Goal: Task Accomplishment & Management: Use online tool/utility

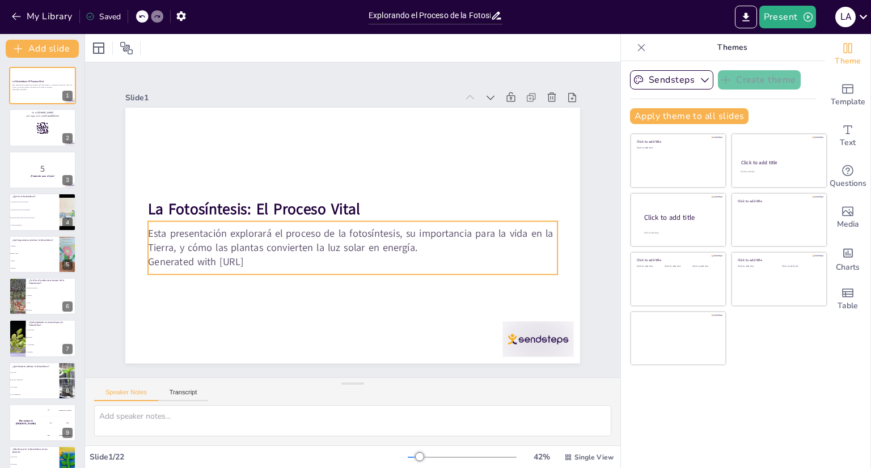
checkbox input "true"
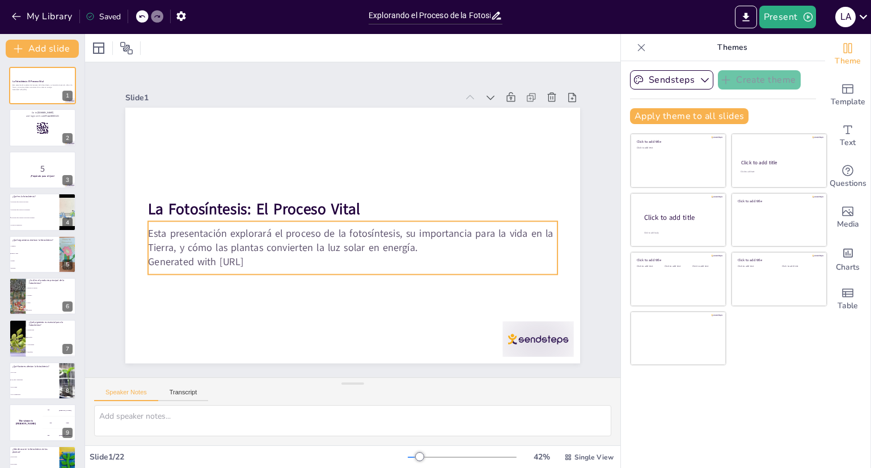
checkbox input "true"
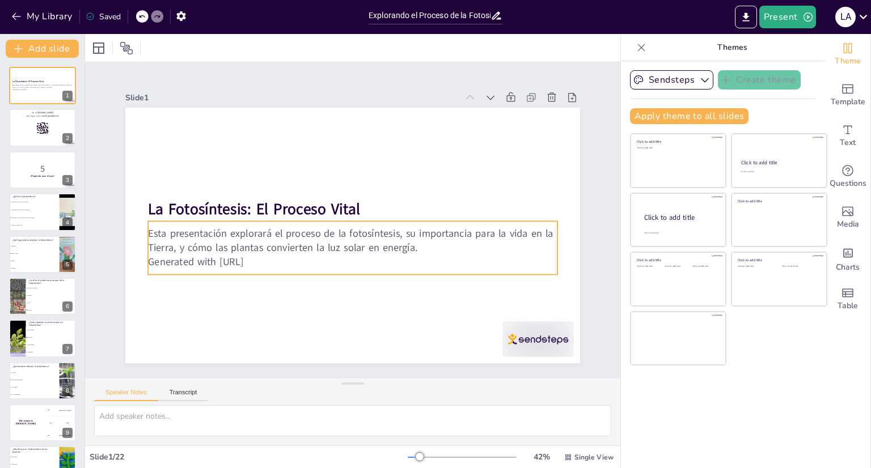
checkbox input "true"
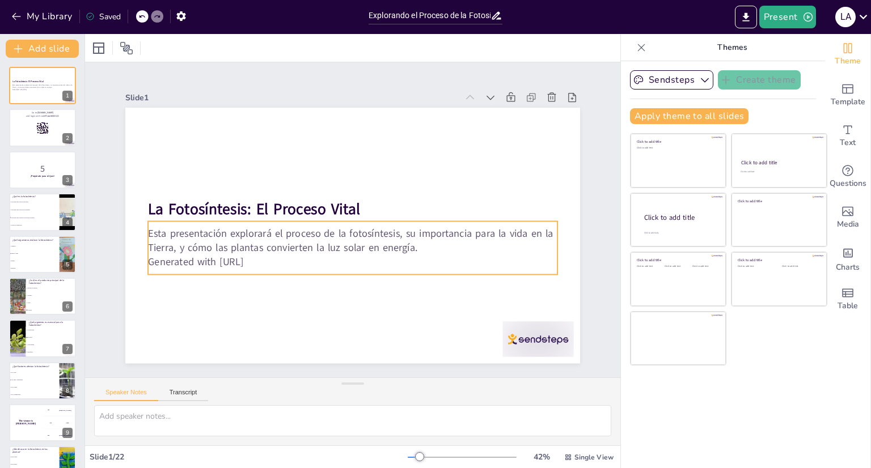
checkbox input "true"
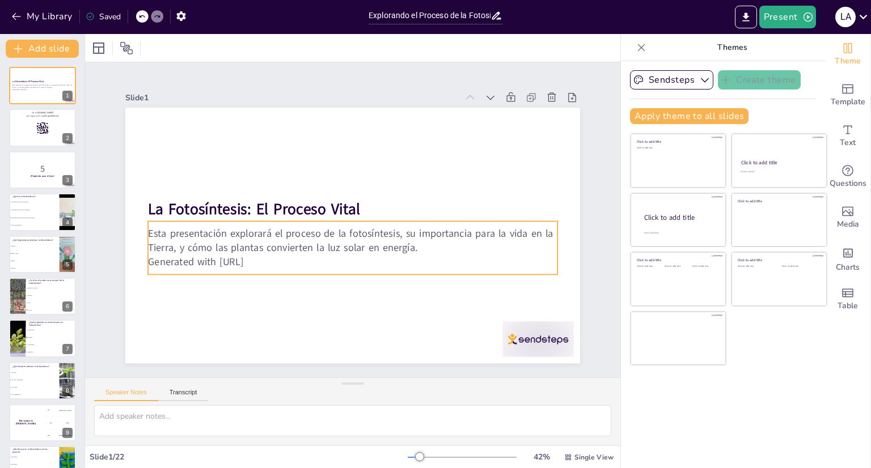
checkbox input "true"
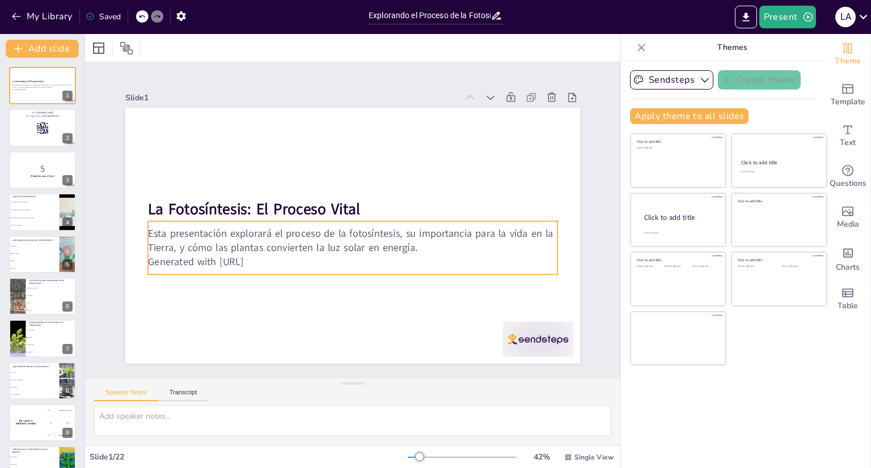
checkbox input "true"
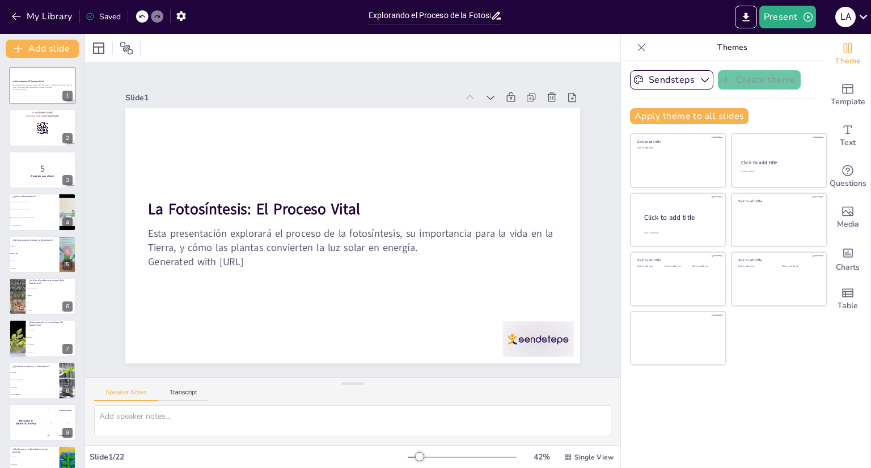
checkbox input "true"
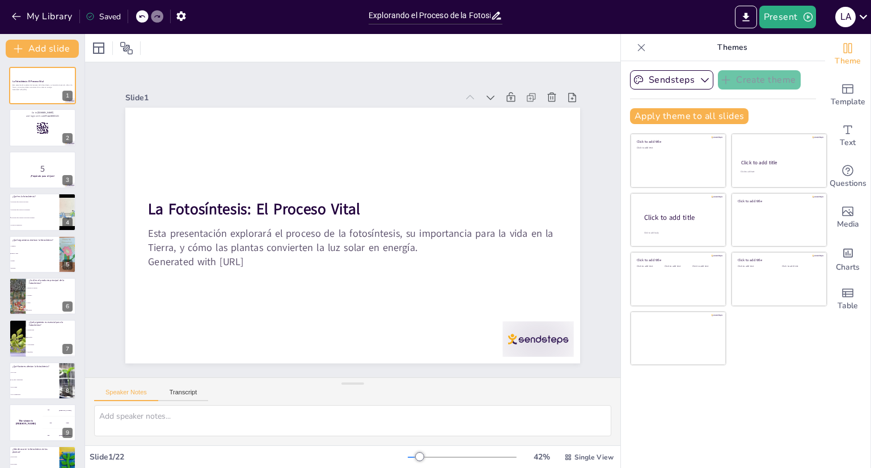
checkbox input "true"
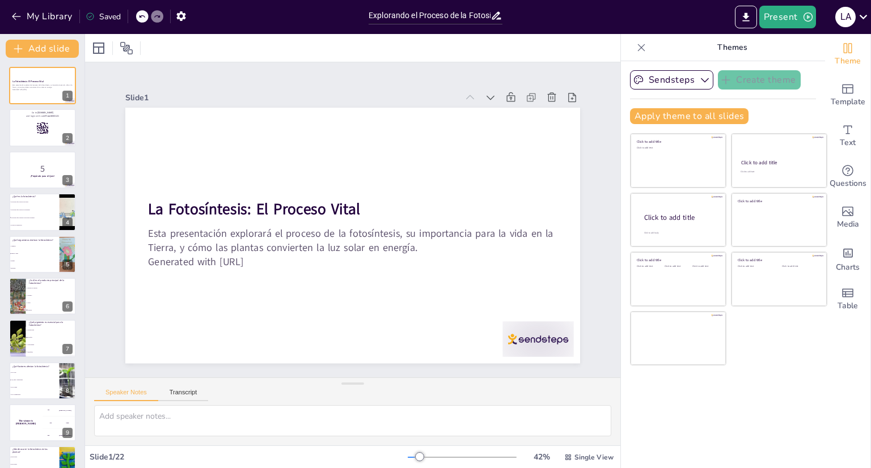
checkbox input "true"
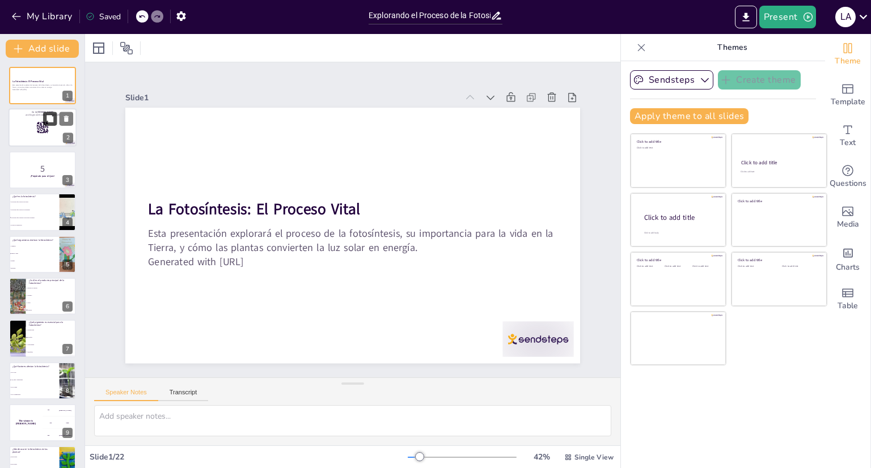
checkbox input "true"
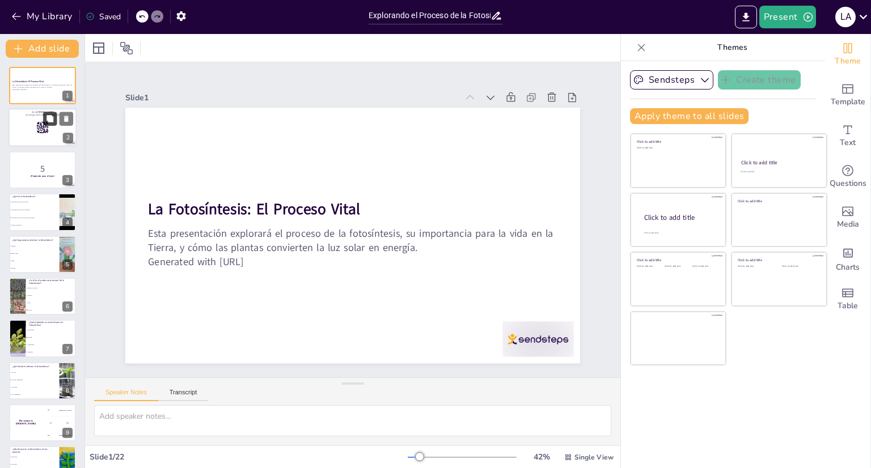
checkbox input "true"
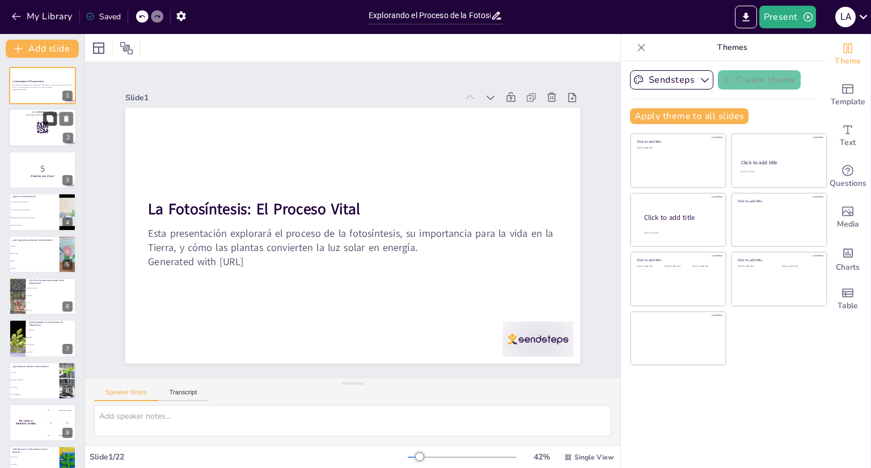
checkbox input "true"
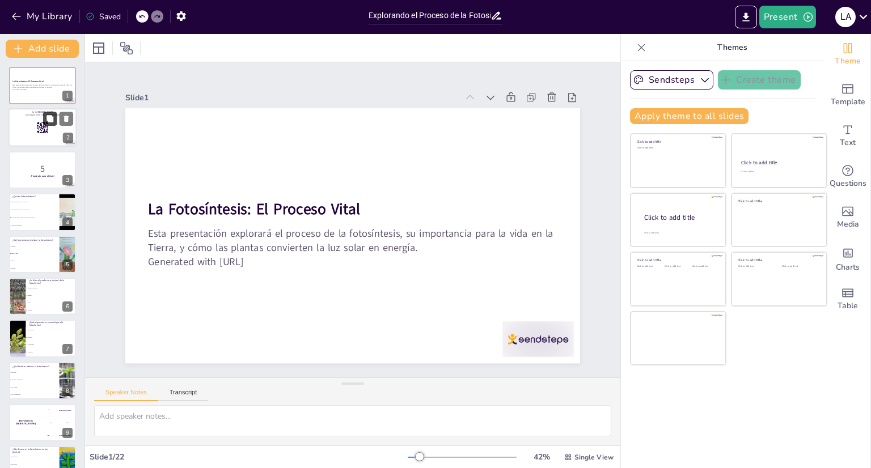
checkbox input "true"
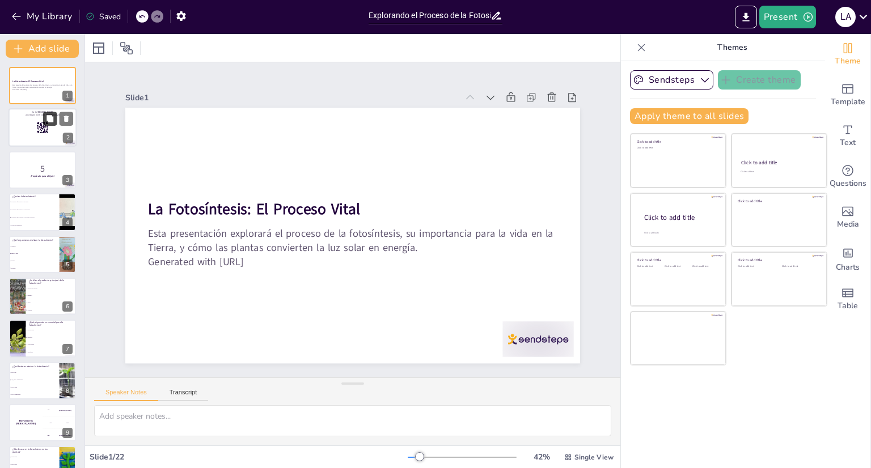
checkbox input "true"
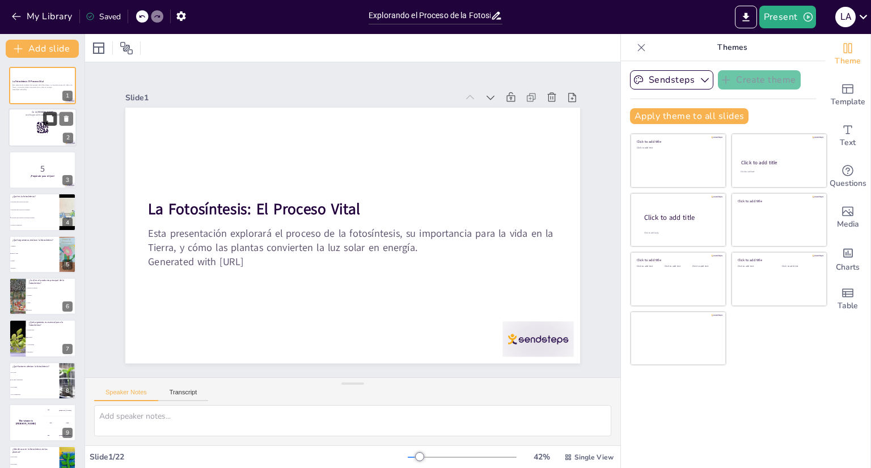
checkbox input "true"
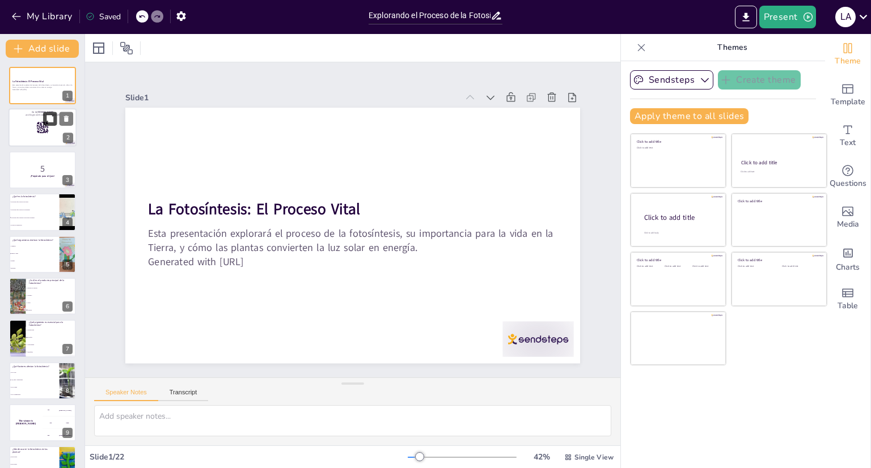
click at [45, 121] on button at bounding box center [50, 119] width 14 height 14
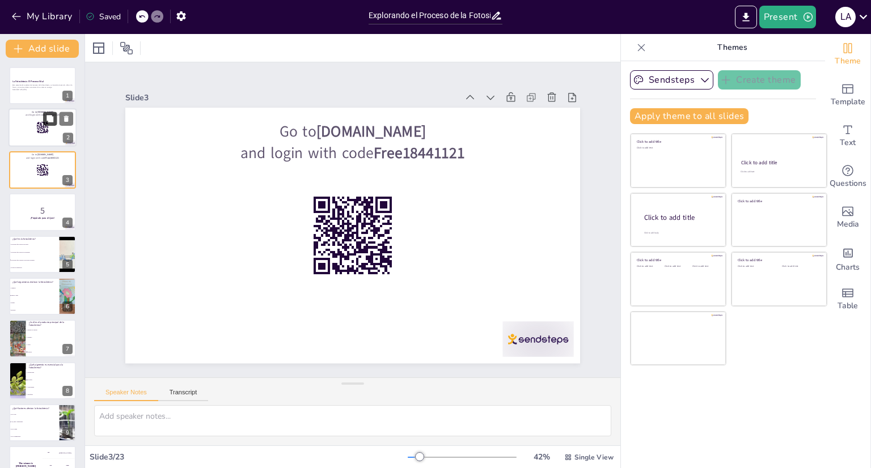
checkbox input "true"
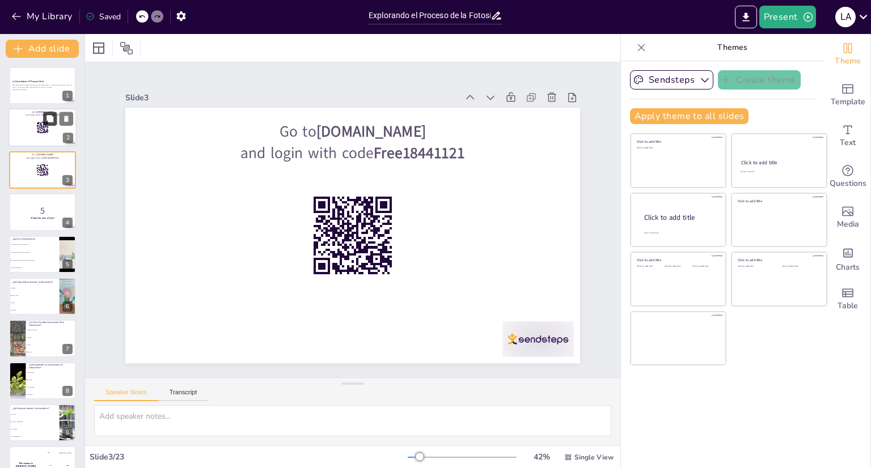
checkbox input "true"
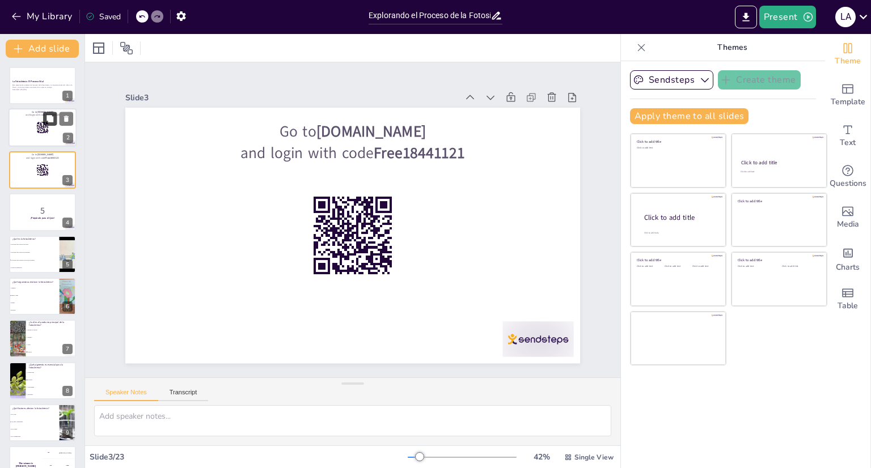
checkbox input "true"
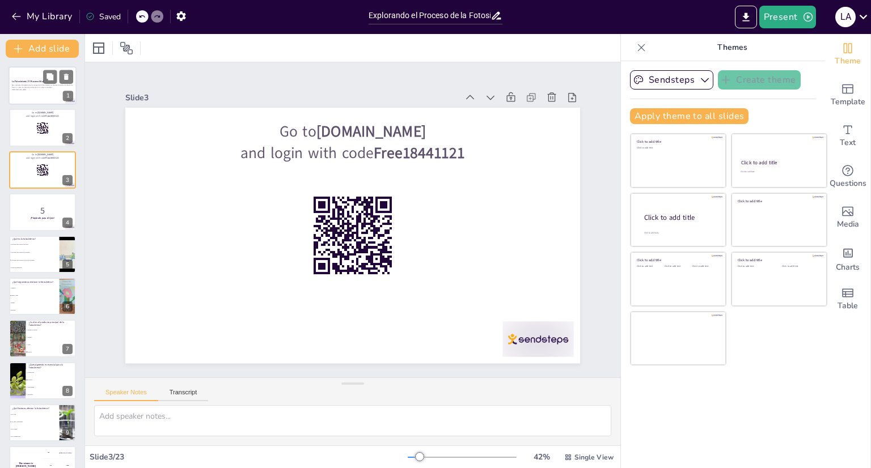
checkbox input "true"
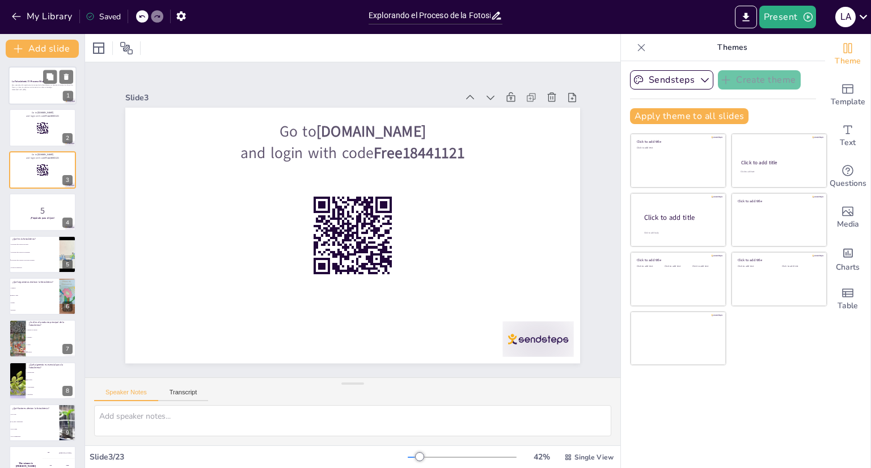
checkbox input "true"
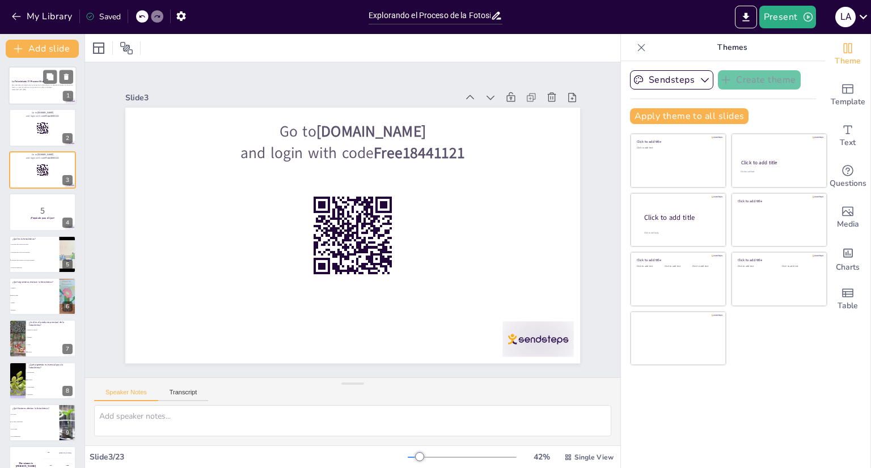
checkbox input "true"
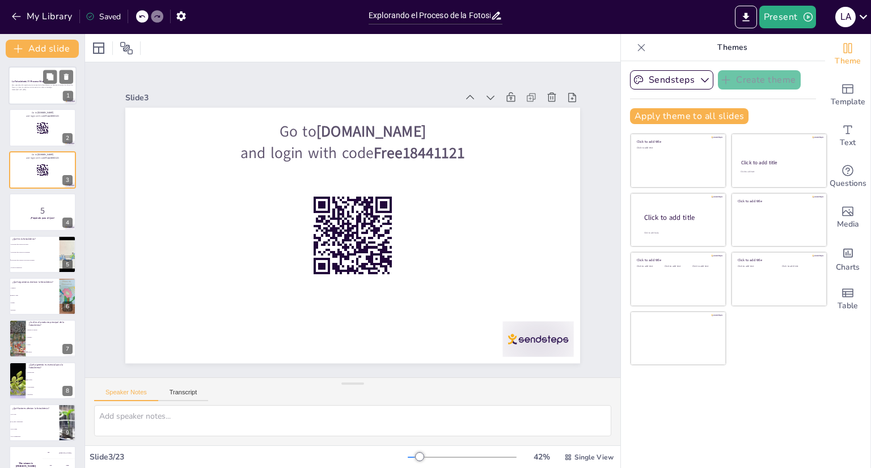
checkbox input "true"
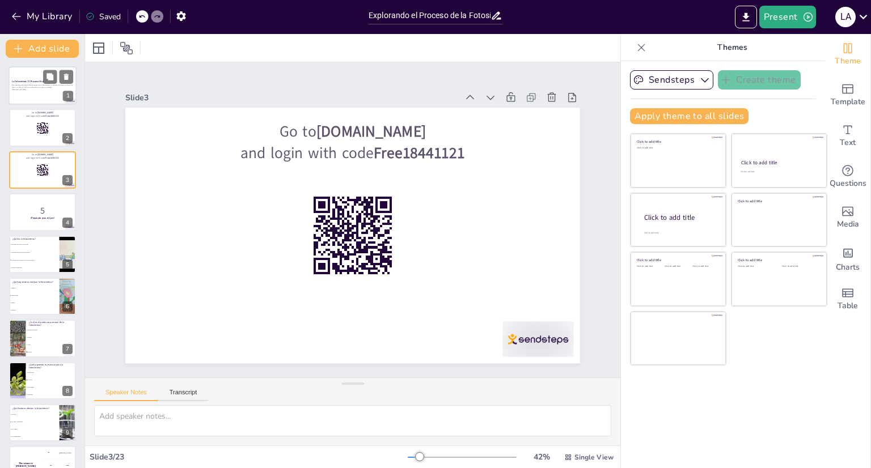
checkbox input "true"
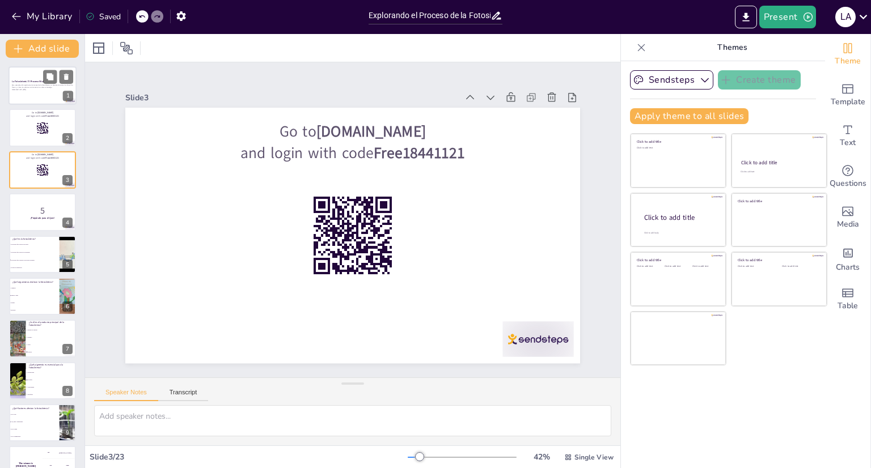
checkbox input "true"
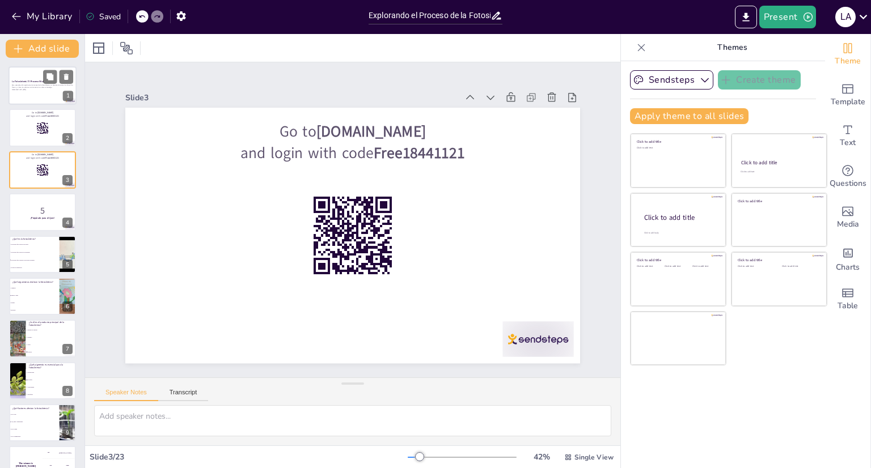
checkbox input "true"
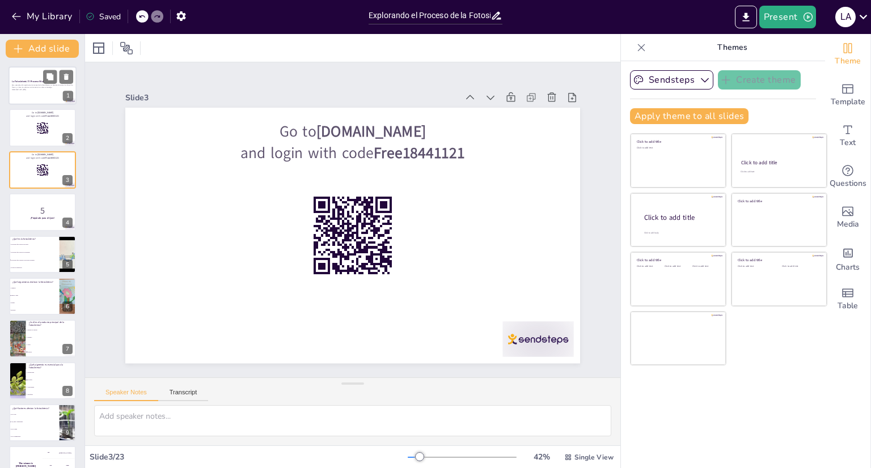
checkbox input "true"
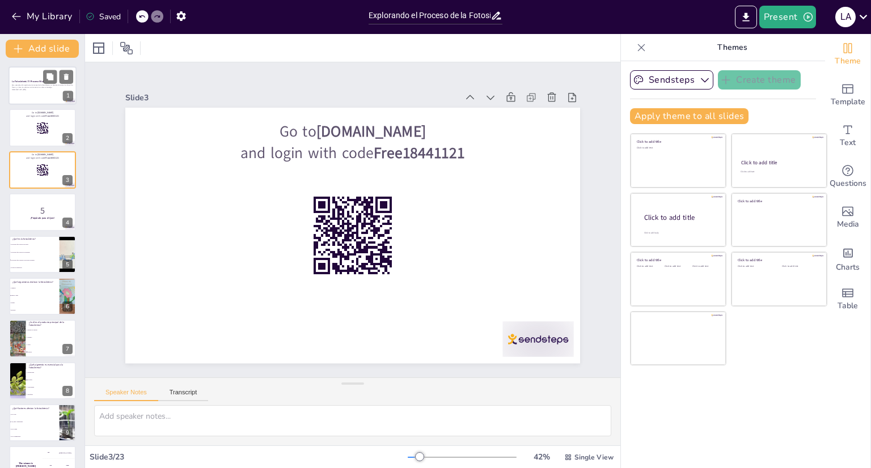
checkbox input "true"
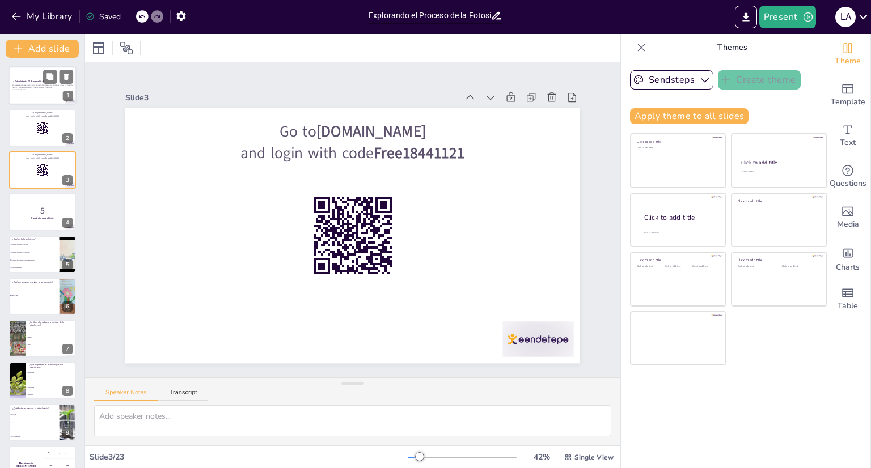
checkbox input "true"
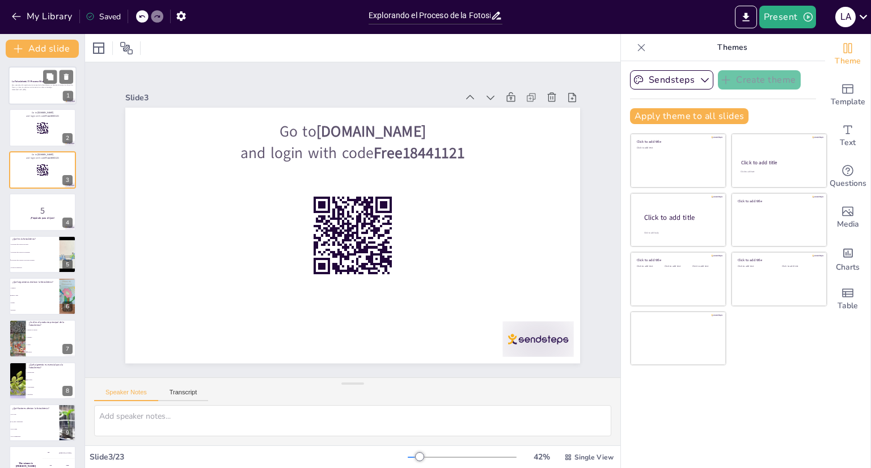
checkbox input "true"
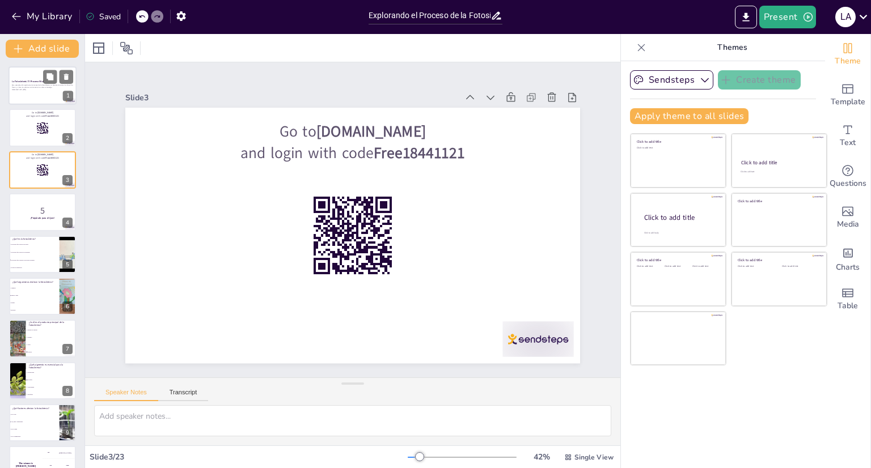
checkbox input "true"
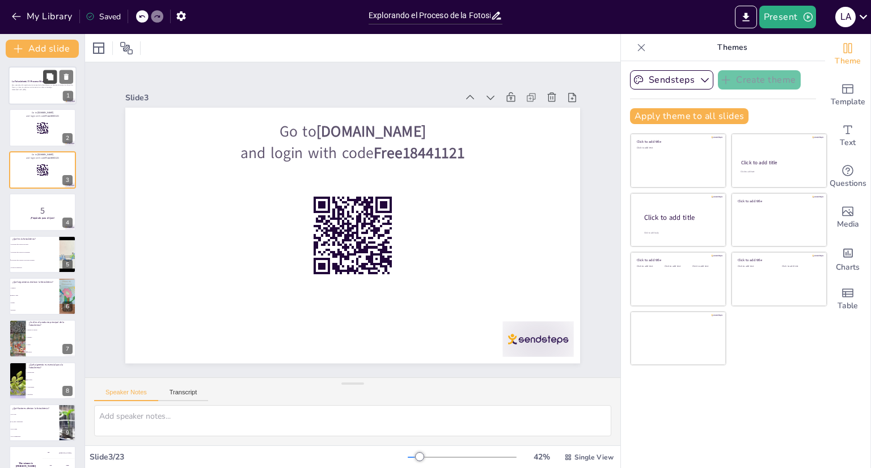
checkbox input "true"
click at [41, 87] on p "Esta presentación explorará el proceso de la fotosíntesis, su importancia para …" at bounding box center [42, 86] width 61 height 4
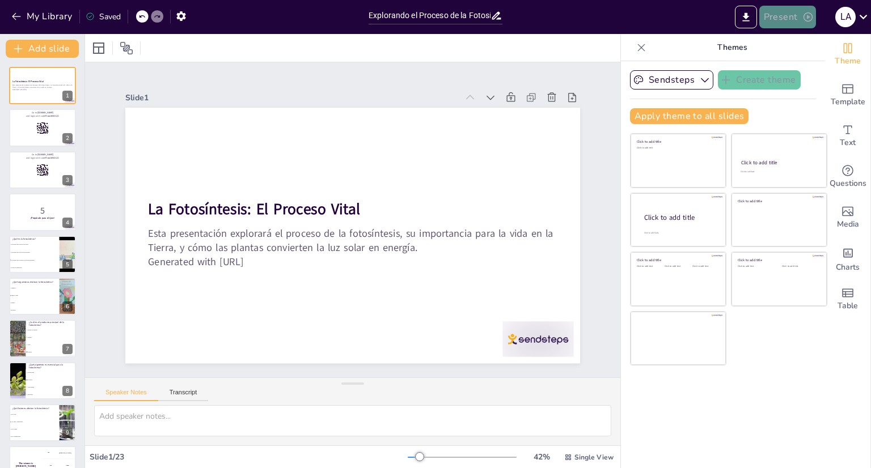
click at [805, 26] on button "Present" at bounding box center [787, 17] width 57 height 23
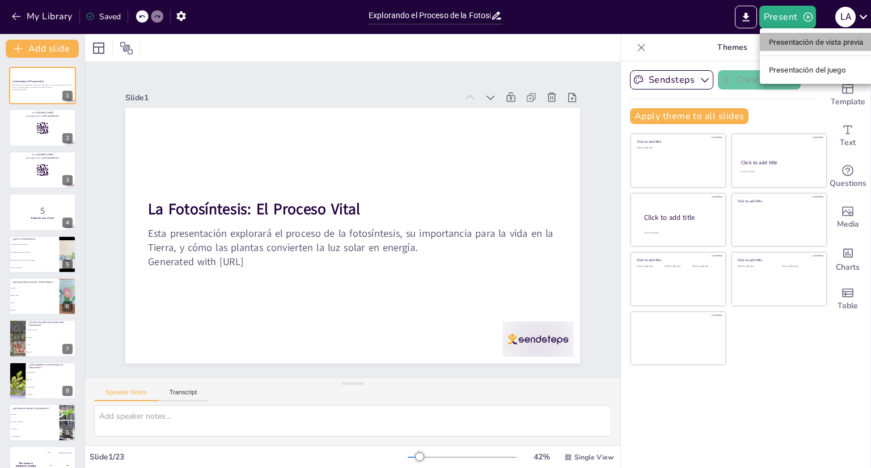
click at [796, 41] on font "Presentación de vista previa" at bounding box center [816, 42] width 95 height 9
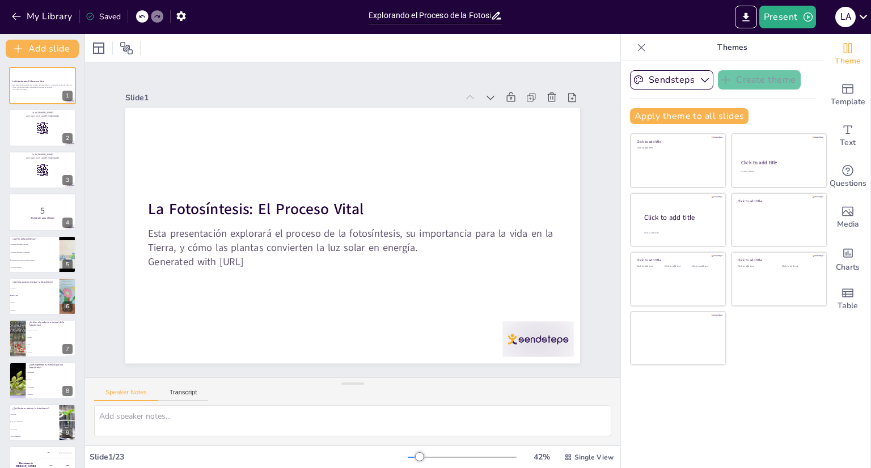
checkbox input "true"
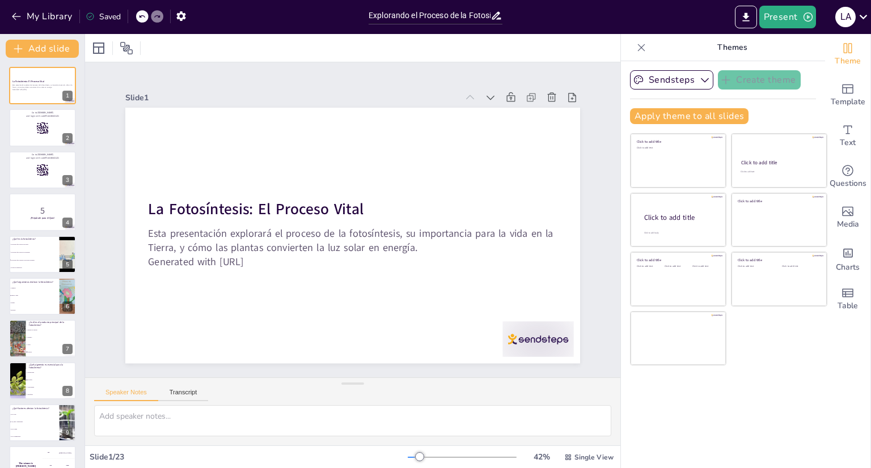
checkbox input "true"
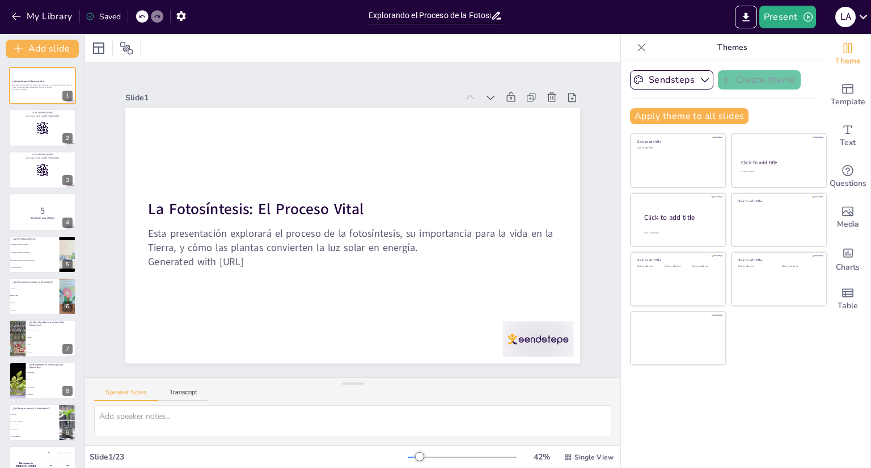
checkbox input "true"
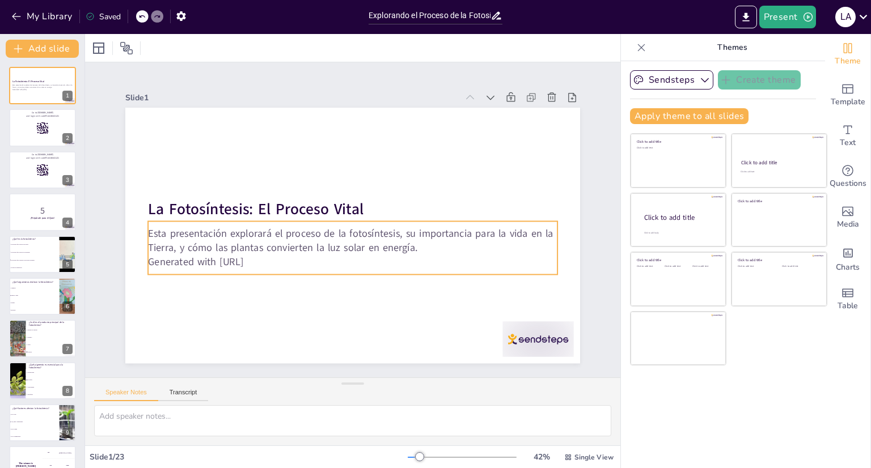
checkbox input "true"
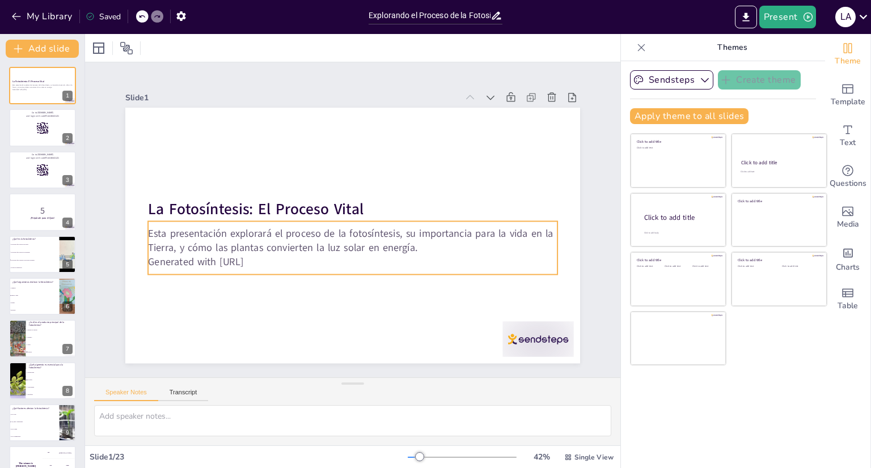
checkbox input "true"
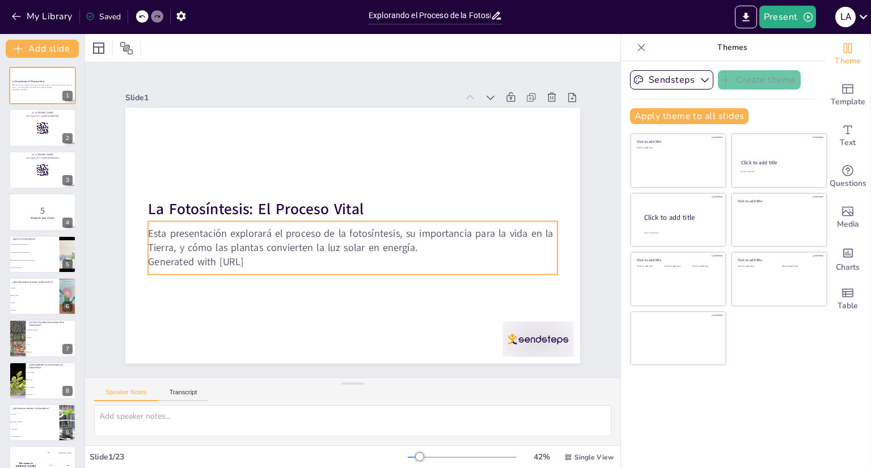
checkbox input "true"
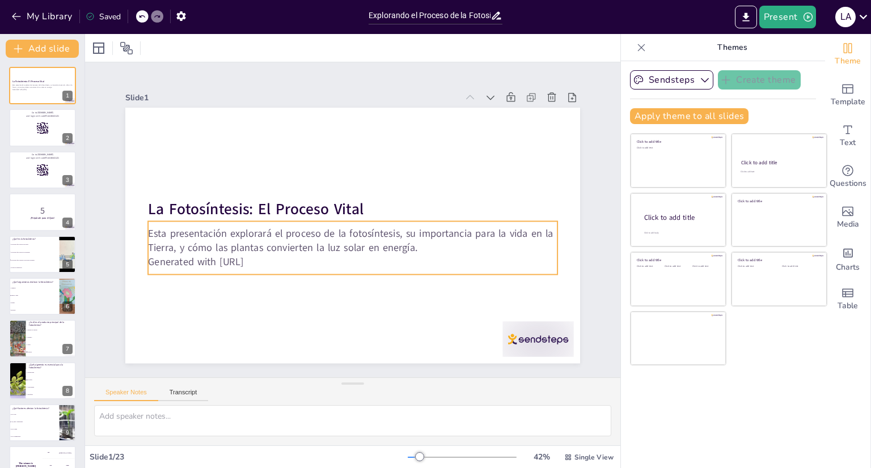
checkbox input "true"
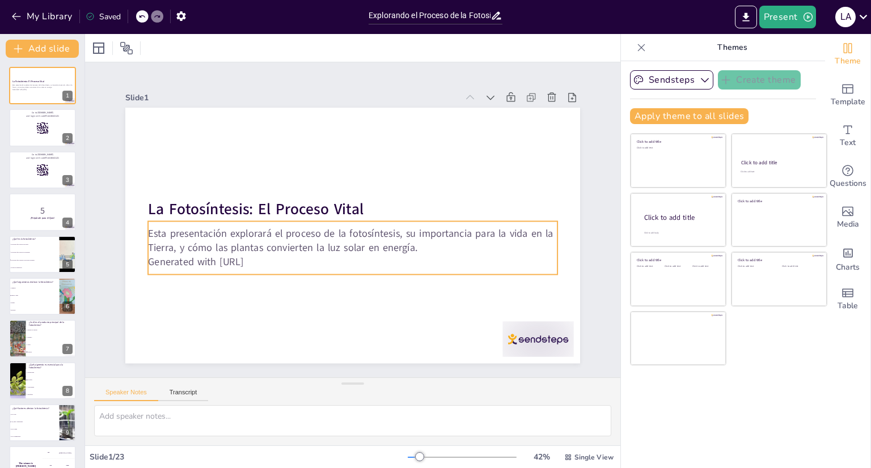
checkbox input "true"
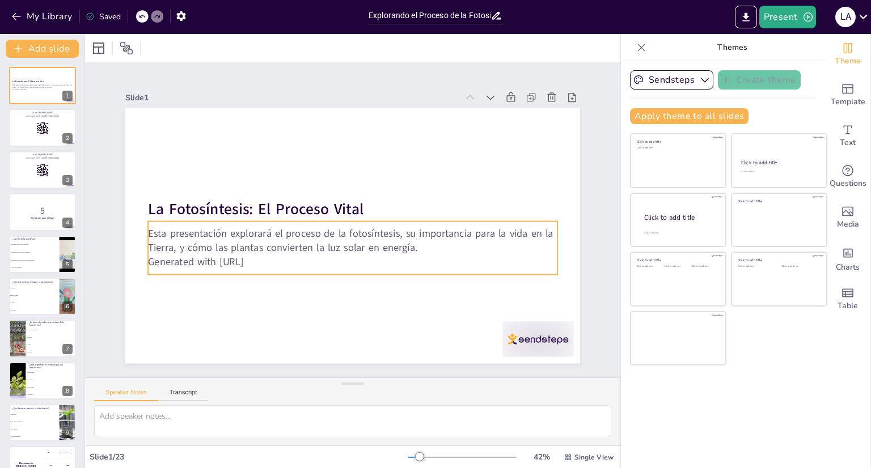
checkbox input "true"
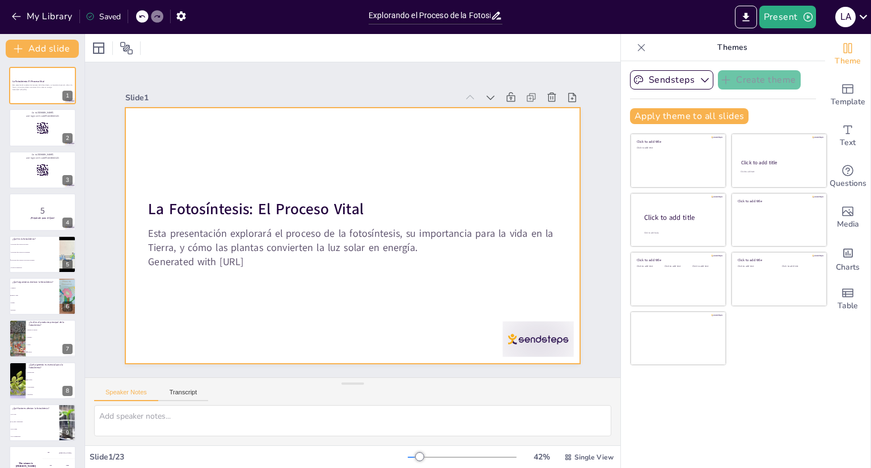
checkbox input "true"
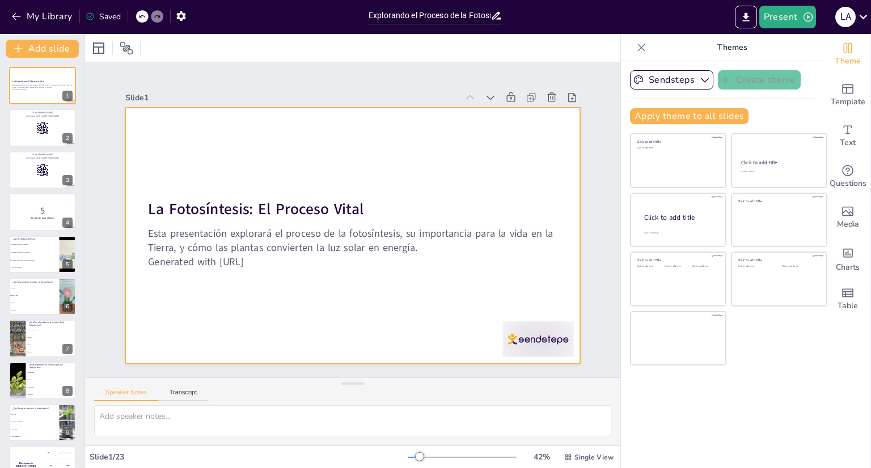
checkbox input "true"
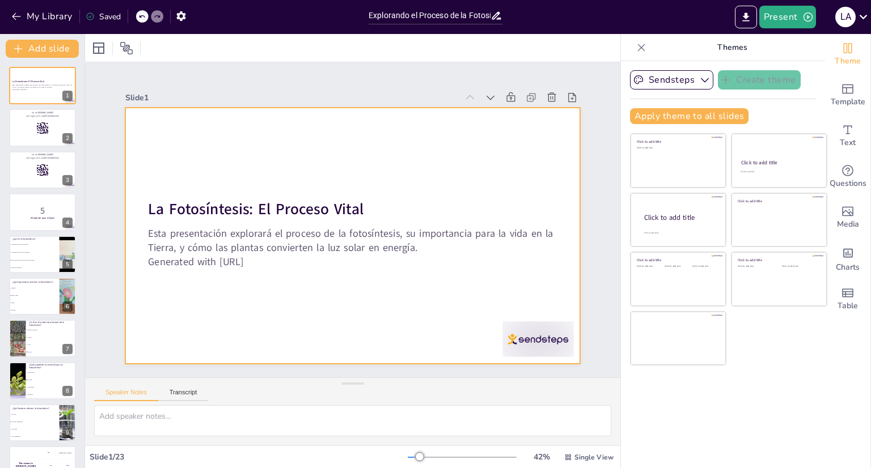
checkbox input "true"
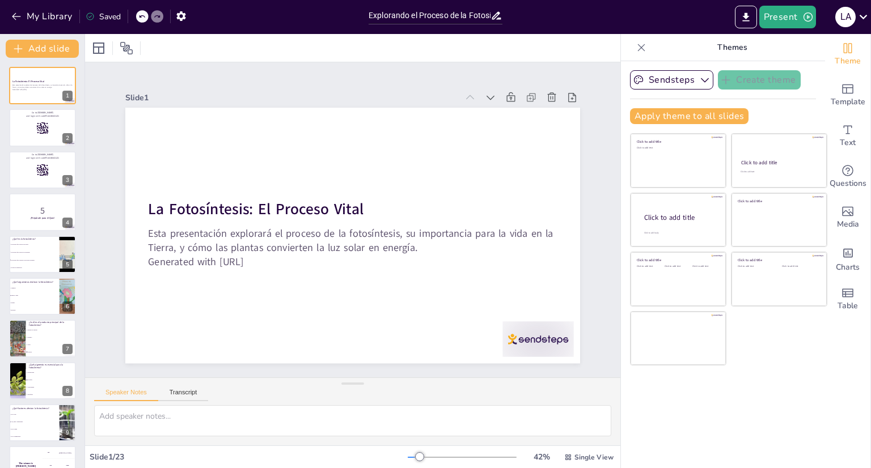
checkbox input "true"
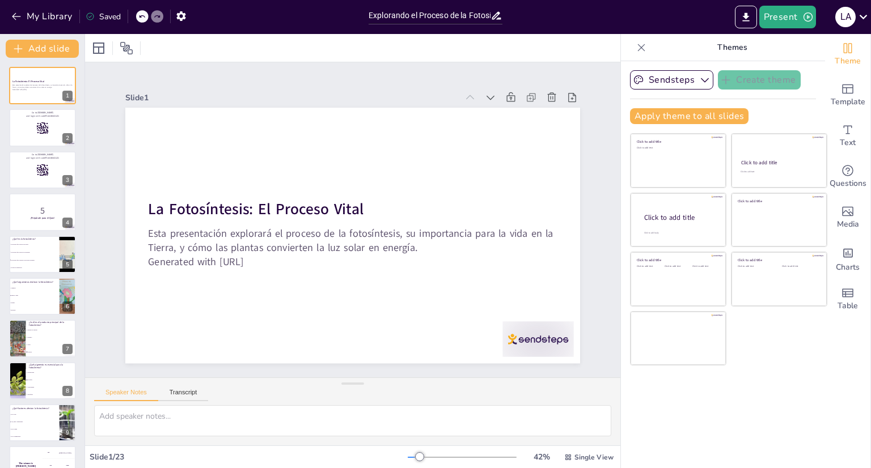
checkbox input "true"
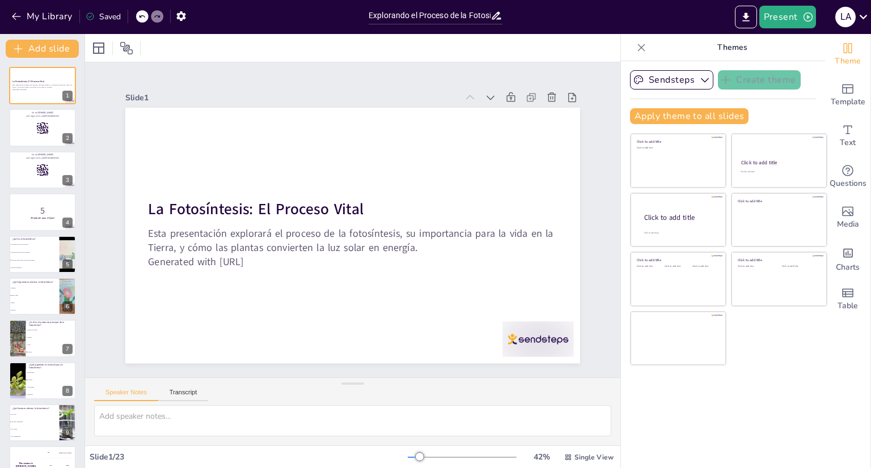
checkbox input "true"
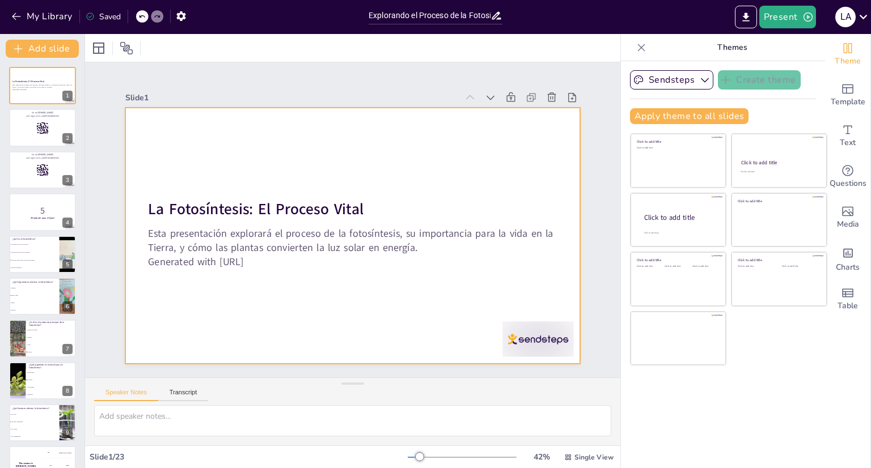
checkbox input "true"
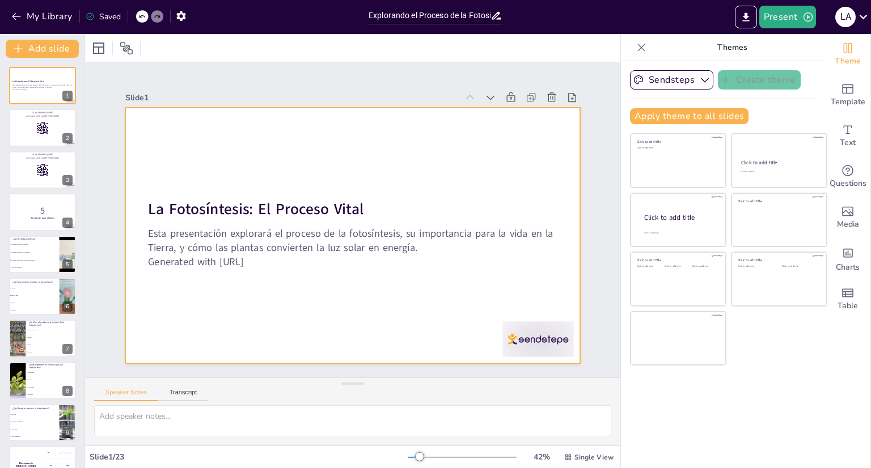
checkbox input "true"
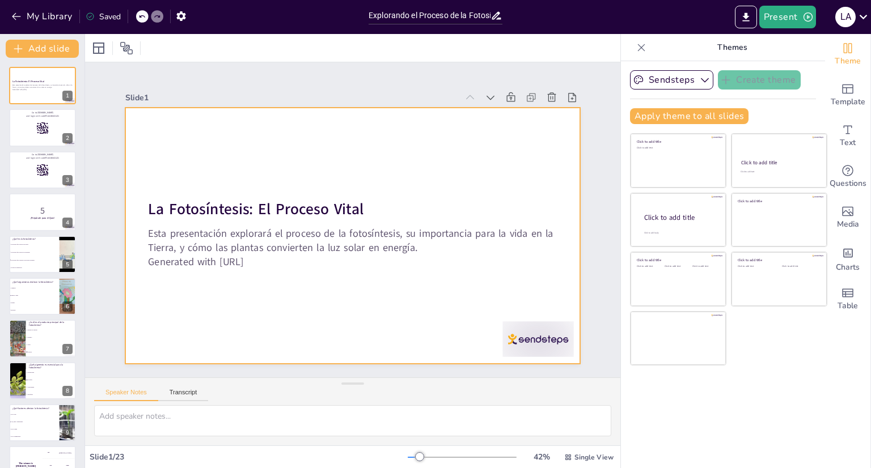
checkbox input "true"
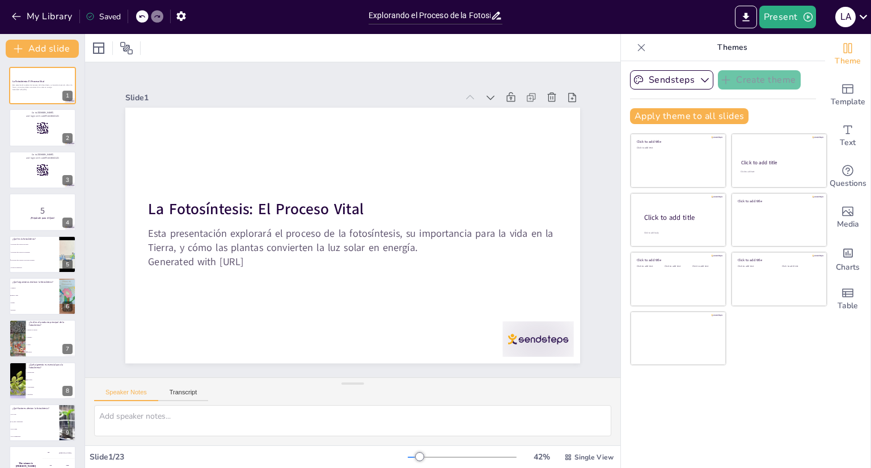
checkbox input "true"
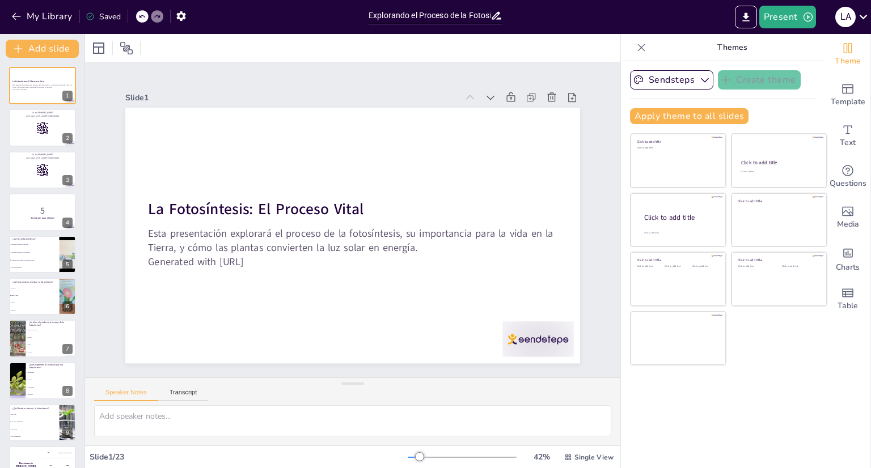
checkbox input "true"
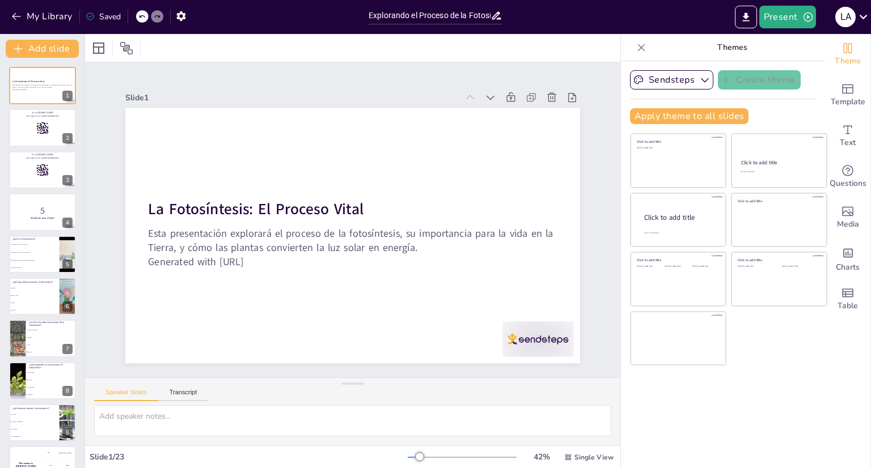
checkbox input "true"
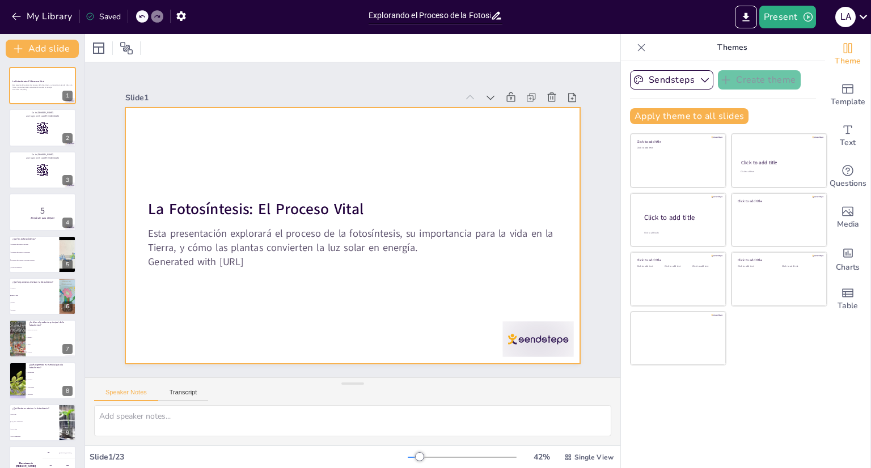
checkbox input "true"
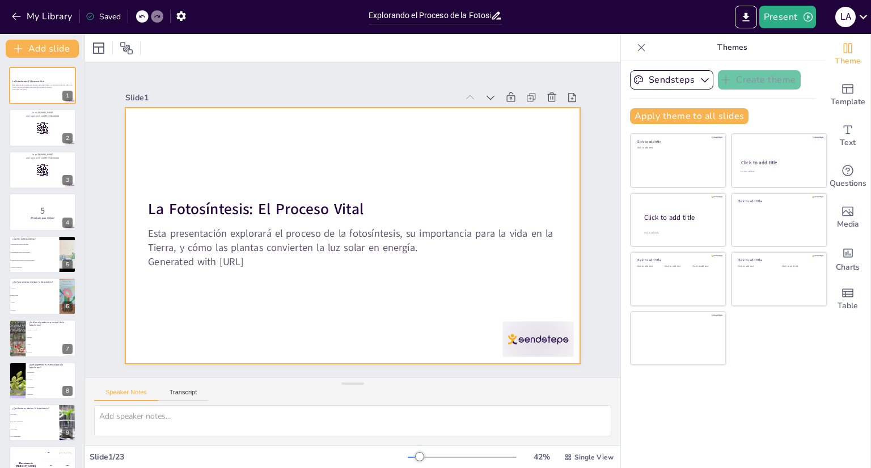
checkbox input "true"
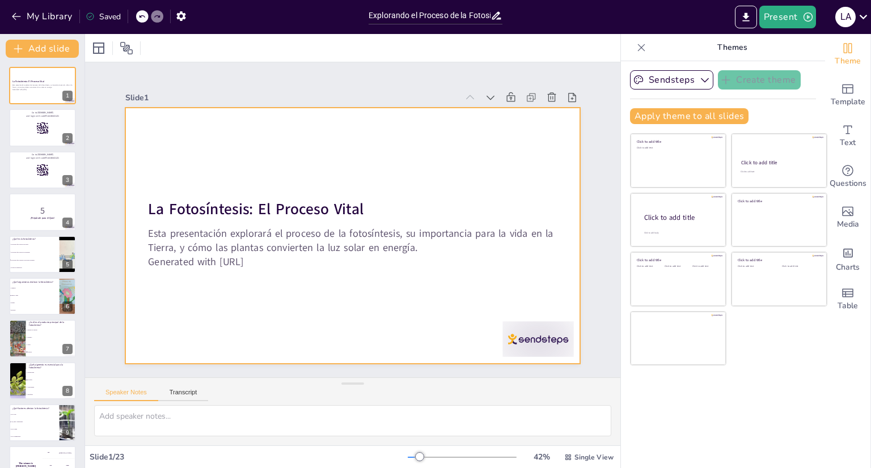
checkbox input "true"
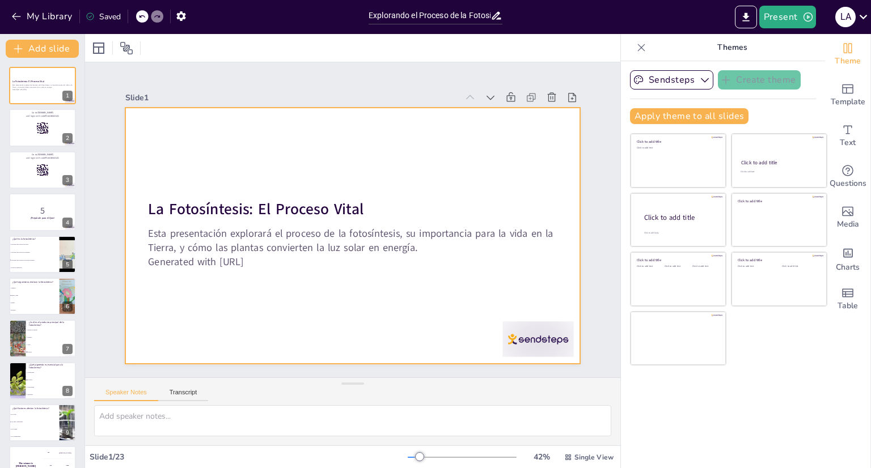
checkbox input "true"
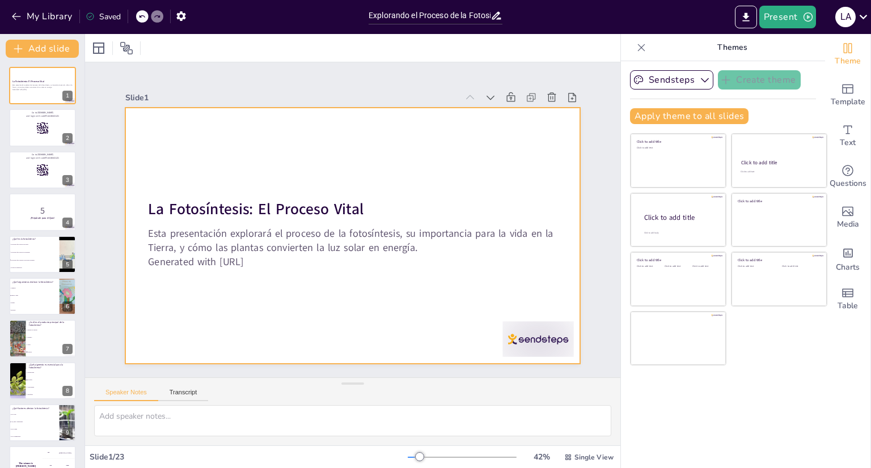
checkbox input "true"
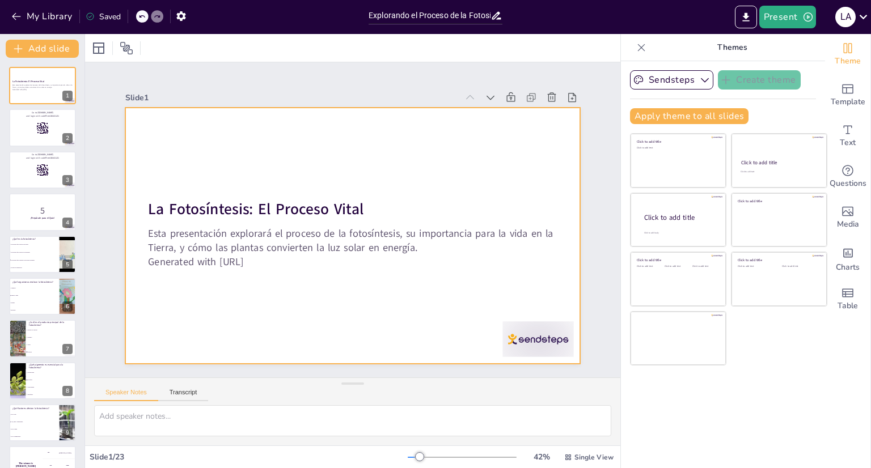
checkbox input "true"
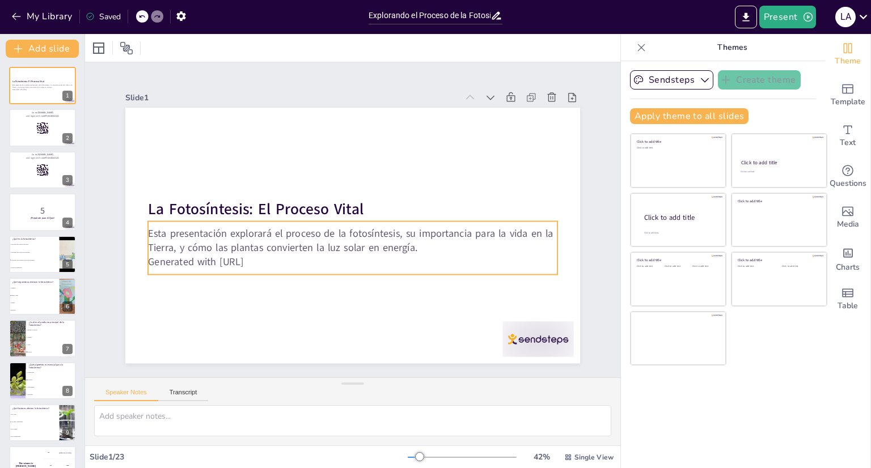
checkbox input "true"
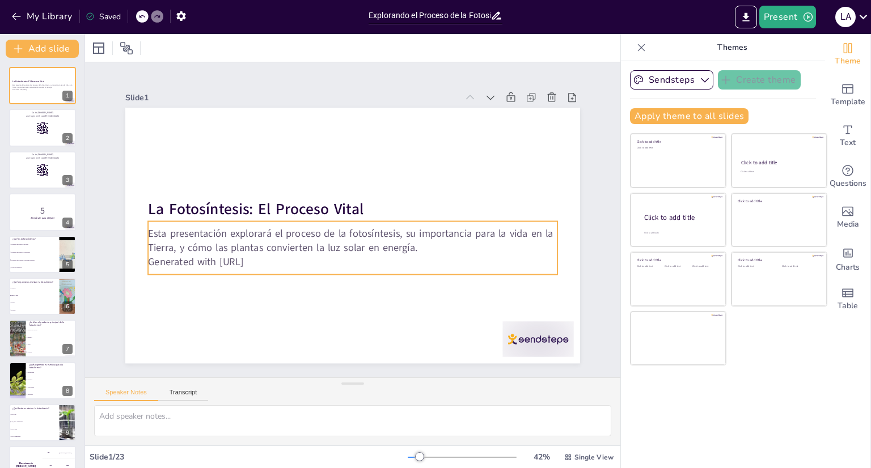
checkbox input "true"
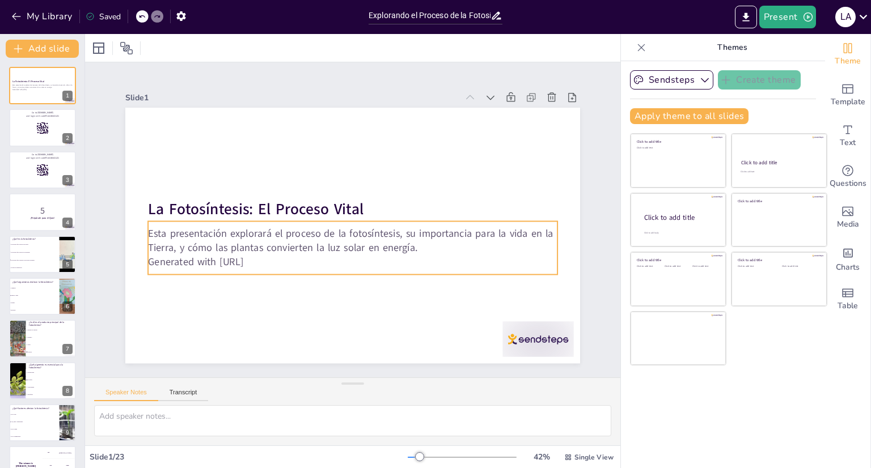
checkbox input "true"
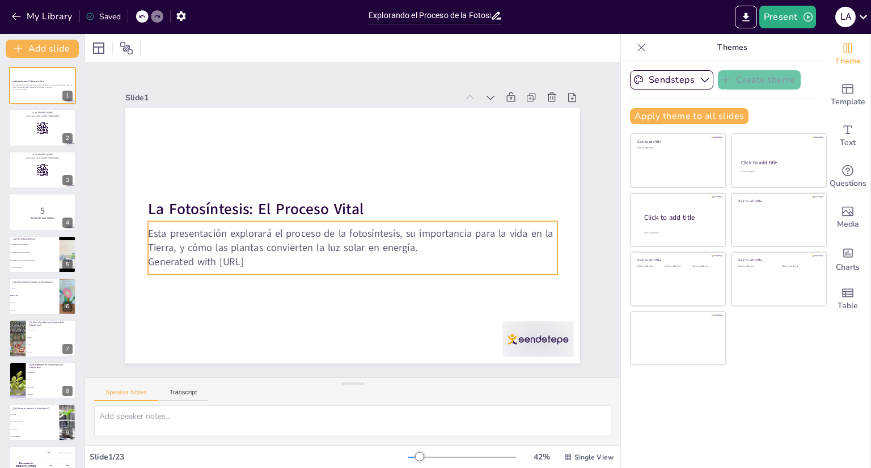
checkbox input "true"
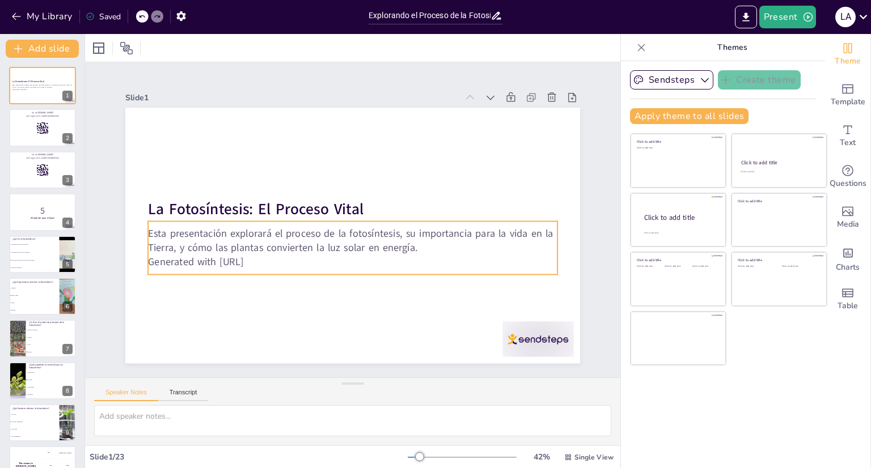
checkbox input "true"
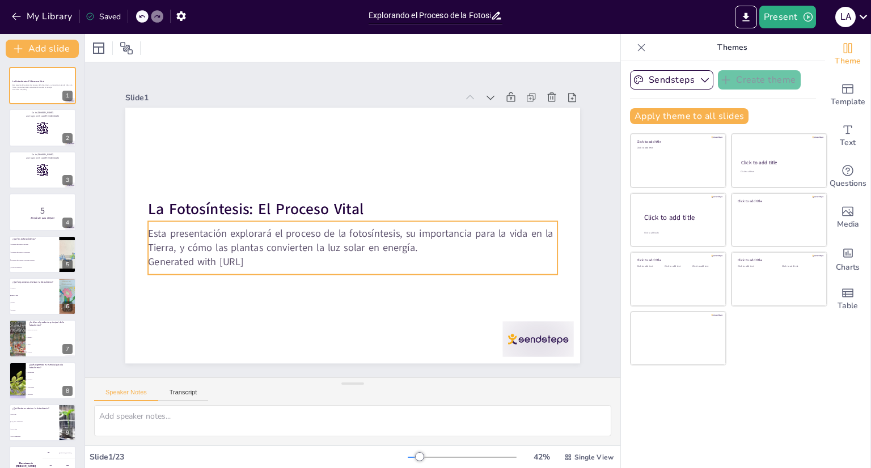
checkbox input "true"
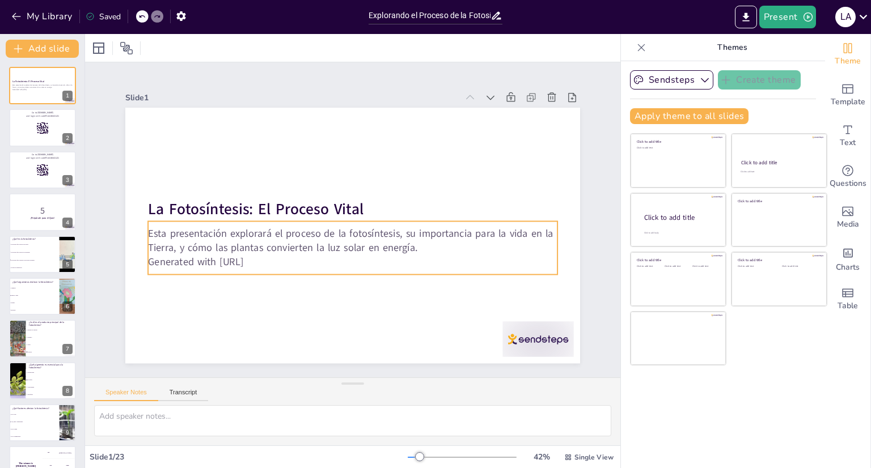
checkbox input "true"
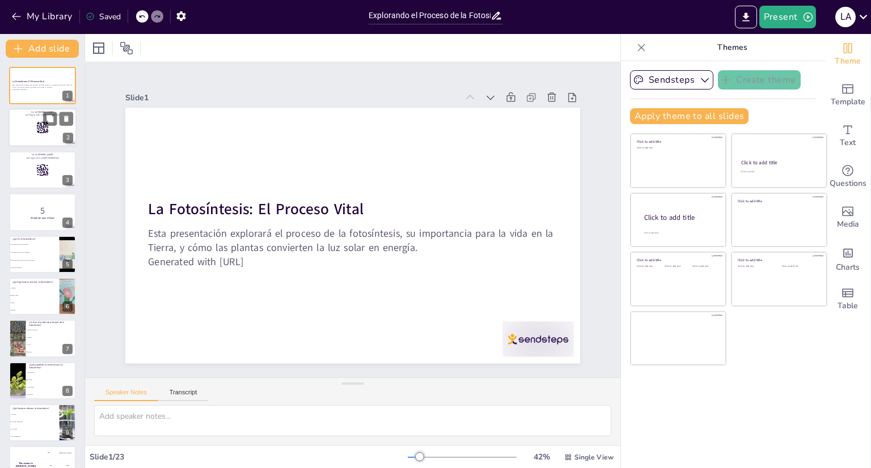
click at [39, 130] on rect at bounding box center [42, 128] width 12 height 12
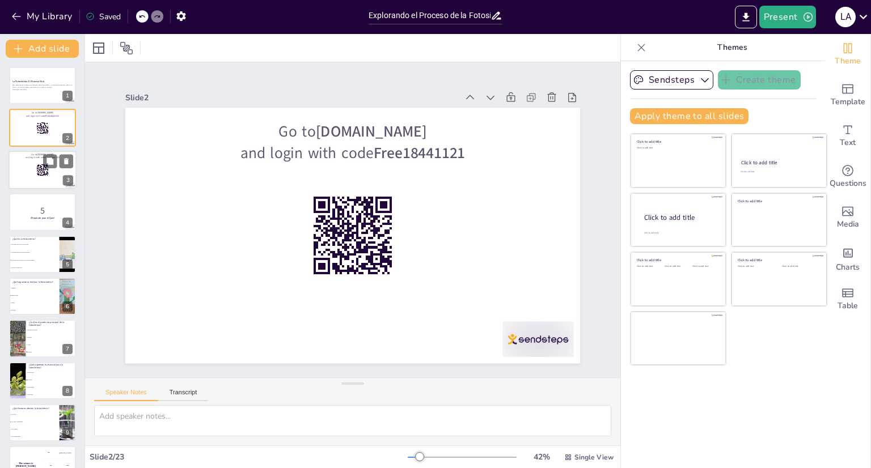
click at [39, 164] on rect at bounding box center [38, 164] width 2 height 1
click at [36, 196] on div at bounding box center [43, 212] width 68 height 39
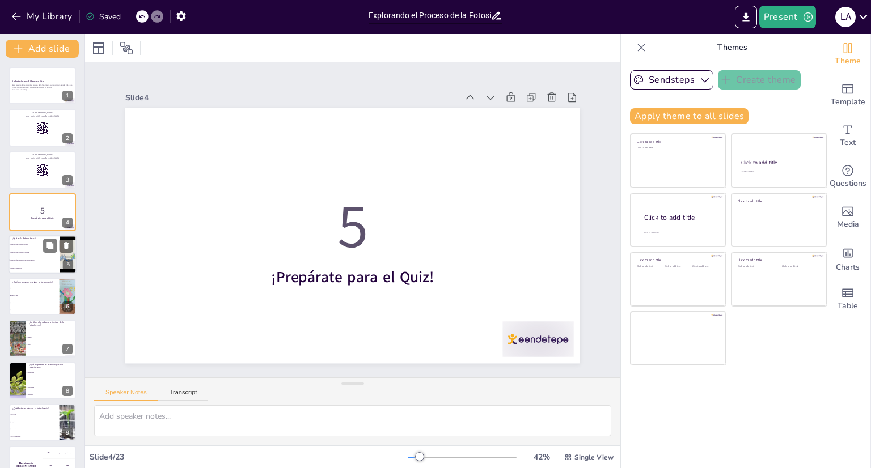
click at [31, 246] on li "Un proceso que ocurre en las raíces" at bounding box center [34, 244] width 51 height 8
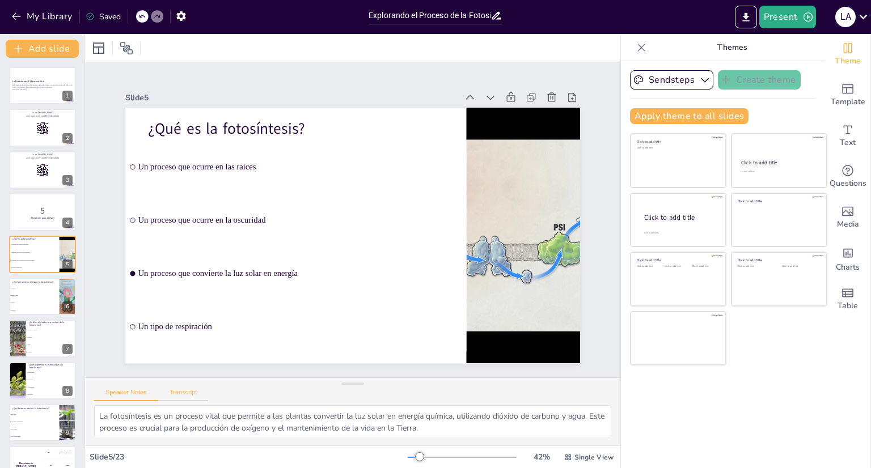
click at [173, 390] on button "Transcript" at bounding box center [183, 395] width 50 height 12
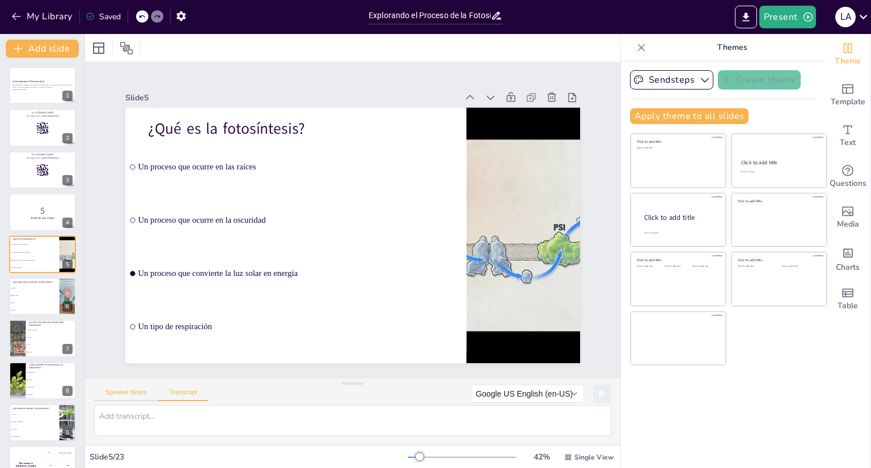
click at [125, 390] on button "Speaker Notes" at bounding box center [126, 395] width 64 height 12
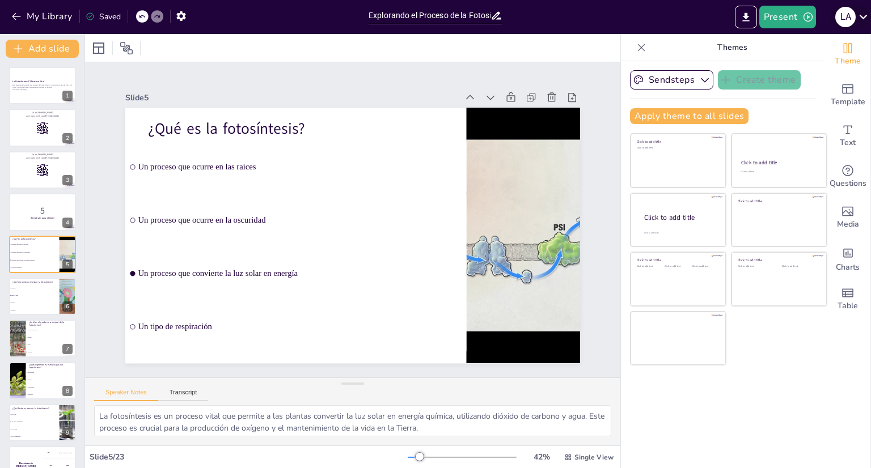
click at [866, 12] on icon at bounding box center [863, 16] width 15 height 15
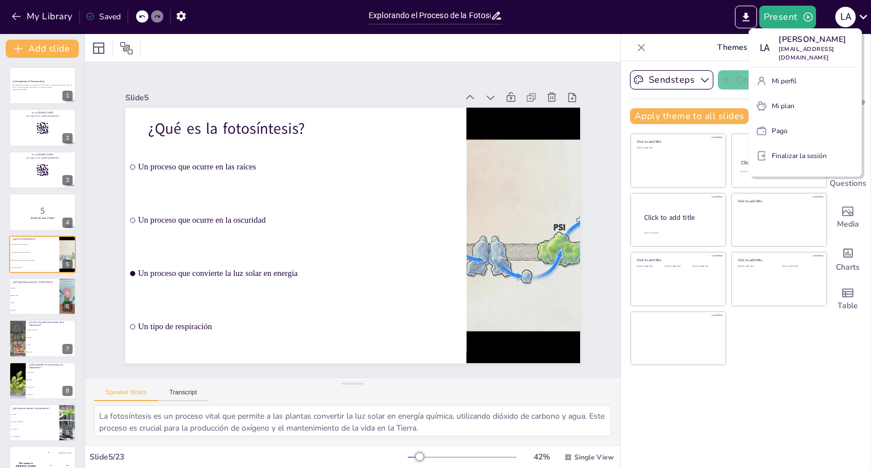
click at [708, 39] on div at bounding box center [435, 234] width 871 height 468
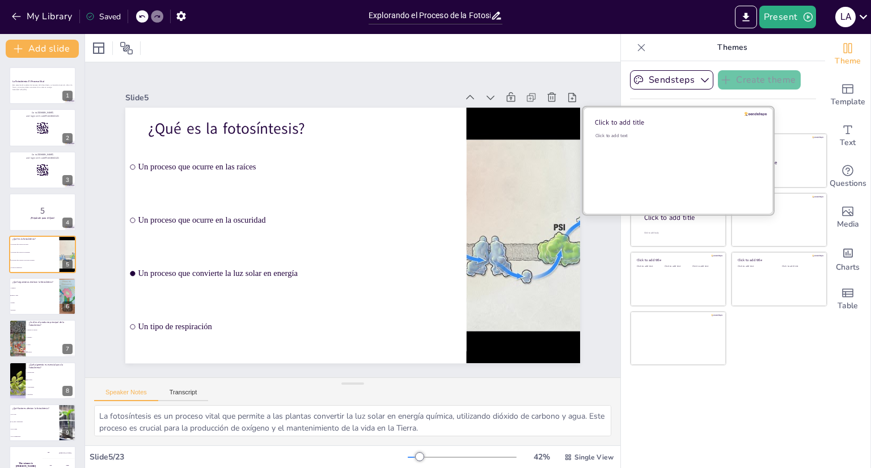
click at [683, 154] on div "Click to add text" at bounding box center [676, 168] width 162 height 70
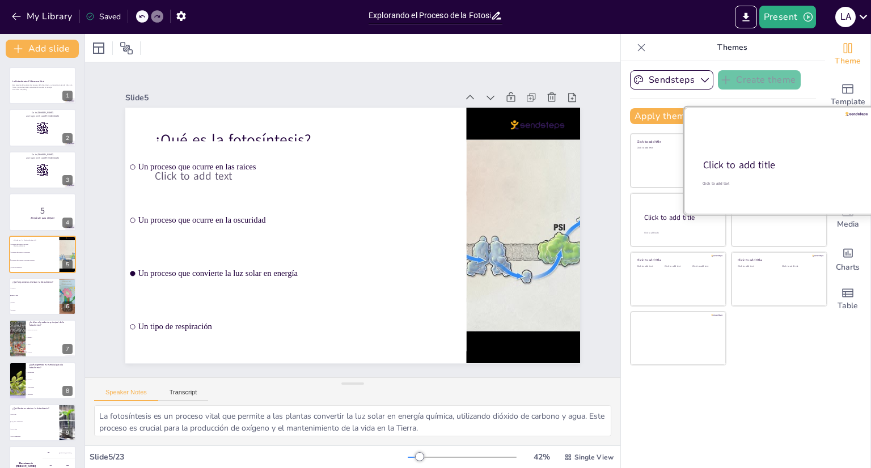
click at [787, 163] on div "Click to add title" at bounding box center [778, 166] width 150 height 14
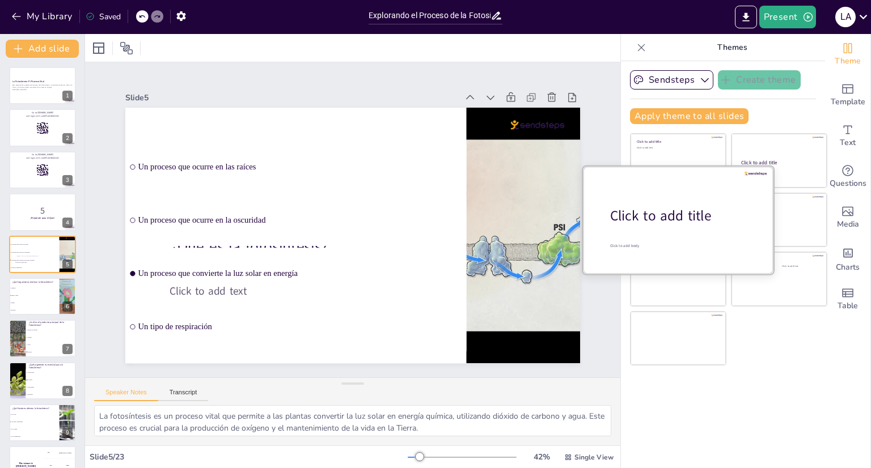
click at [653, 216] on div "Click to add title" at bounding box center [682, 215] width 145 height 19
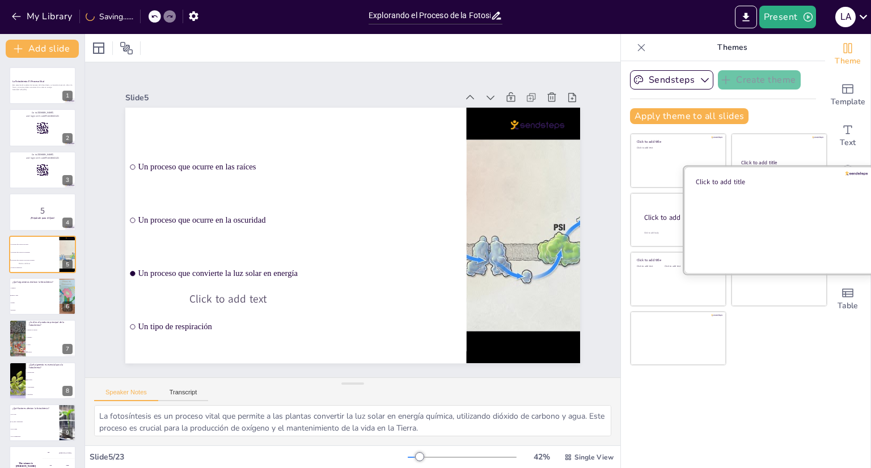
click at [770, 233] on div at bounding box center [779, 219] width 191 height 107
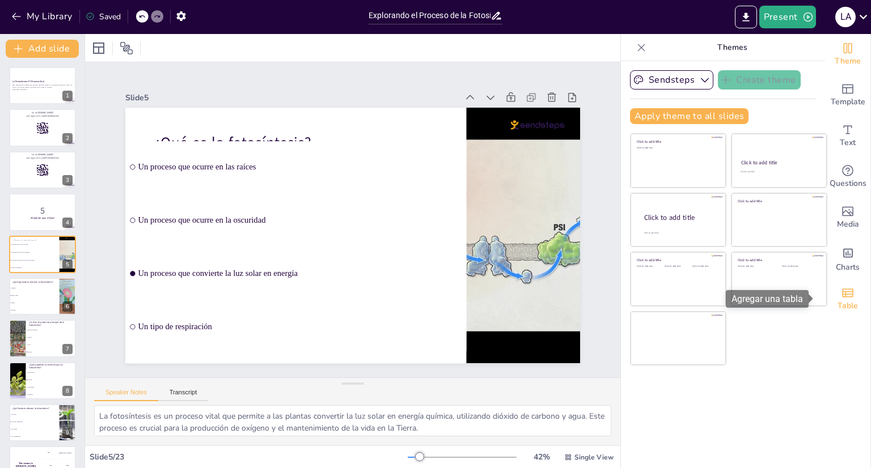
click at [851, 286] on div "Table" at bounding box center [847, 299] width 45 height 41
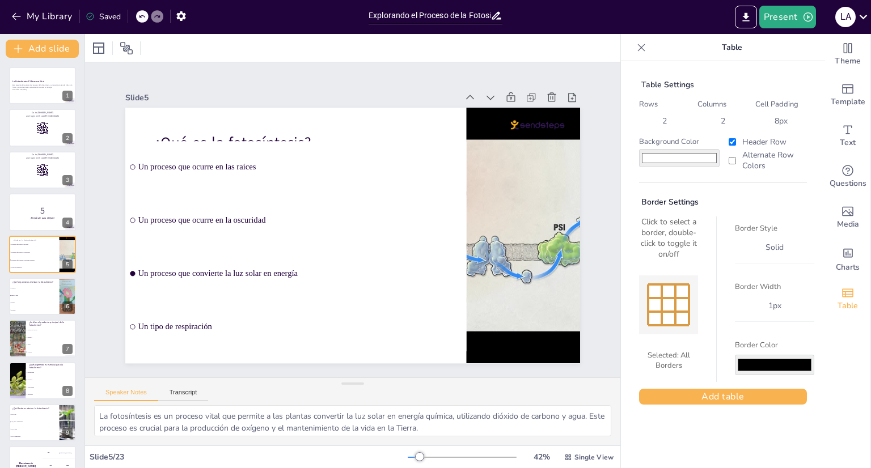
click at [712, 434] on div "Table Settings Rows 2 Columns 2 Cell Padding 8 px Background Color #ffffff Head…" at bounding box center [723, 264] width 204 height 407
click at [636, 47] on icon at bounding box center [641, 47] width 11 height 11
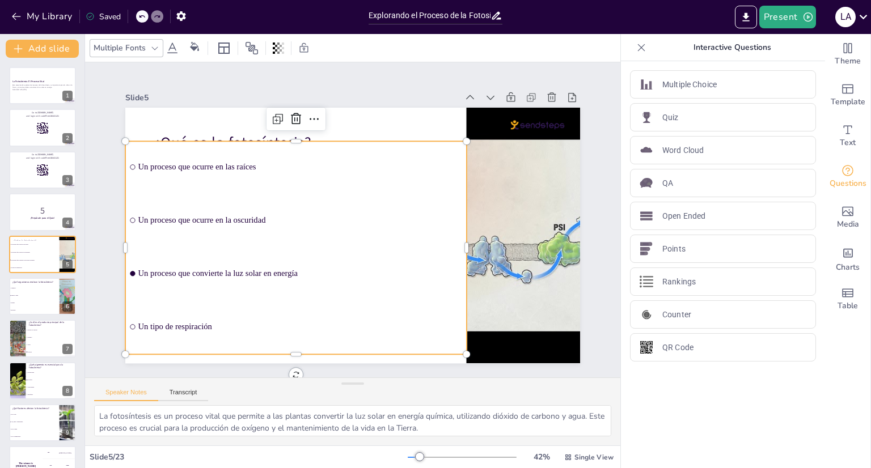
click at [241, 269] on span "Un proceso que convierte la luz solar en energía" at bounding box center [300, 274] width 324 height 10
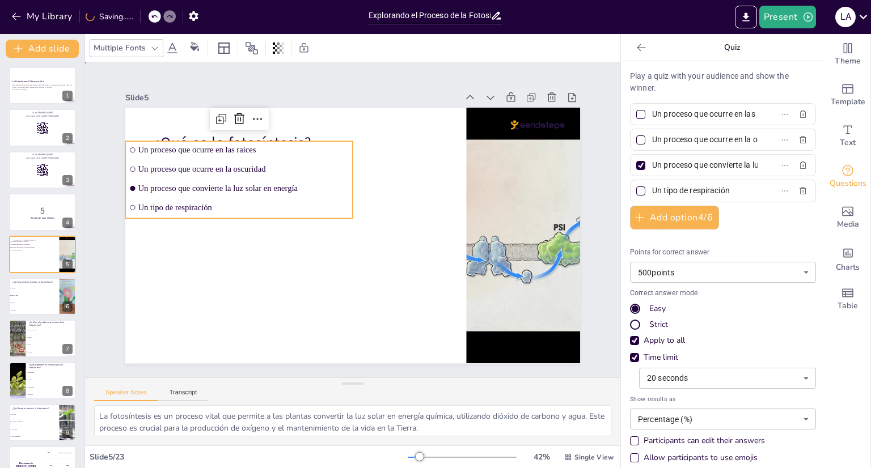
click at [99, 84] on div "Slide 1 La Fotosíntesis: El Proceso Vital Esta presentación explorará el proces…" at bounding box center [353, 220] width 518 height 288
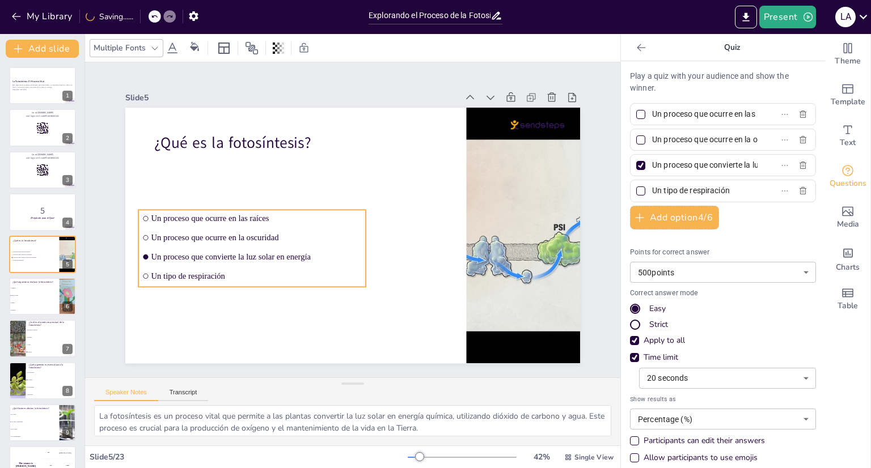
drag, startPoint x: 195, startPoint y: 178, endPoint x: 205, endPoint y: 245, distance: 67.8
click at [205, 248] on li "Un proceso que convierte la luz solar en energía" at bounding box center [251, 256] width 227 height 17
click at [108, 146] on div "Slide 1 La Fotosíntesis: El Proceso Vital Esta presentación explorará el proces…" at bounding box center [353, 220] width 518 height 288
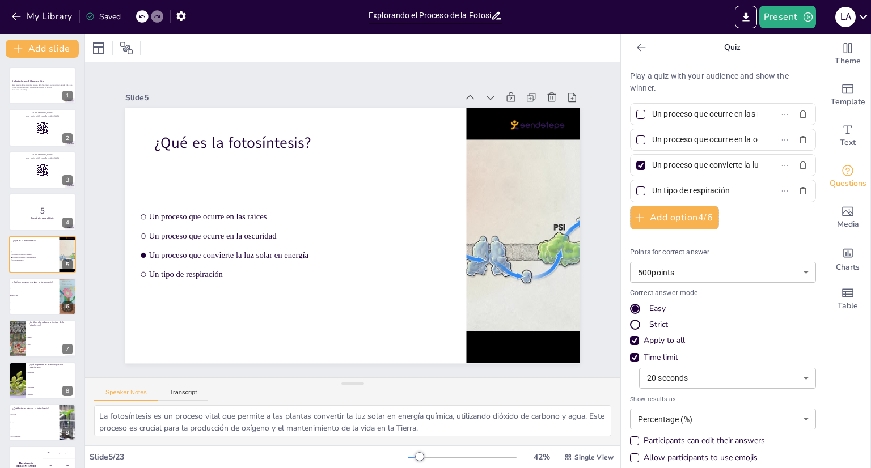
click at [632, 53] on div at bounding box center [641, 48] width 18 height 18
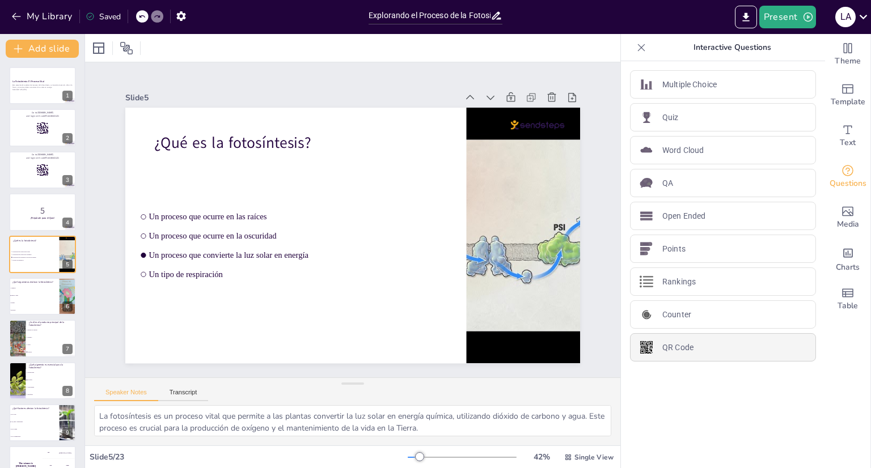
click at [674, 349] on p "QR Code" at bounding box center [677, 348] width 31 height 12
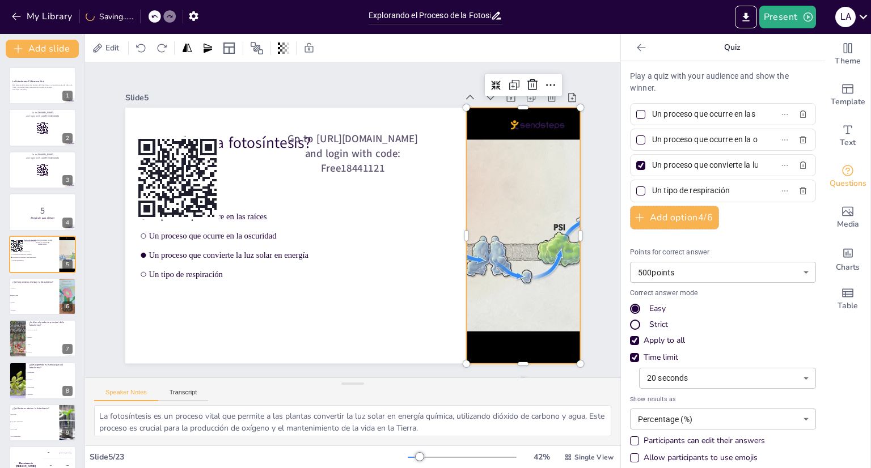
click at [518, 291] on div at bounding box center [523, 236] width 341 height 256
click at [388, 146] on span "Go to https://sendsteps.me and login with code: Free18441121" at bounding box center [353, 154] width 130 height 44
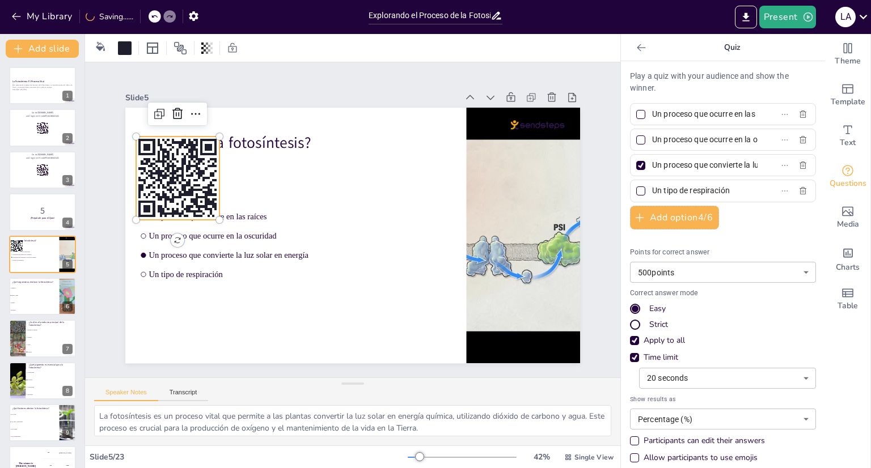
click at [153, 208] on rect at bounding box center [154, 211] width 2 height 14
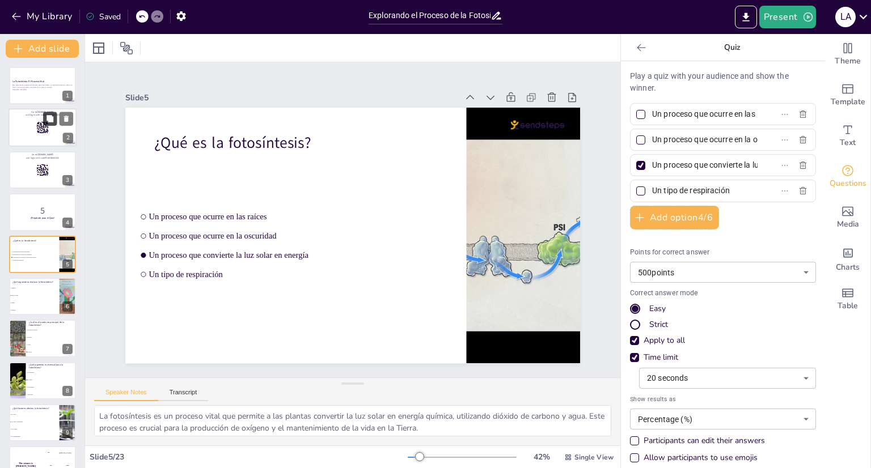
click at [44, 118] on button at bounding box center [50, 119] width 14 height 14
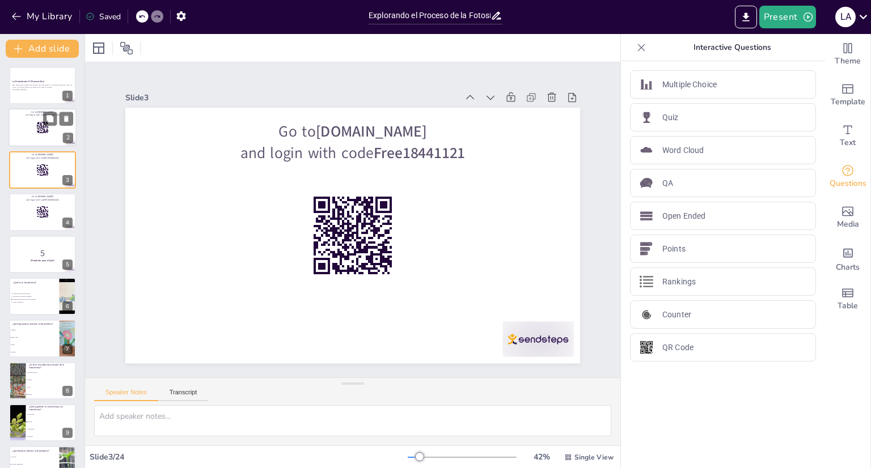
click at [33, 124] on div at bounding box center [43, 128] width 68 height 39
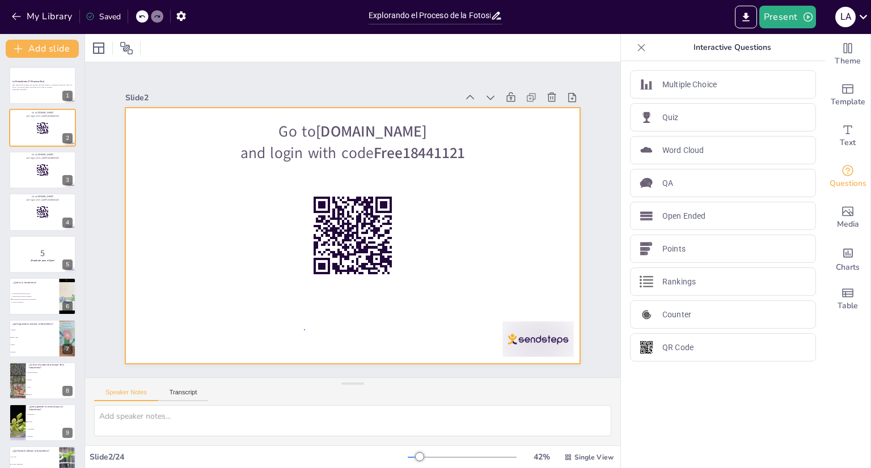
drag, startPoint x: 33, startPoint y: 124, endPoint x: 305, endPoint y: 330, distance: 340.7
click at [305, 330] on div at bounding box center [352, 236] width 455 height 256
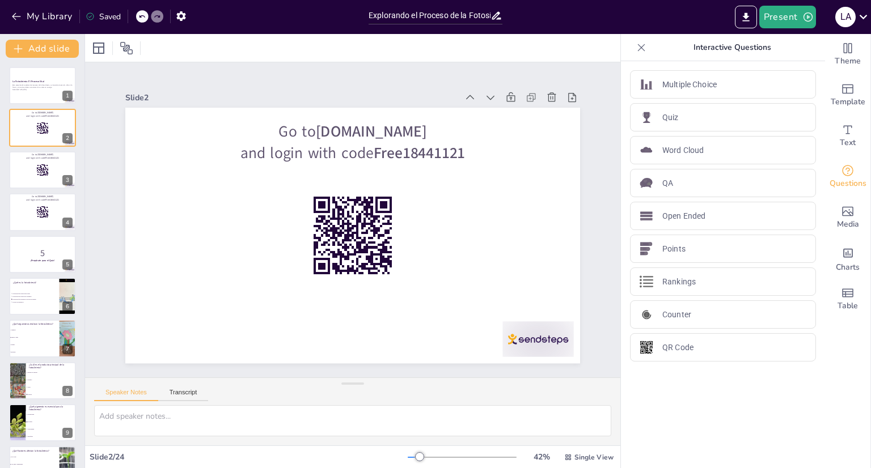
click at [597, 391] on div "Speaker Notes Transcript" at bounding box center [352, 391] width 535 height 27
click at [588, 265] on div "Slide 1 La Fotosíntesis: El Proceso Vital Esta presentación explorará el proces…" at bounding box center [353, 220] width 518 height 288
click at [635, 56] on div at bounding box center [641, 48] width 18 height 18
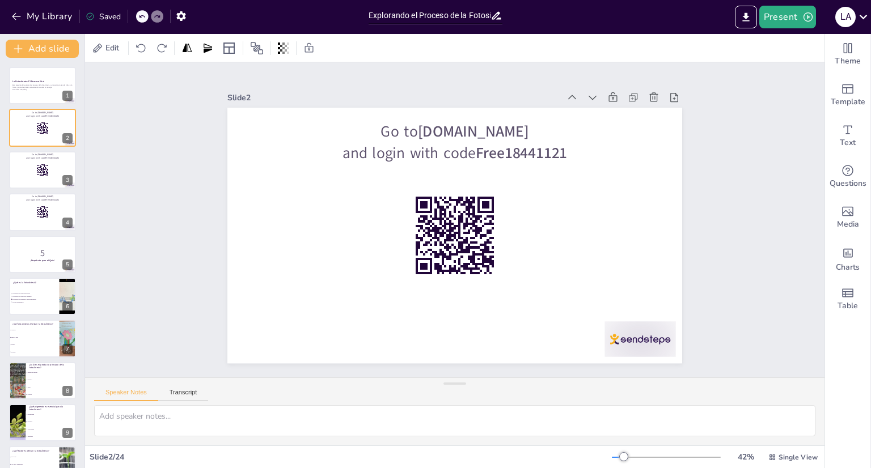
click at [784, 29] on div "Present L A" at bounding box center [689, 17] width 363 height 34
click at [787, 20] on button "Present" at bounding box center [787, 17] width 57 height 23
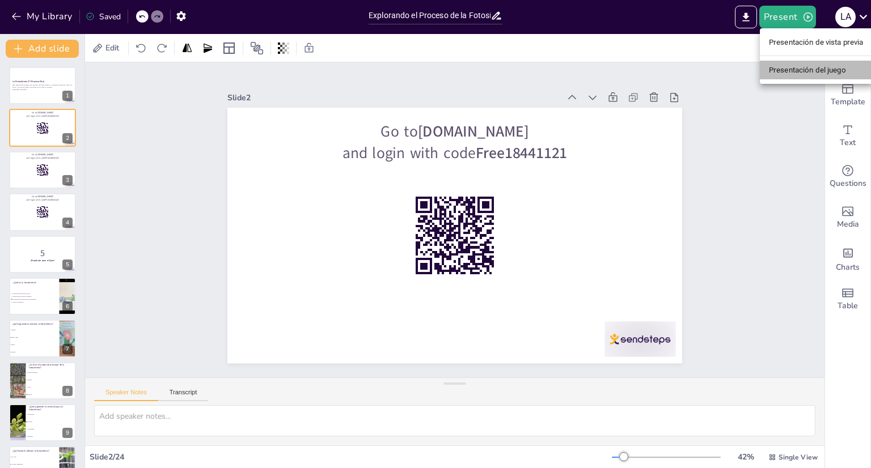
click at [793, 69] on font "Presentación del juego" at bounding box center [807, 70] width 77 height 9
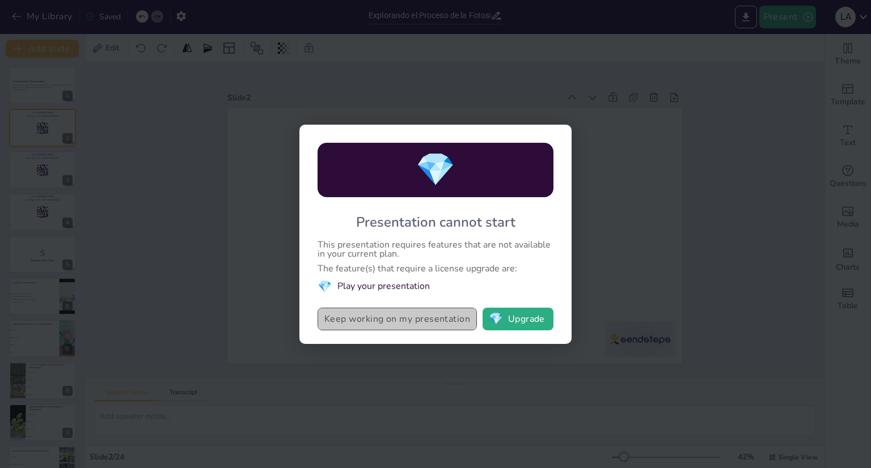
click at [450, 312] on button "Keep working on my presentation" at bounding box center [397, 319] width 159 height 23
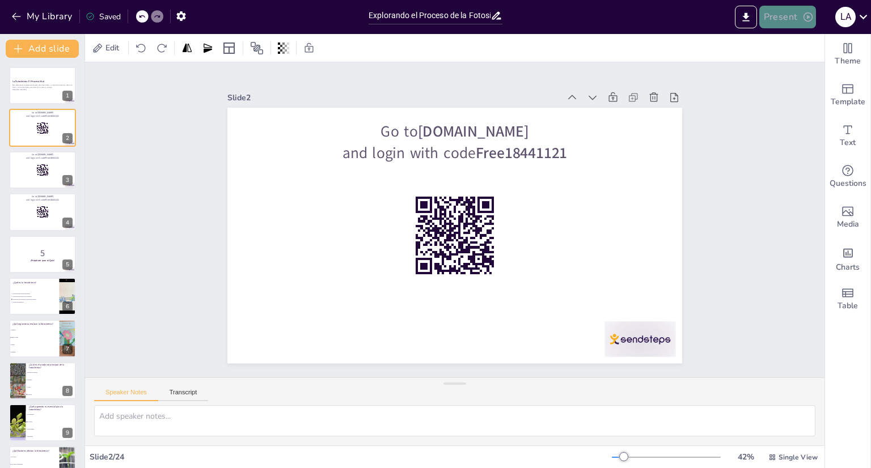
click at [801, 18] on button "Present" at bounding box center [787, 17] width 57 height 23
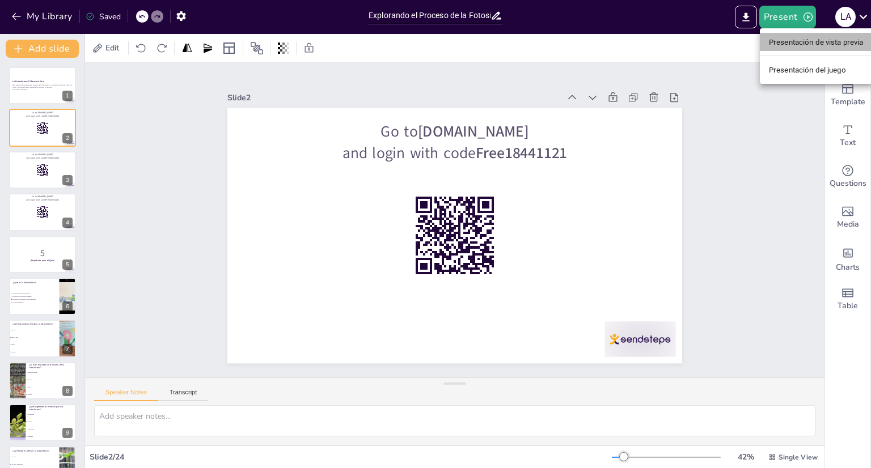
click at [784, 44] on font "Presentación de vista previa" at bounding box center [816, 42] width 95 height 9
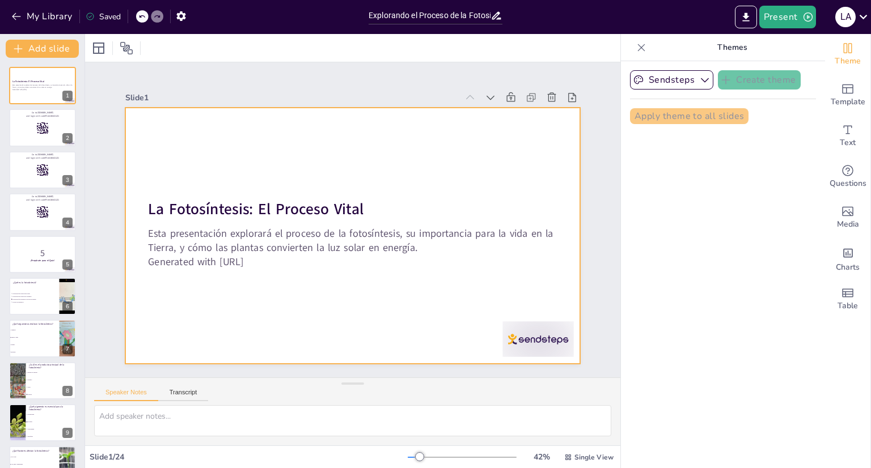
checkbox input "true"
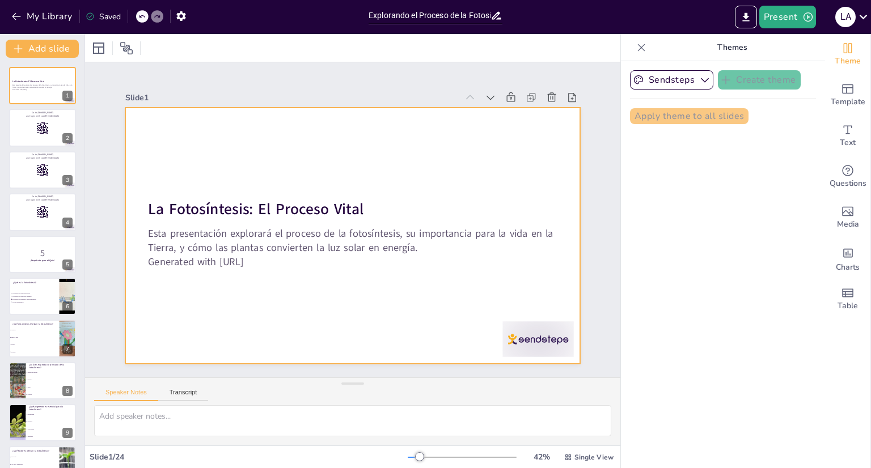
checkbox input "true"
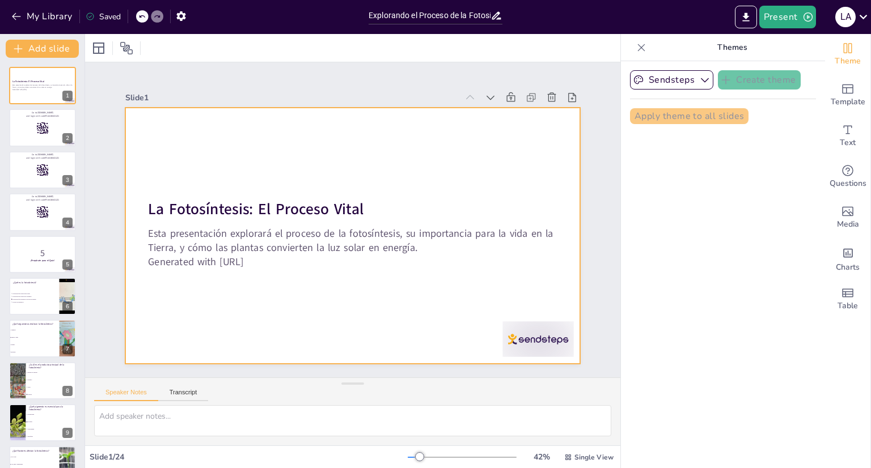
checkbox input "true"
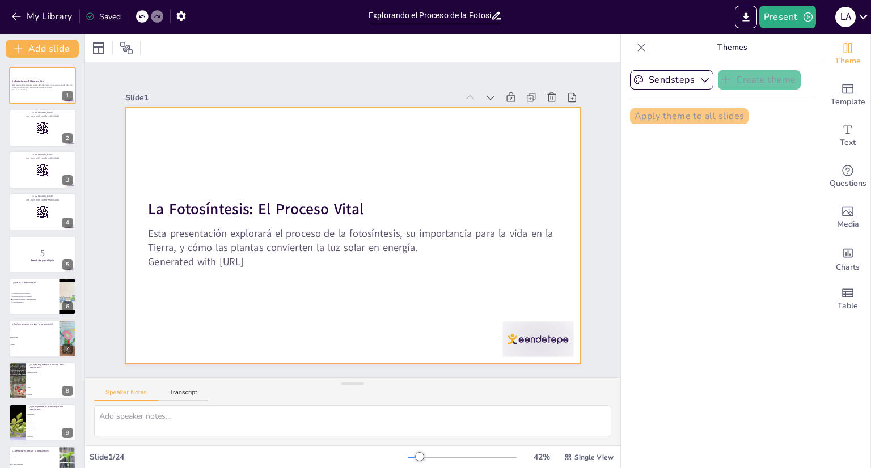
checkbox input "true"
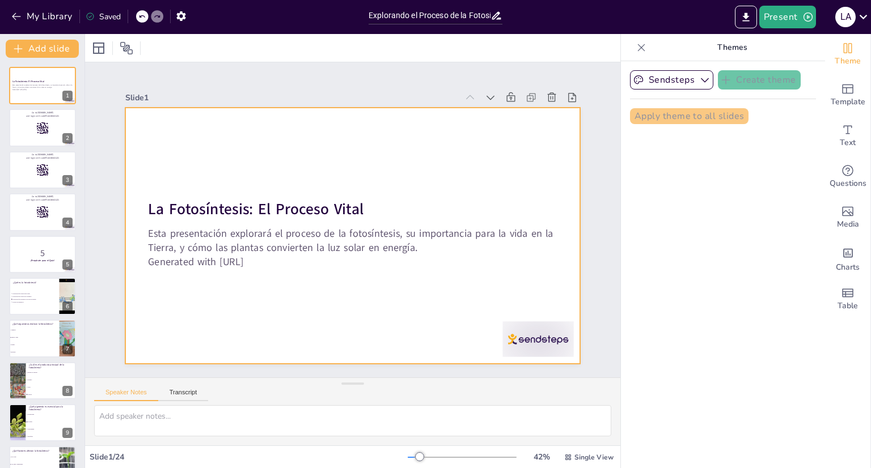
checkbox input "true"
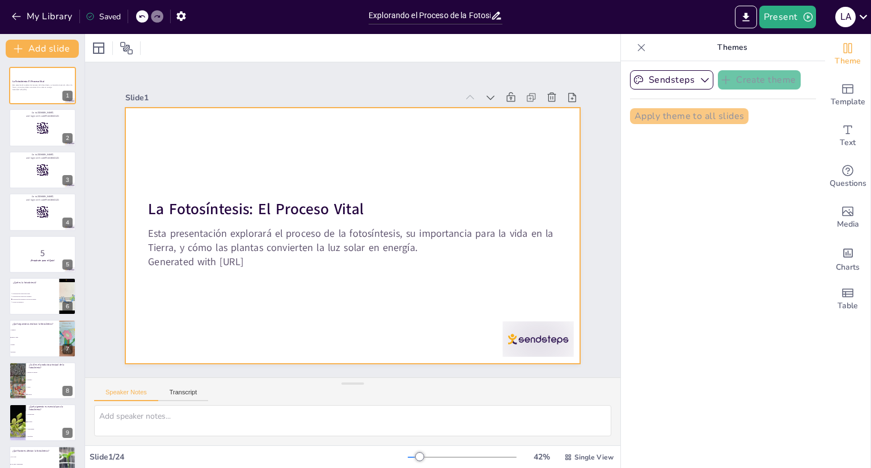
checkbox input "true"
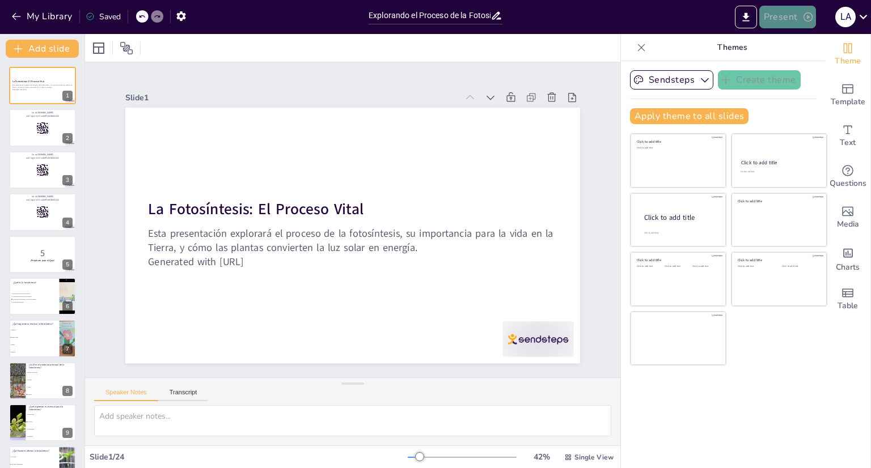
click at [788, 23] on button "Present" at bounding box center [787, 17] width 57 height 23
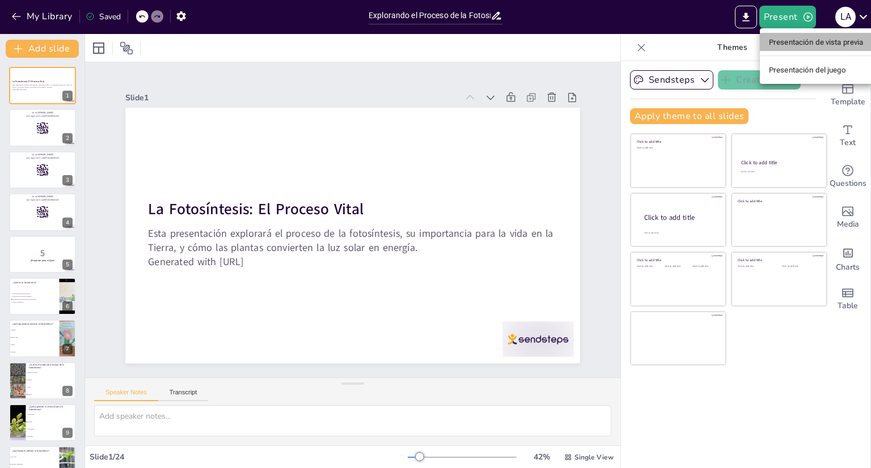
click at [793, 40] on font "Presentación de vista previa" at bounding box center [816, 42] width 95 height 9
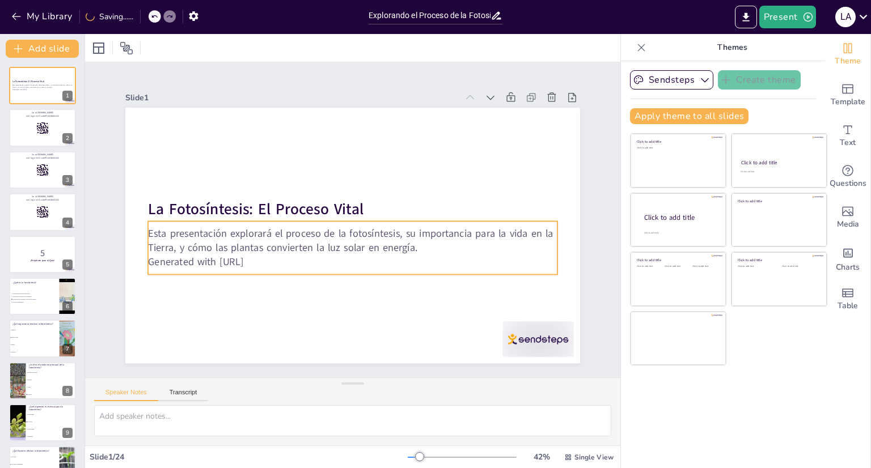
checkbox input "true"
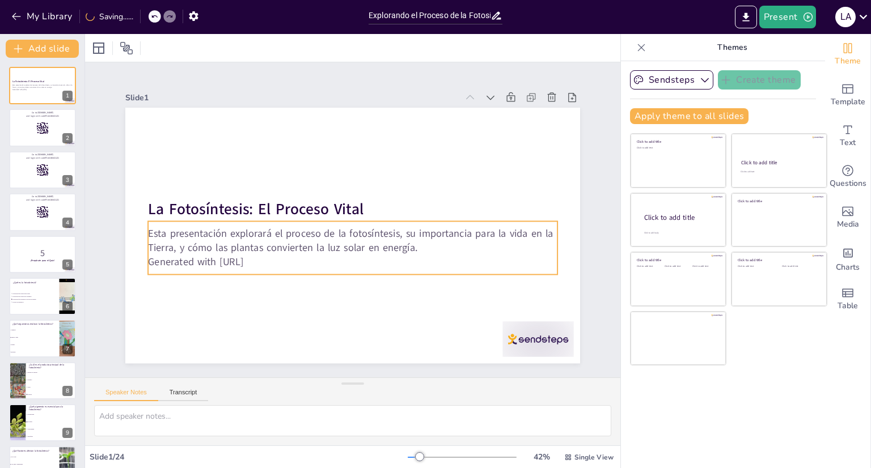
checkbox input "true"
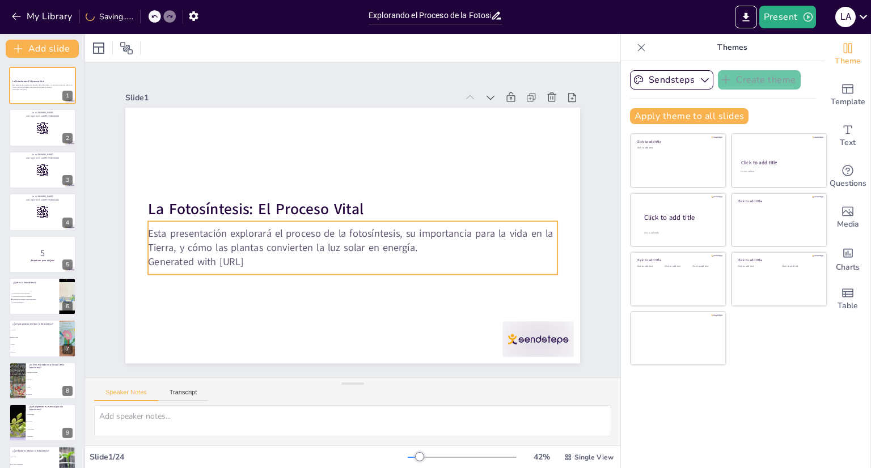
checkbox input "true"
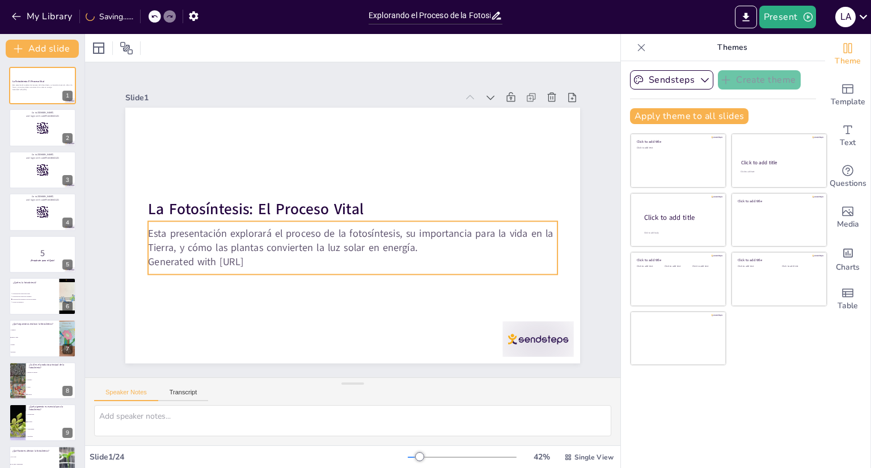
checkbox input "true"
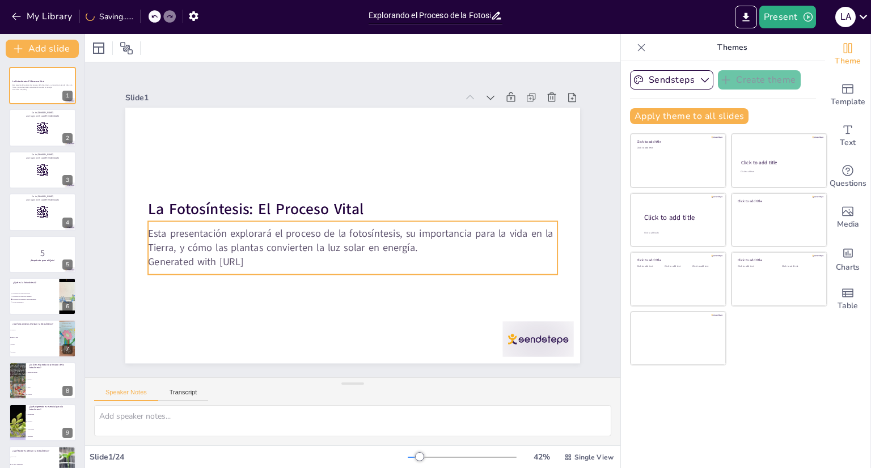
checkbox input "true"
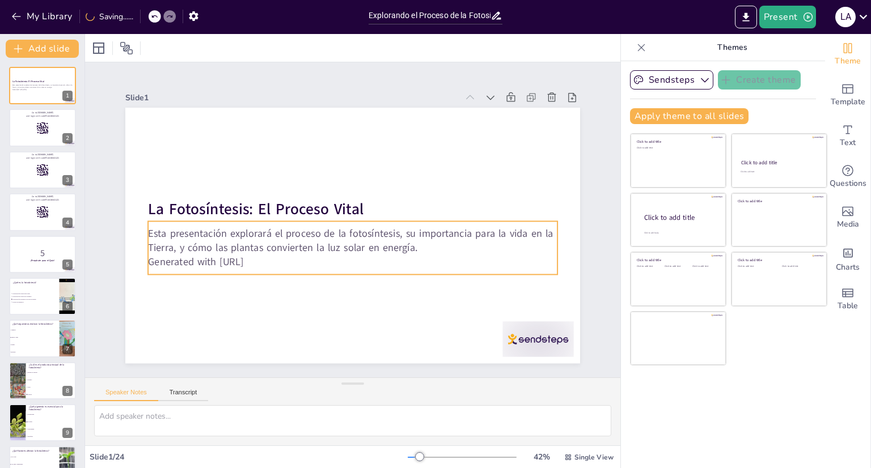
checkbox input "true"
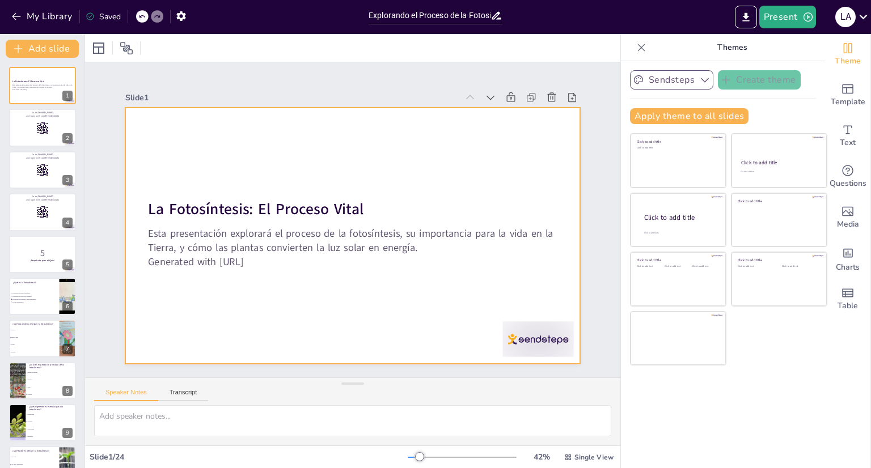
checkbox input "true"
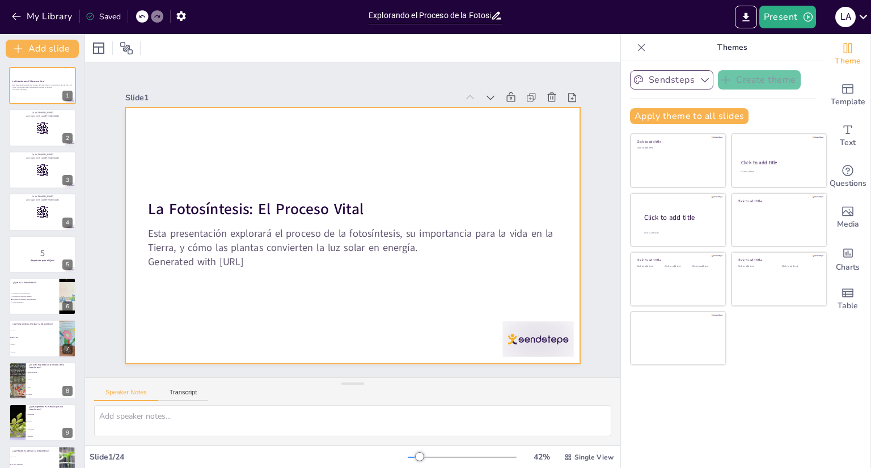
checkbox input "true"
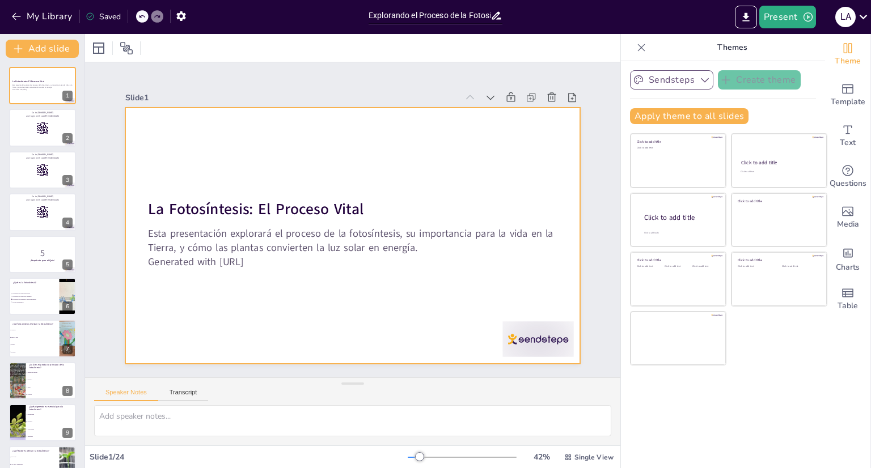
checkbox input "true"
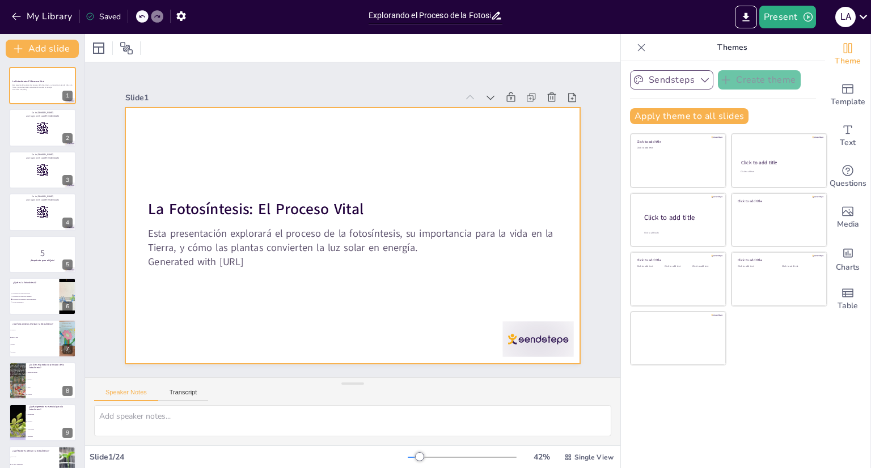
checkbox input "true"
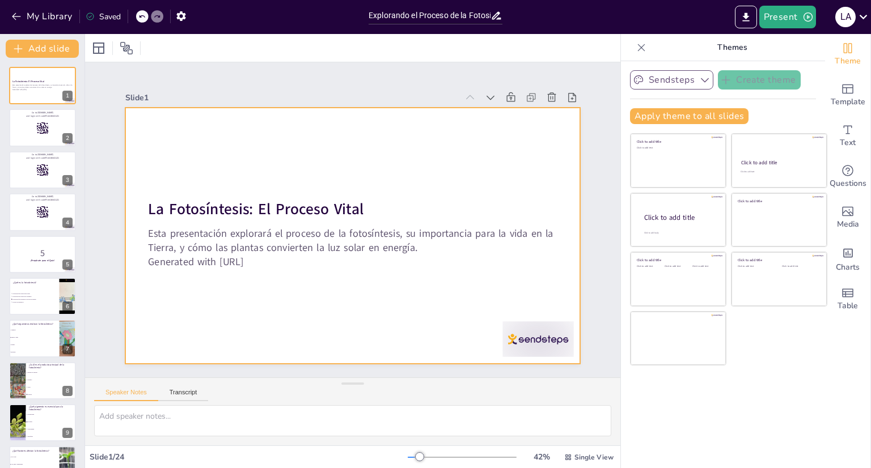
checkbox input "true"
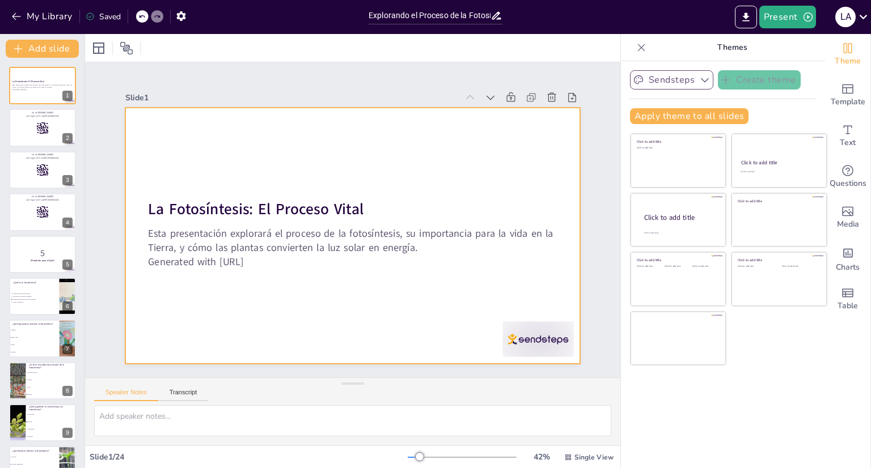
checkbox input "true"
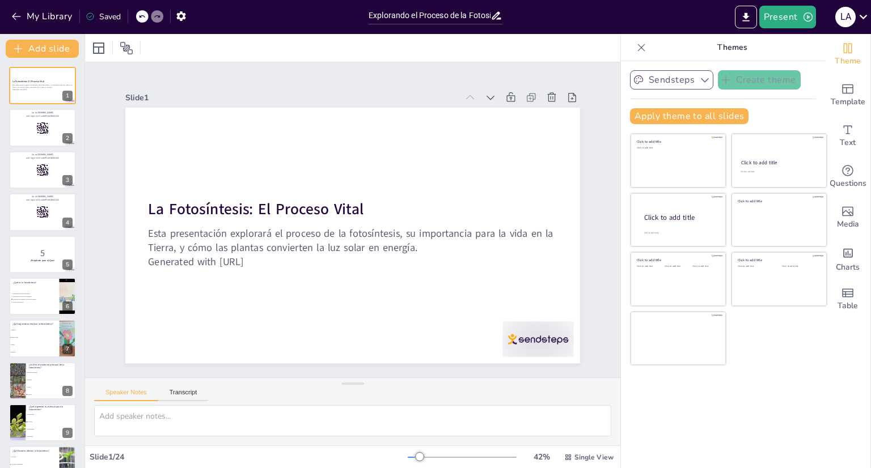
checkbox input "true"
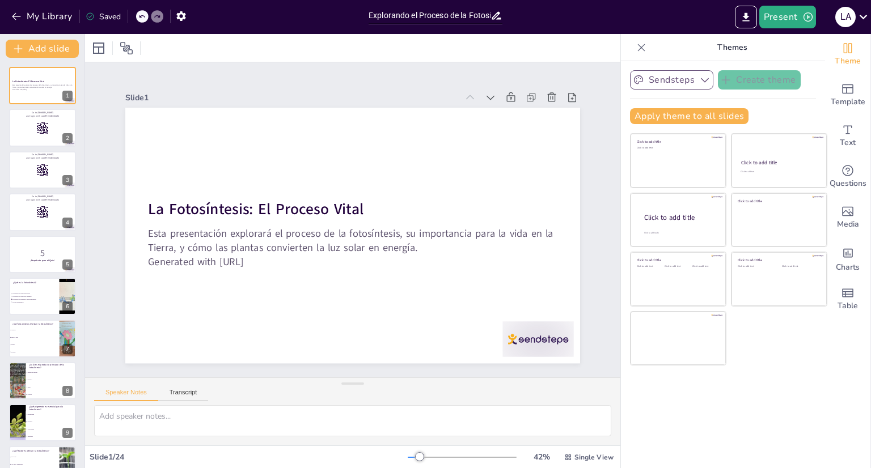
checkbox input "true"
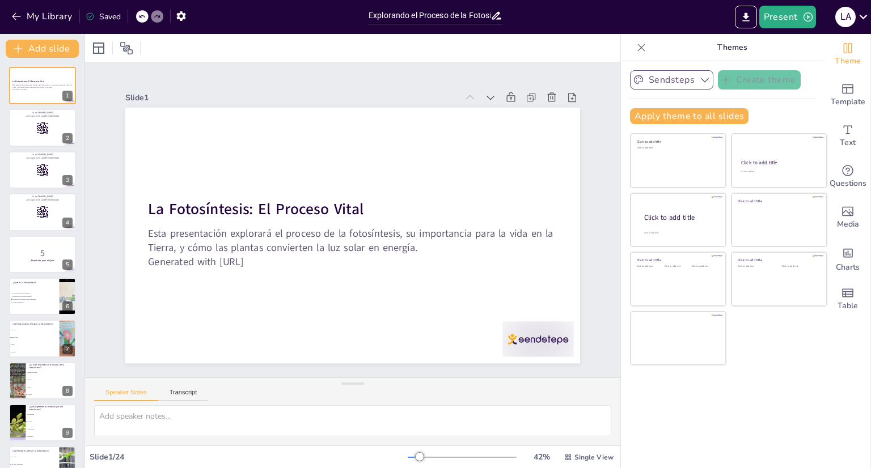
checkbox input "true"
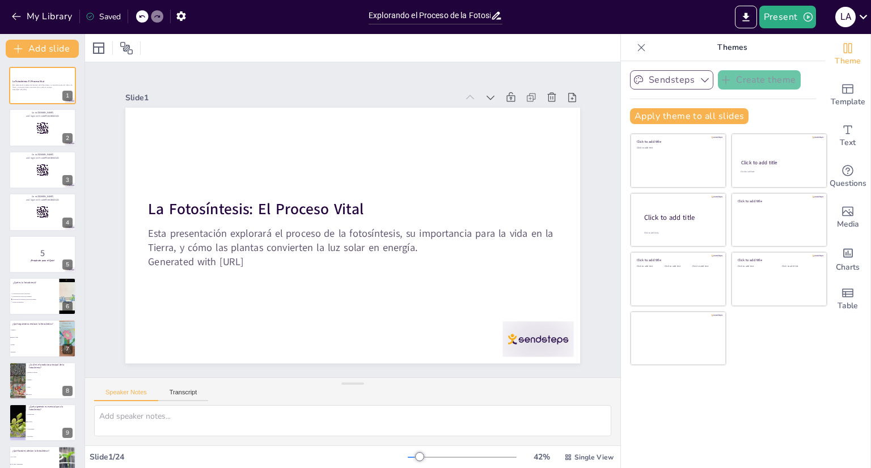
checkbox input "true"
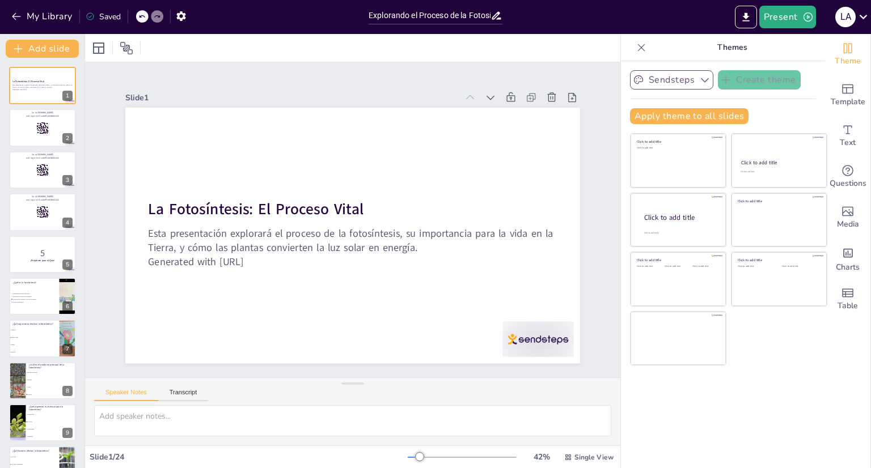
checkbox input "true"
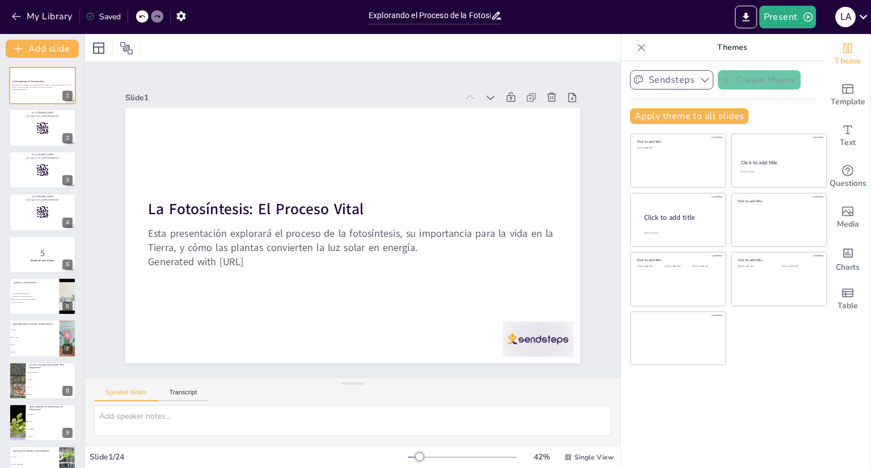
checkbox input "true"
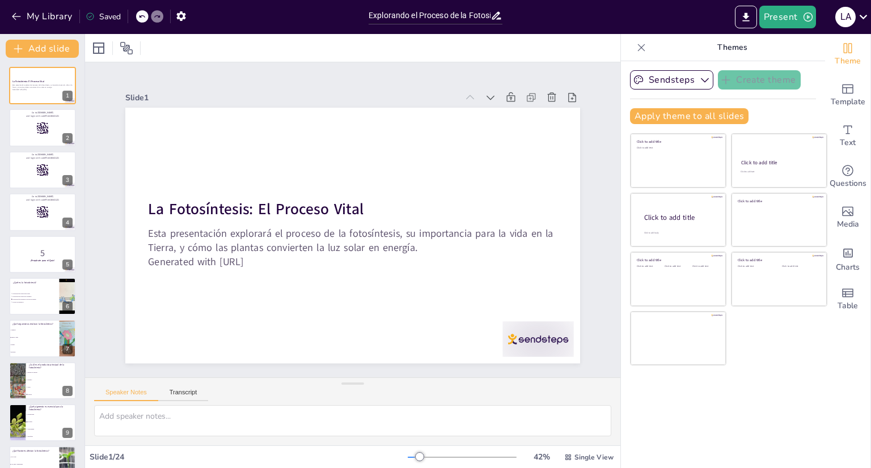
checkbox input "true"
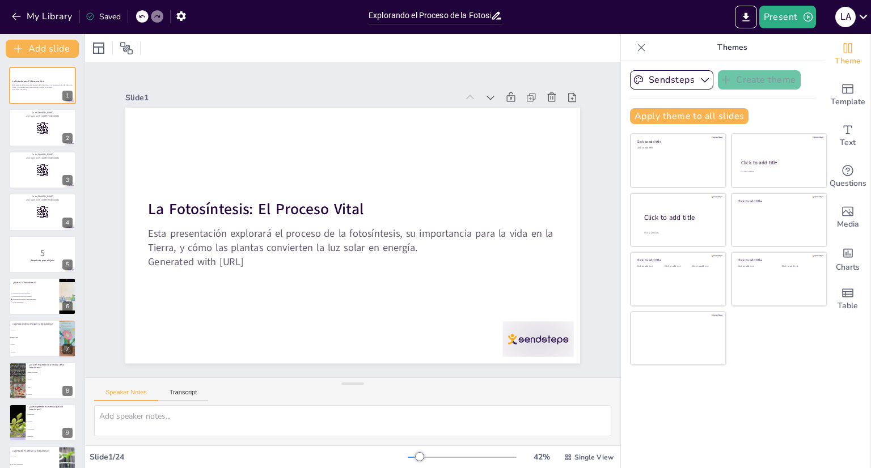
checkbox input "true"
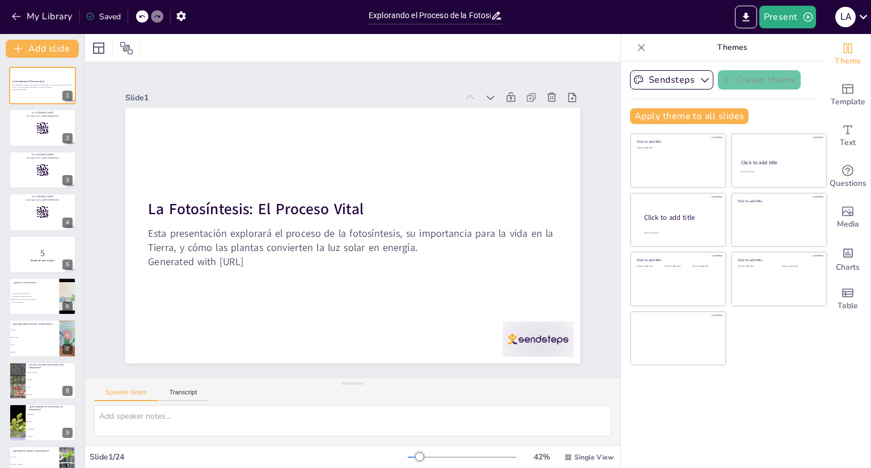
checkbox input "true"
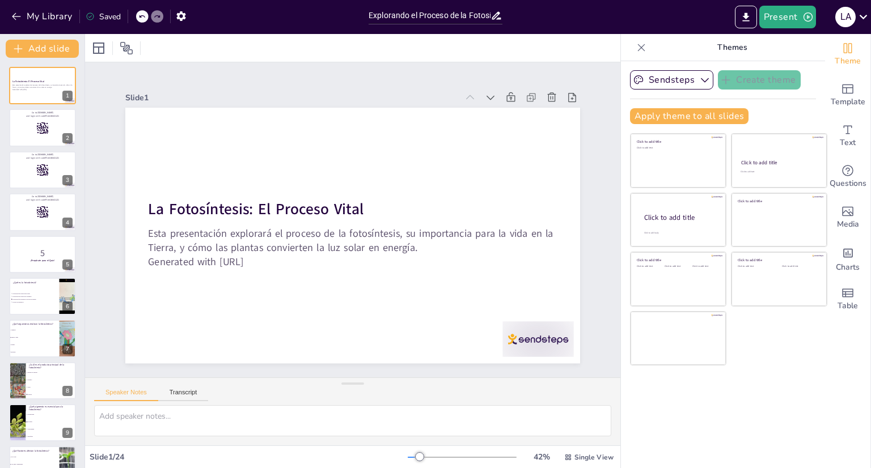
checkbox input "true"
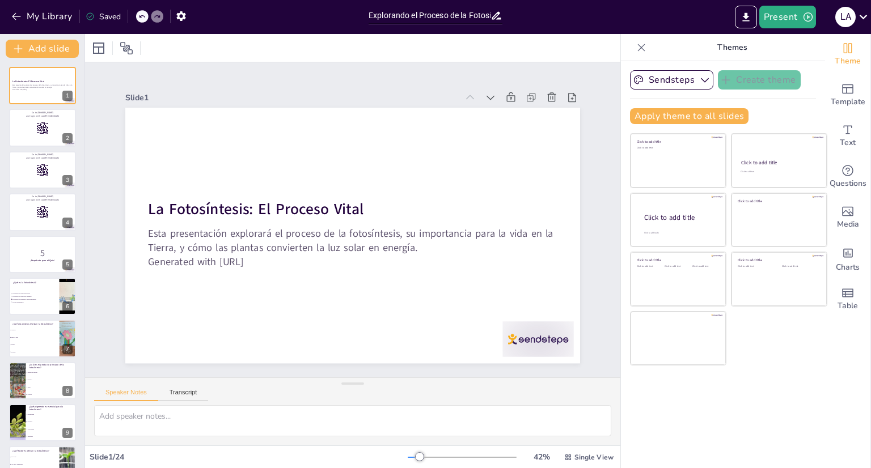
checkbox input "true"
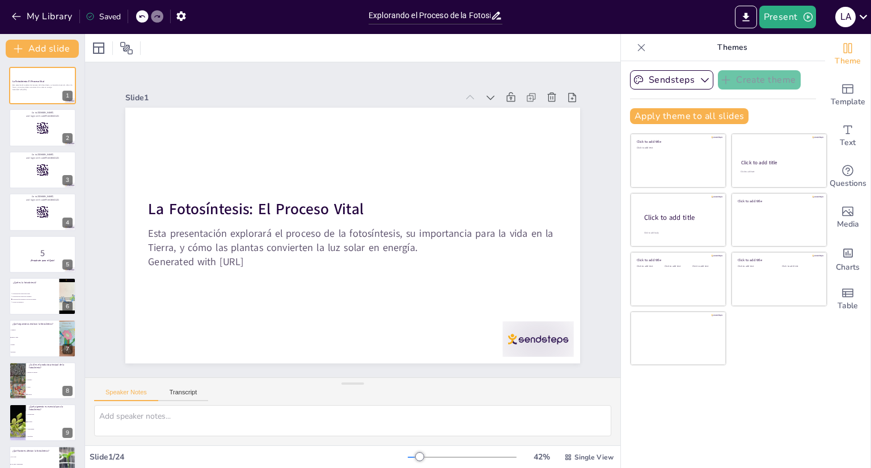
checkbox input "true"
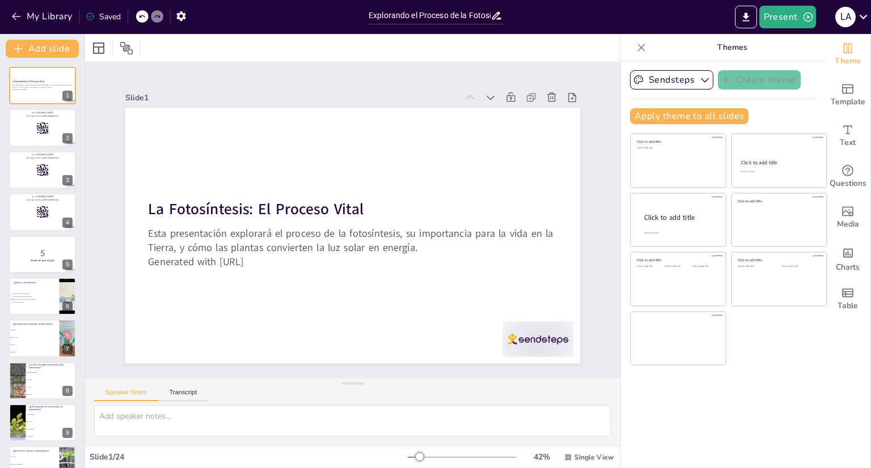
checkbox input "true"
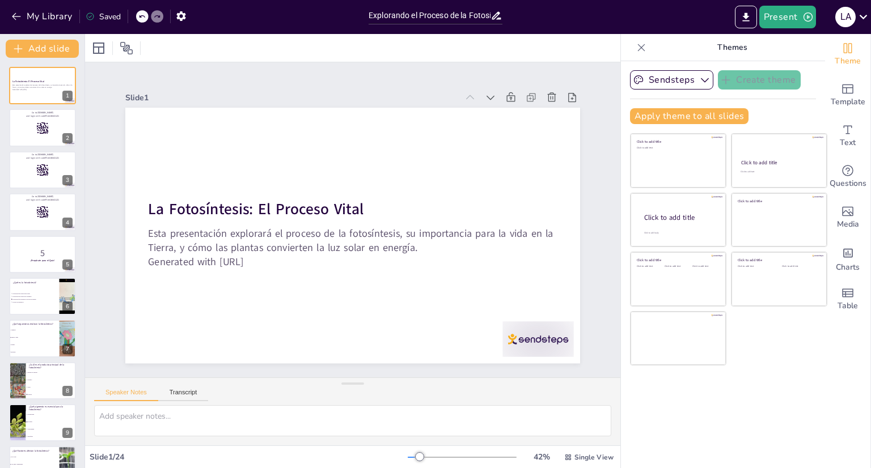
checkbox input "true"
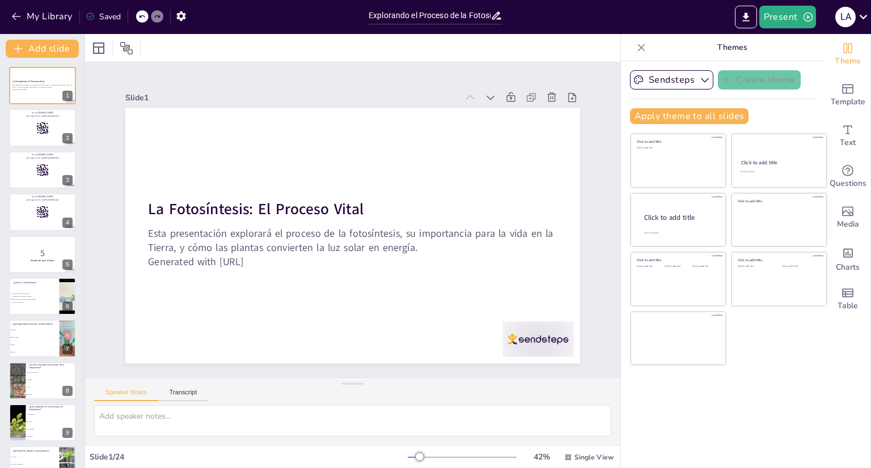
checkbox input "true"
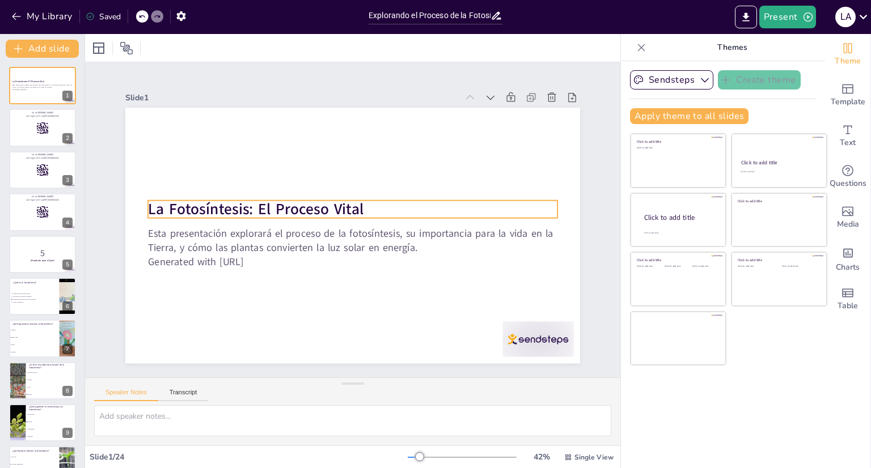
checkbox input "true"
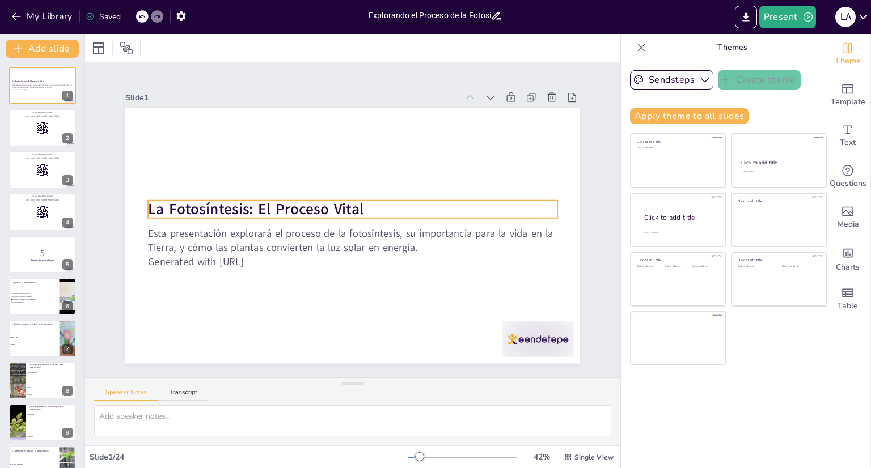
checkbox input "true"
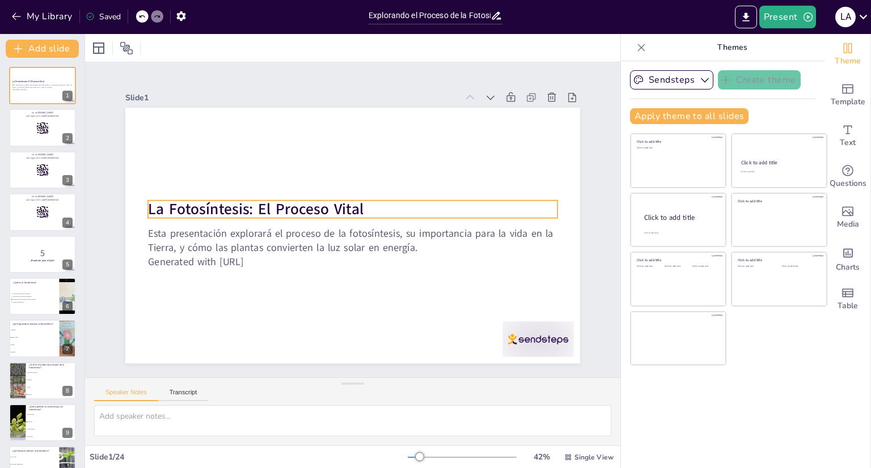
checkbox input "true"
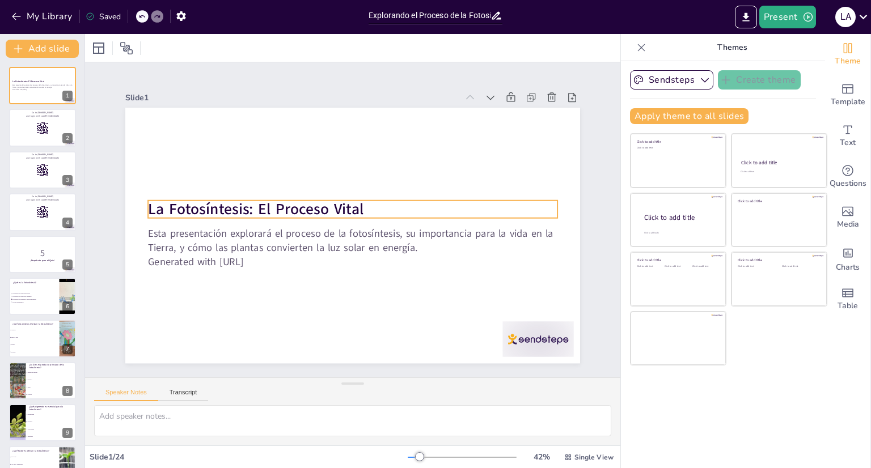
checkbox input "true"
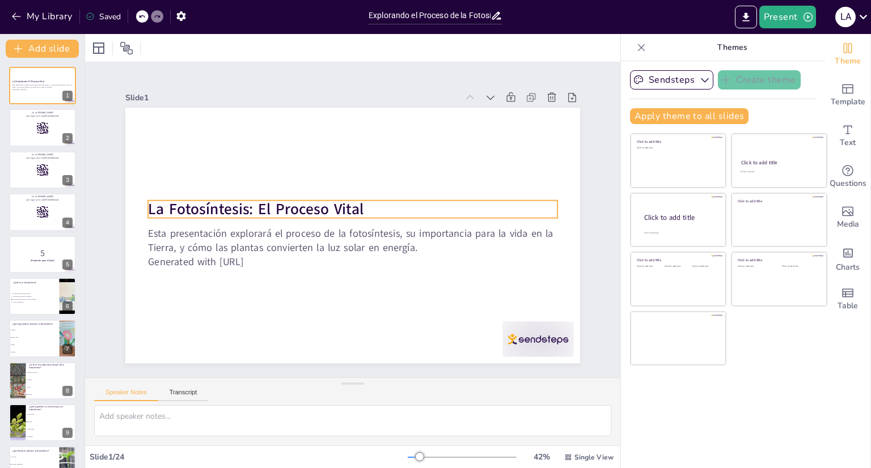
checkbox input "true"
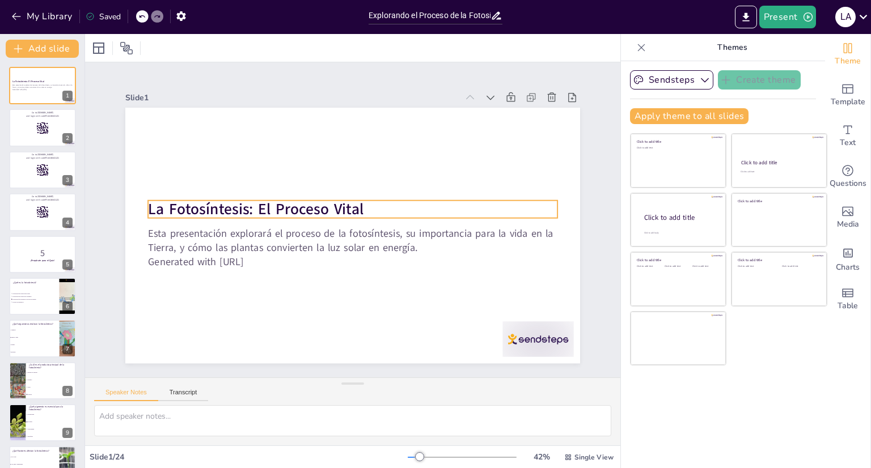
checkbox input "true"
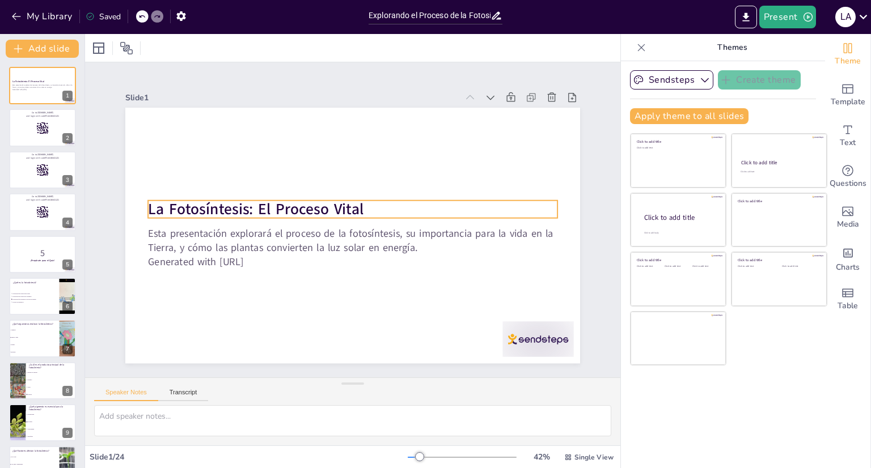
checkbox input "true"
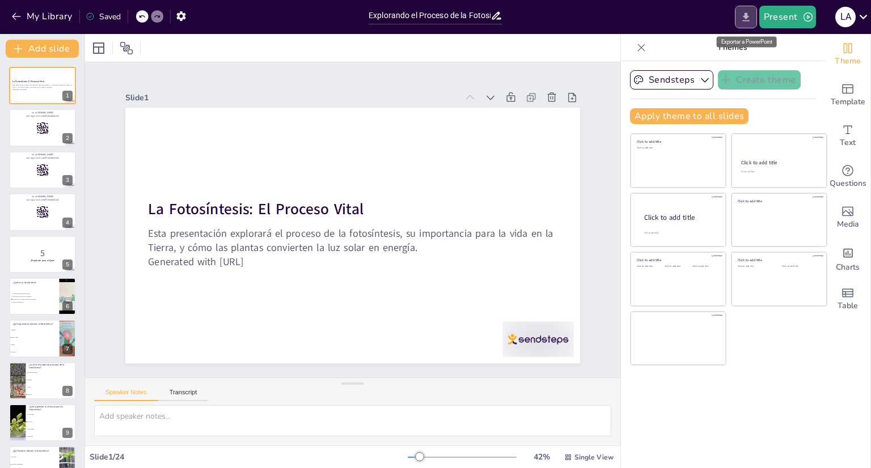
click at [755, 13] on button "Export to PowerPoint" at bounding box center [746, 17] width 22 height 23
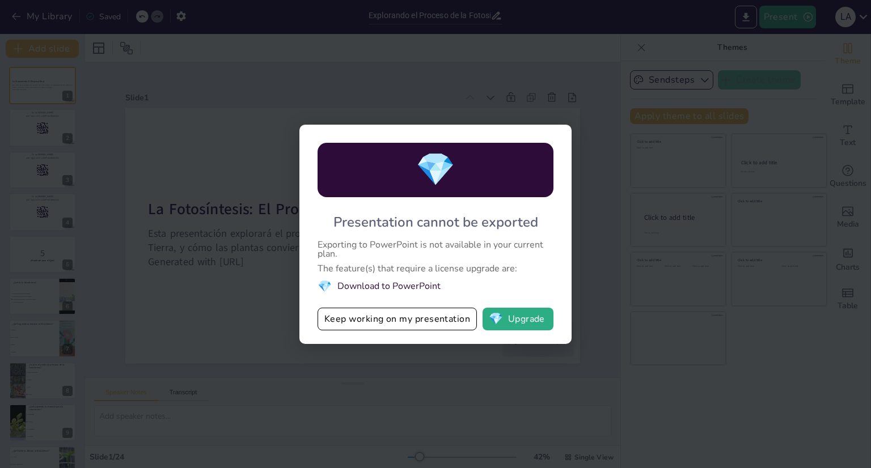
click at [741, 37] on div "💎 Presentation cannot be exported Exporting to PowerPoint is not available in y…" at bounding box center [435, 234] width 871 height 468
click at [654, 116] on div "💎 Presentation cannot be exported Exporting to PowerPoint is not available in y…" at bounding box center [435, 234] width 871 height 468
click at [443, 308] on button "Keep working on my presentation" at bounding box center [397, 319] width 159 height 23
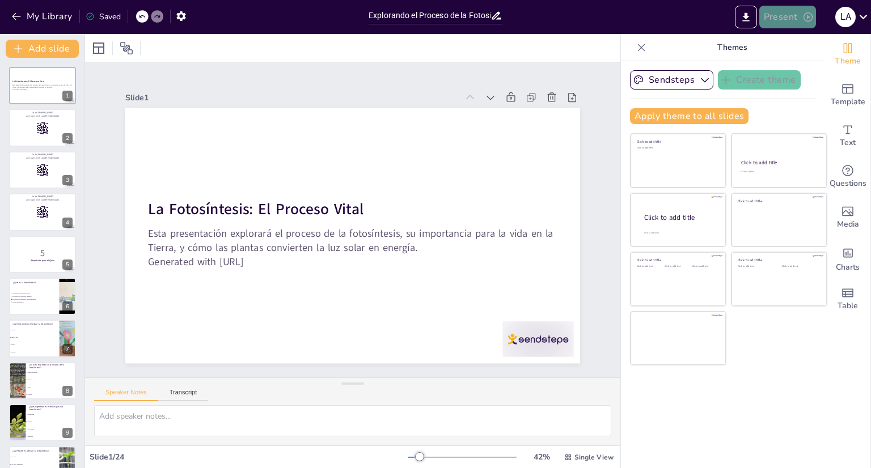
click at [793, 23] on button "Present" at bounding box center [787, 17] width 57 height 23
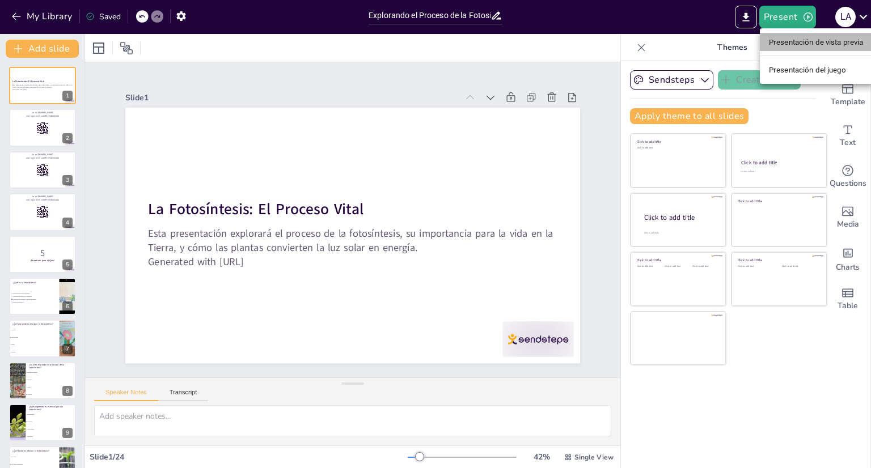
click at [798, 46] on font "Presentación de vista previa" at bounding box center [816, 42] width 95 height 9
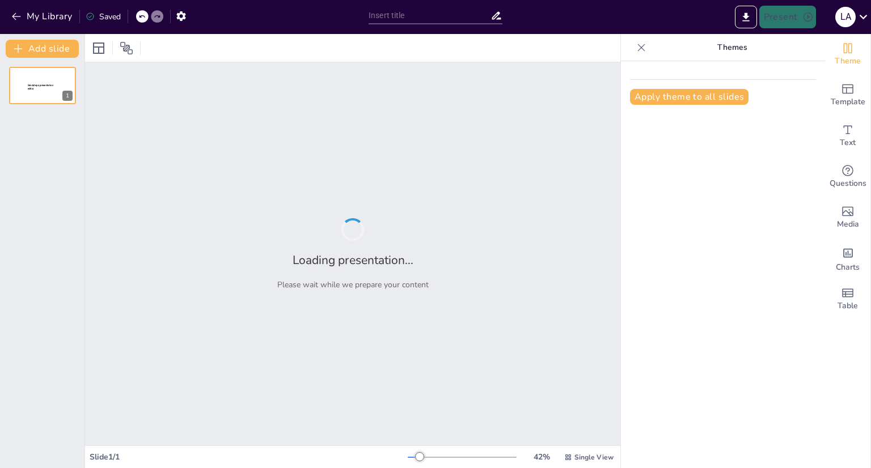
type input "Explorando el Proceso de la Fotosíntesis"
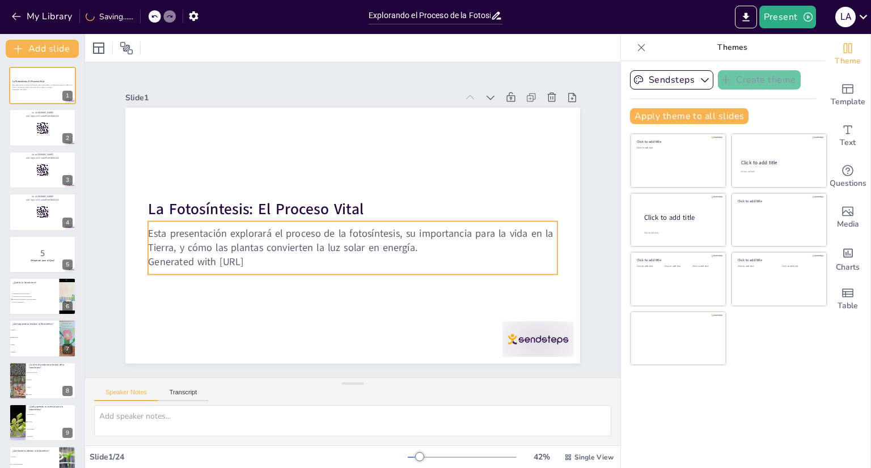
checkbox input "true"
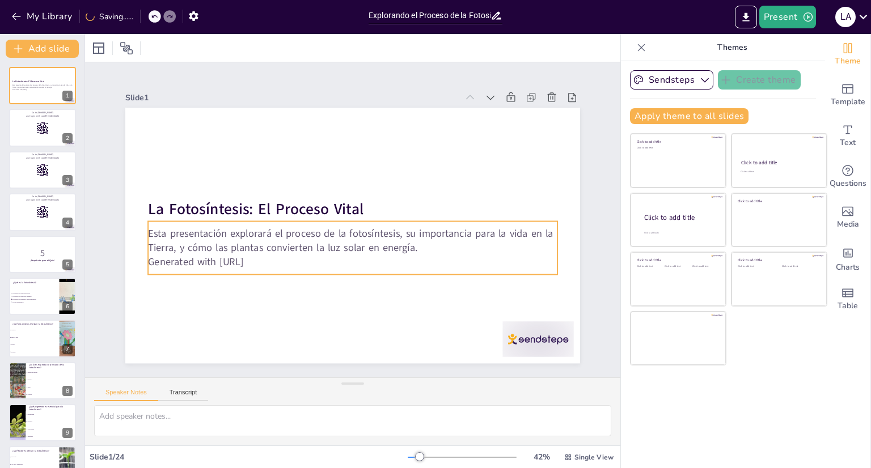
checkbox input "true"
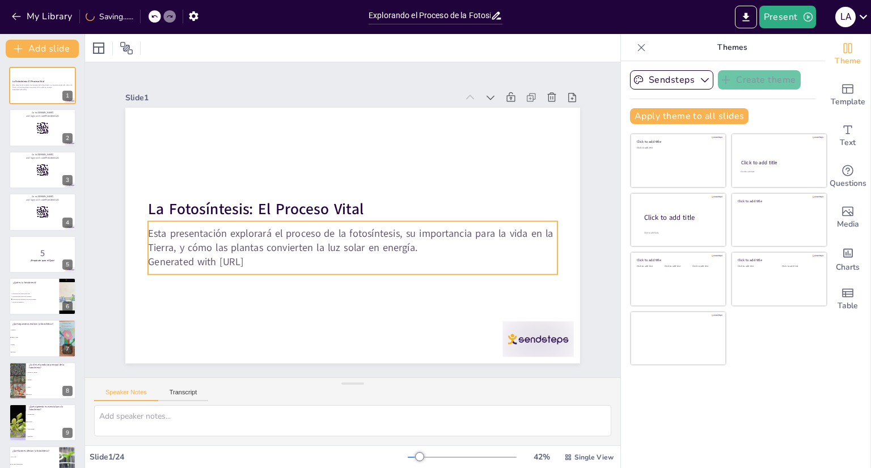
checkbox input "true"
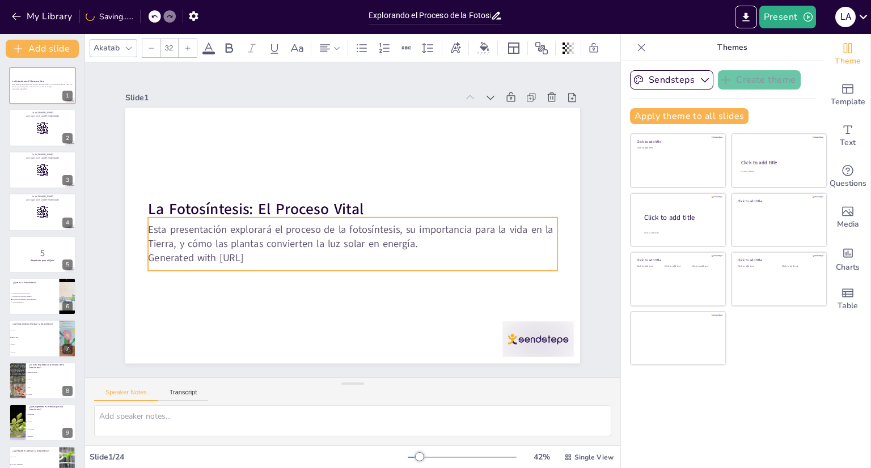
checkbox input "true"
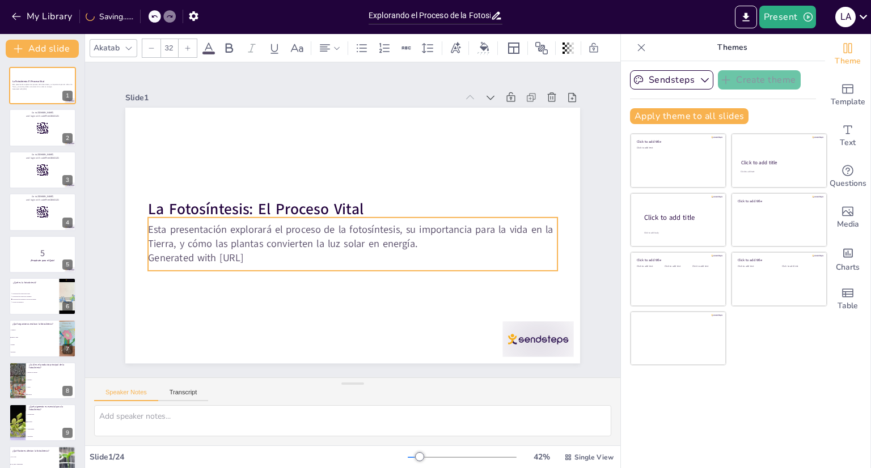
checkbox input "true"
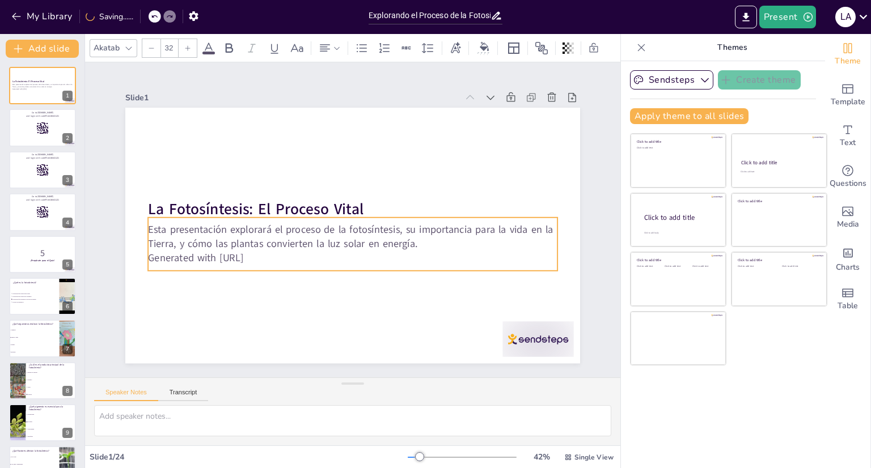
checkbox input "true"
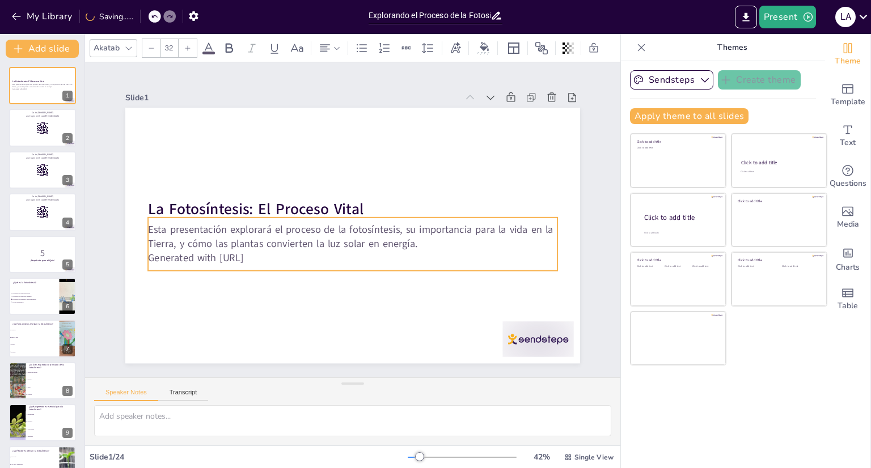
checkbox input "true"
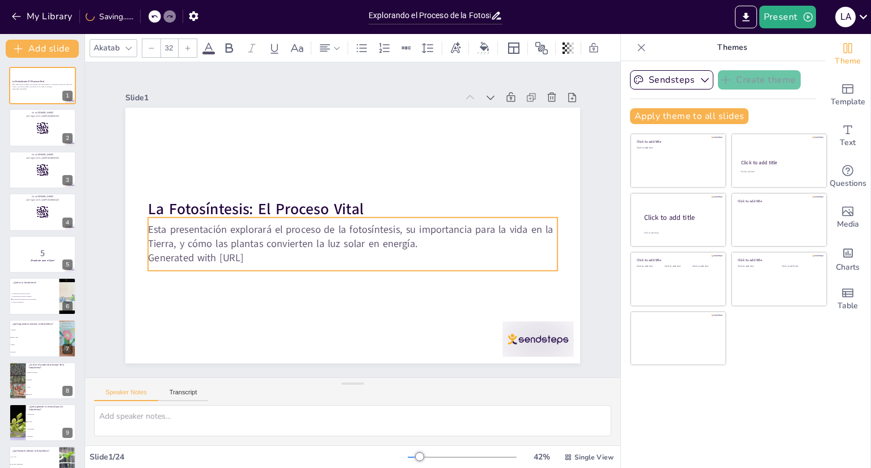
checkbox input "true"
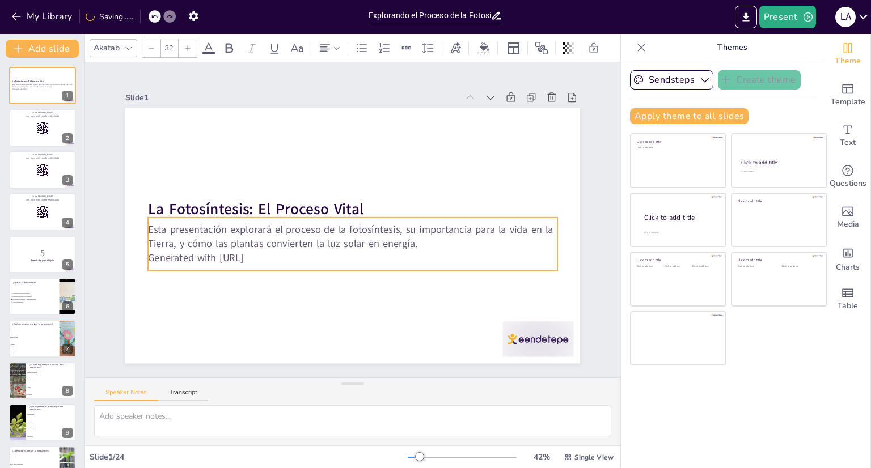
checkbox input "true"
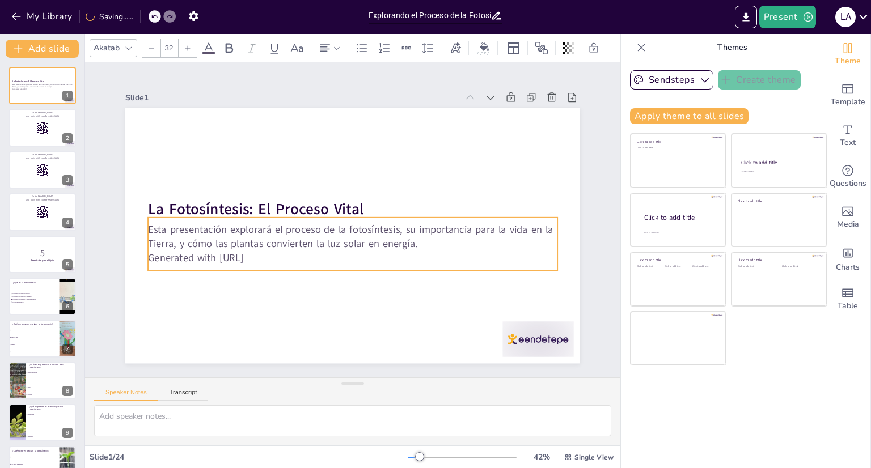
checkbox input "true"
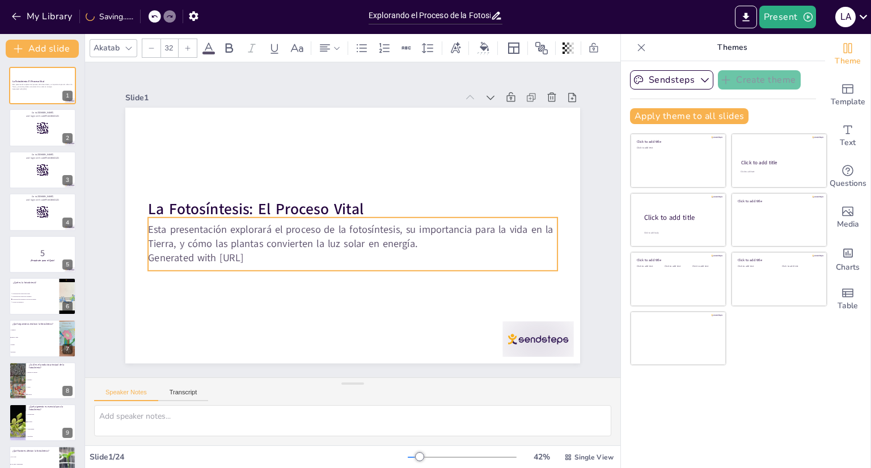
checkbox input "true"
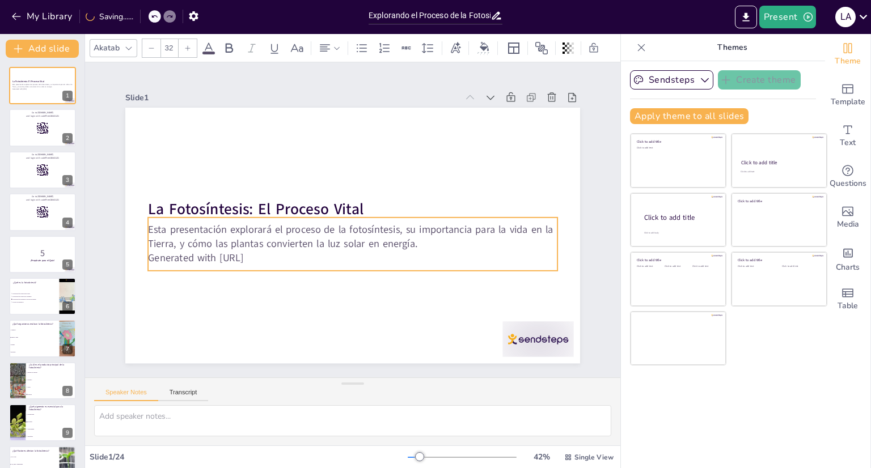
checkbox input "true"
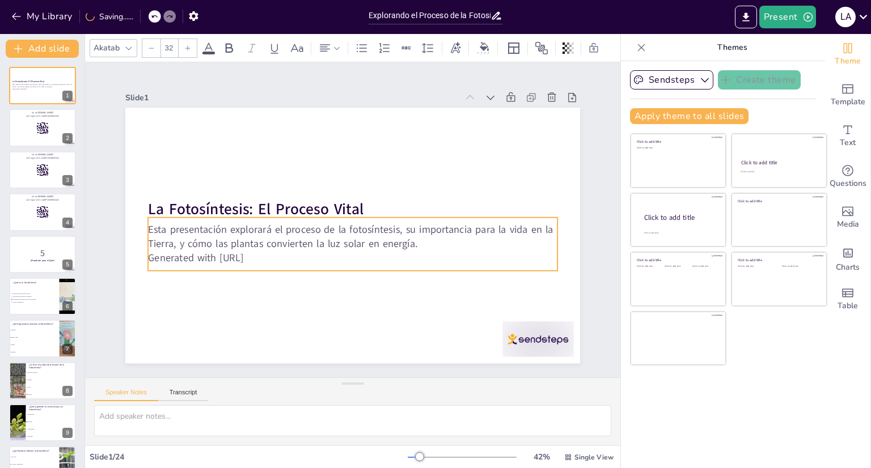
checkbox input "true"
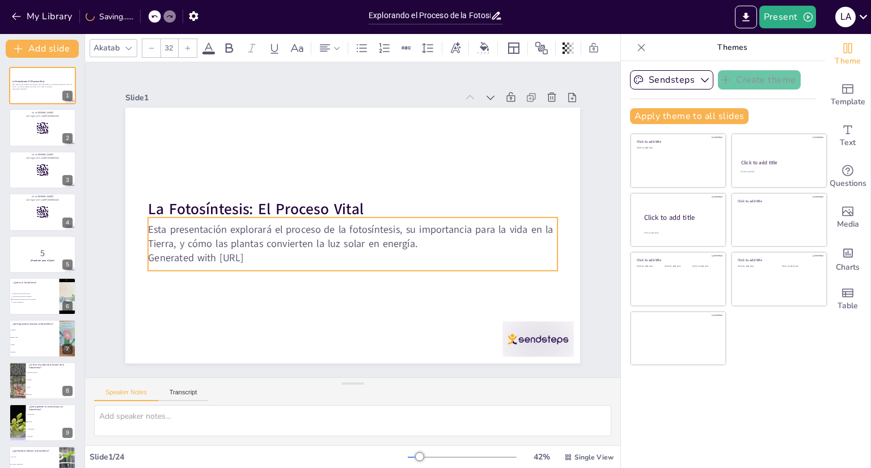
checkbox input "true"
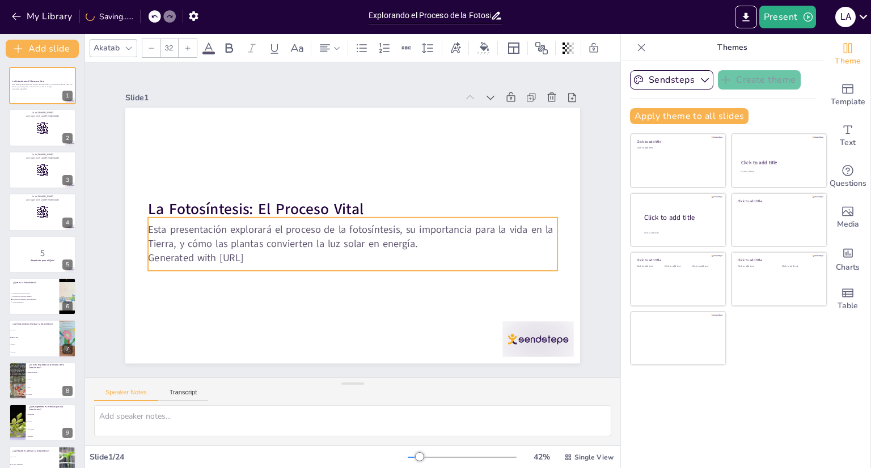
checkbox input "true"
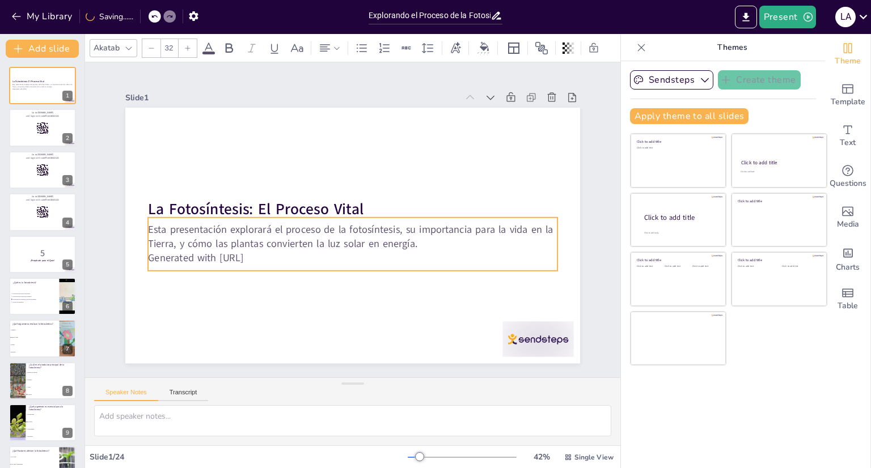
checkbox input "true"
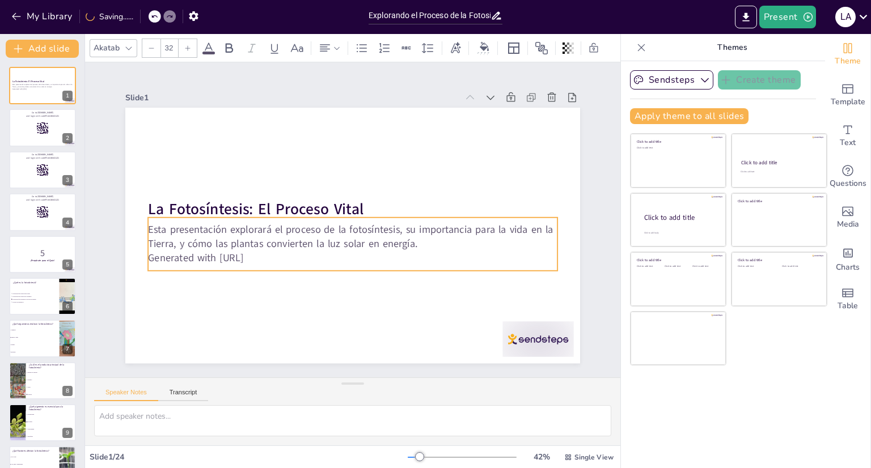
checkbox input "true"
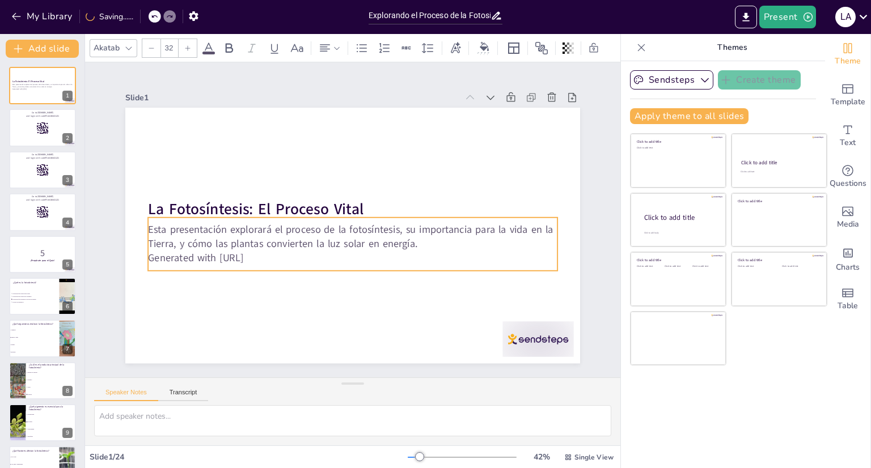
checkbox input "true"
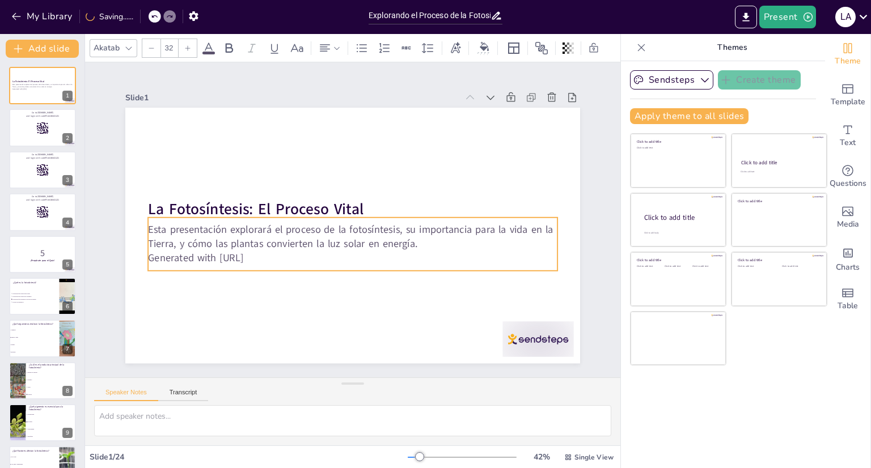
checkbox input "true"
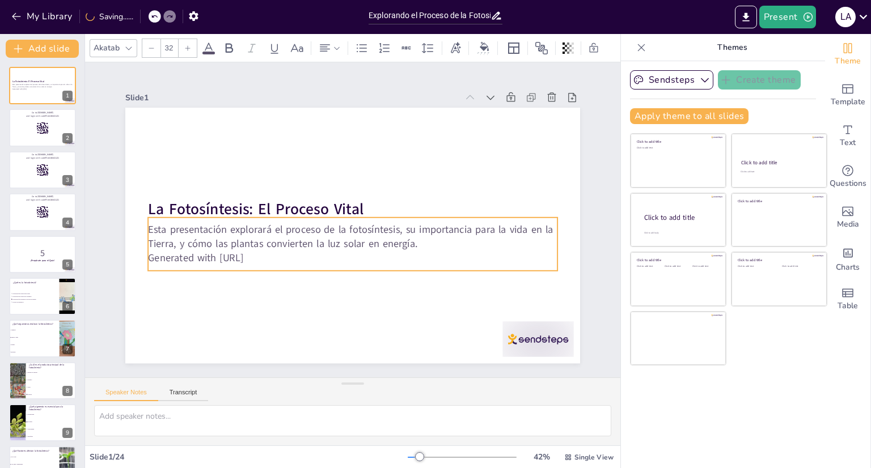
checkbox input "true"
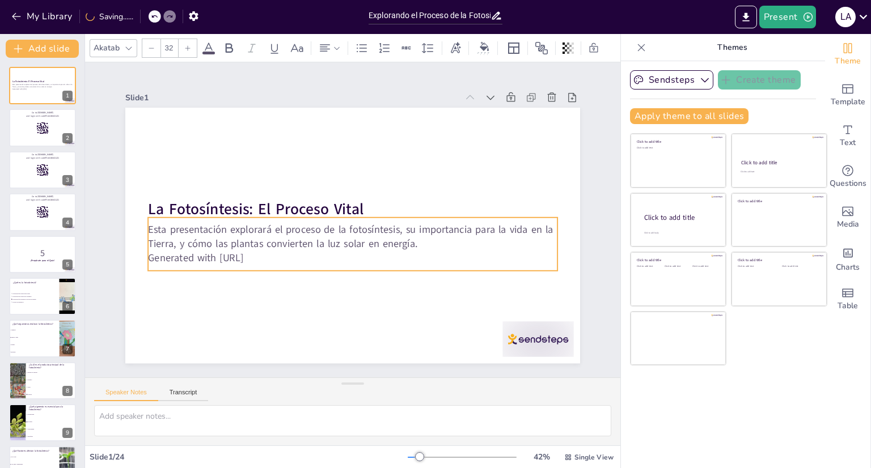
checkbox input "true"
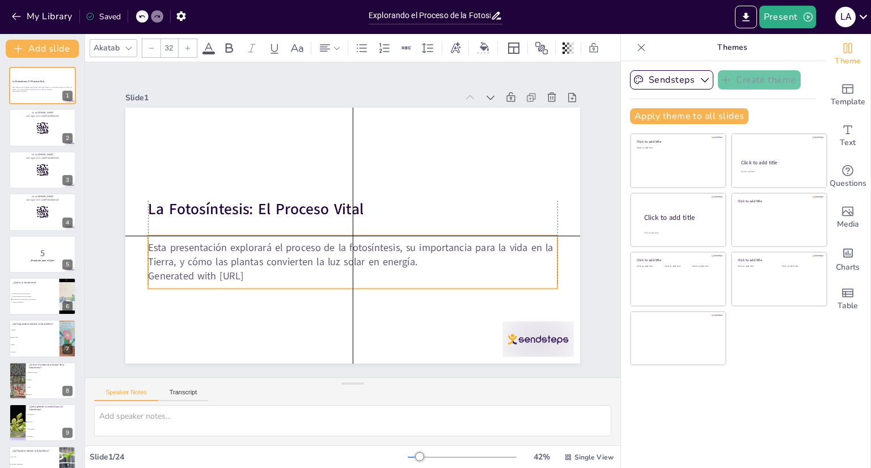
checkbox input "true"
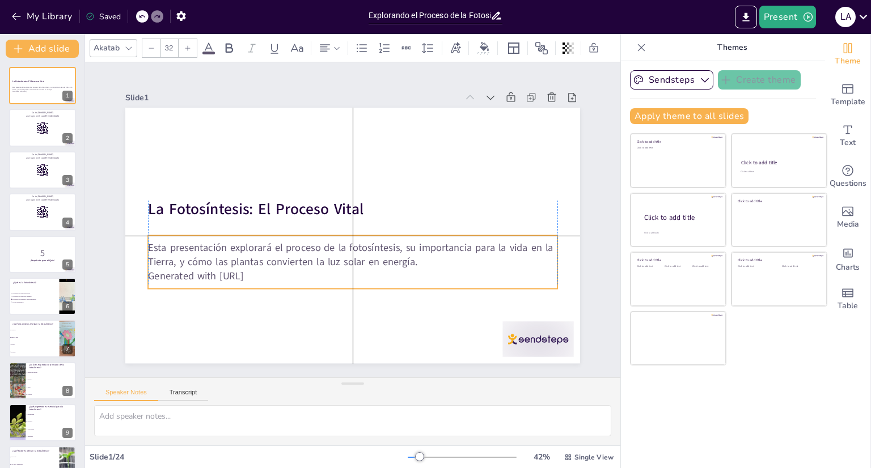
checkbox input "true"
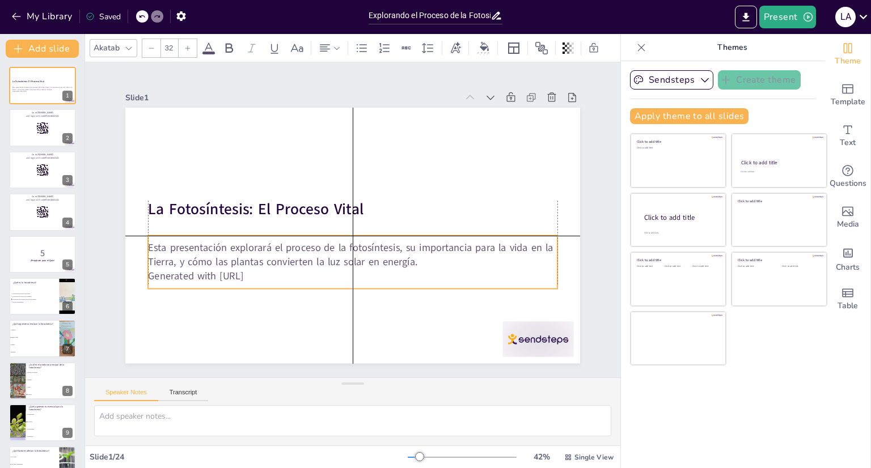
checkbox input "true"
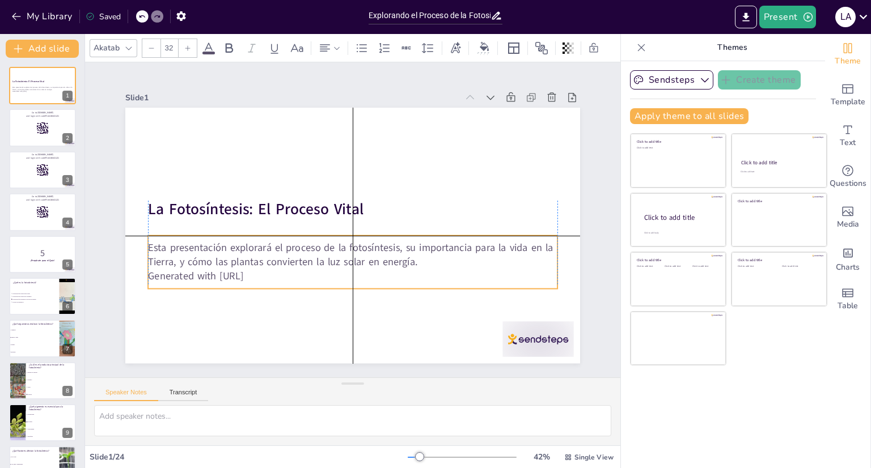
checkbox input "true"
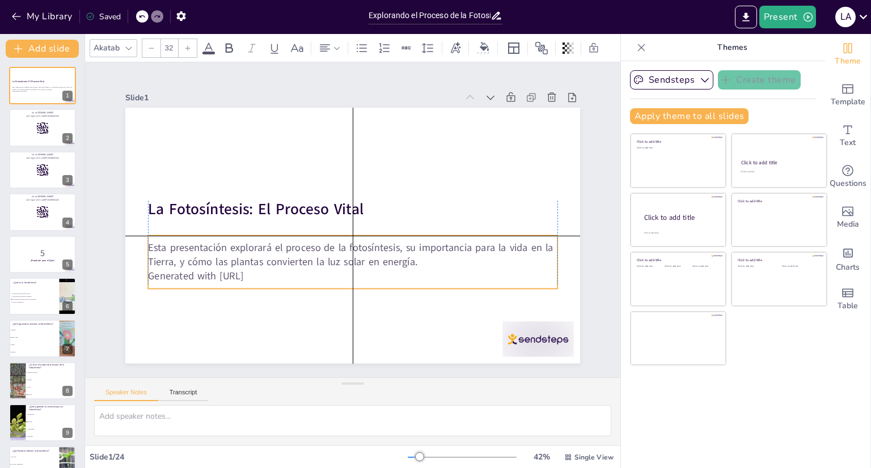
checkbox input "true"
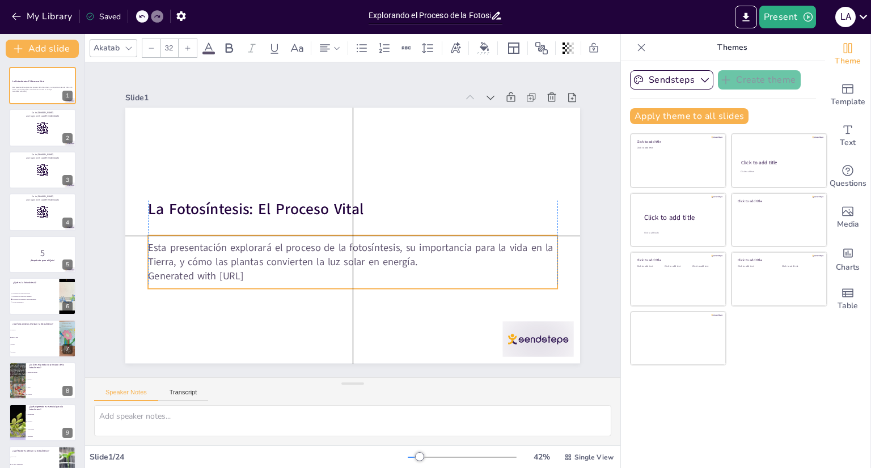
checkbox input "true"
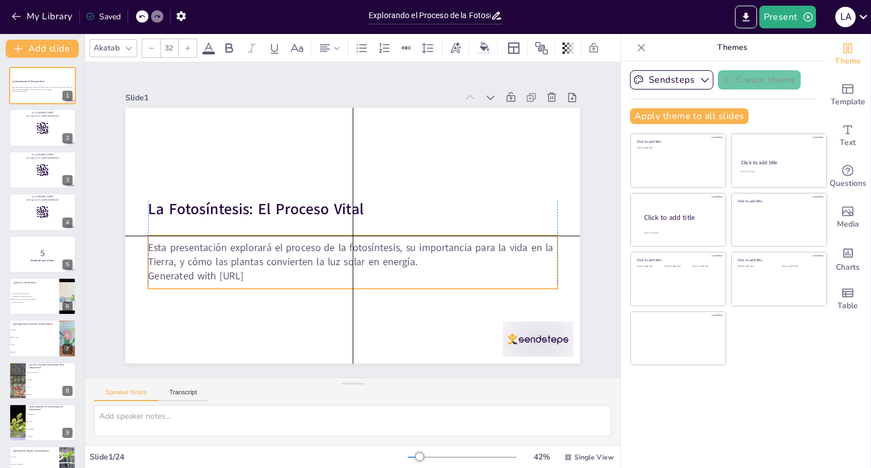
checkbox input "true"
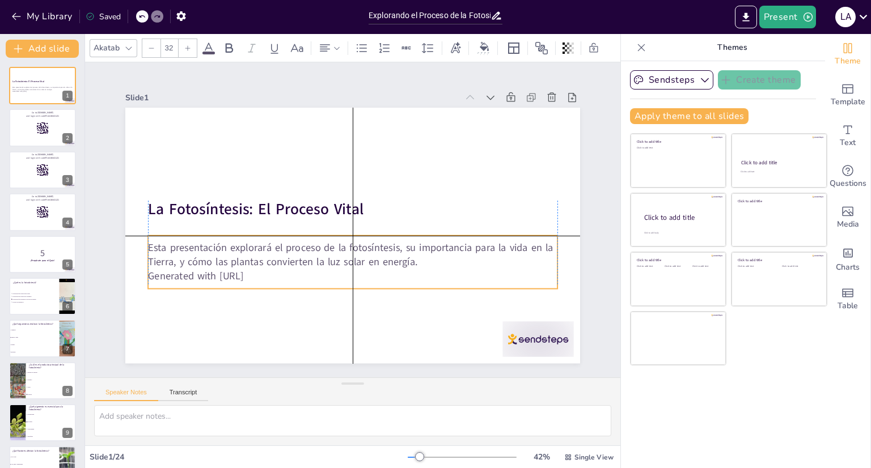
checkbox input "true"
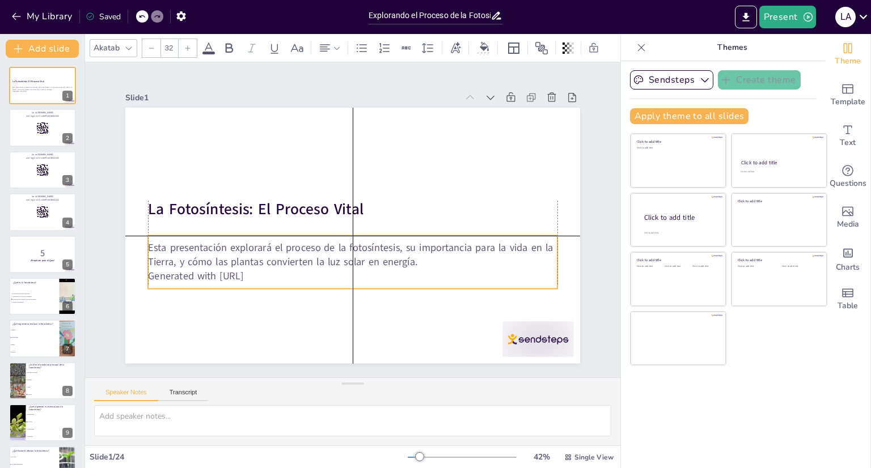
checkbox input "true"
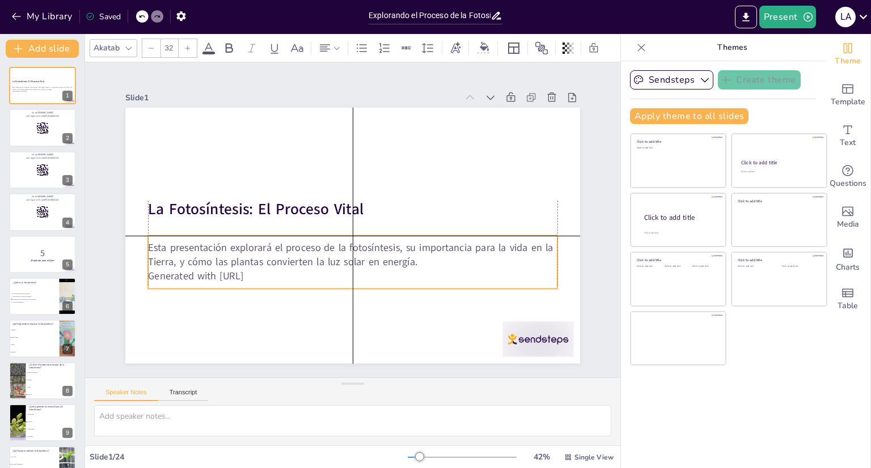
checkbox input "true"
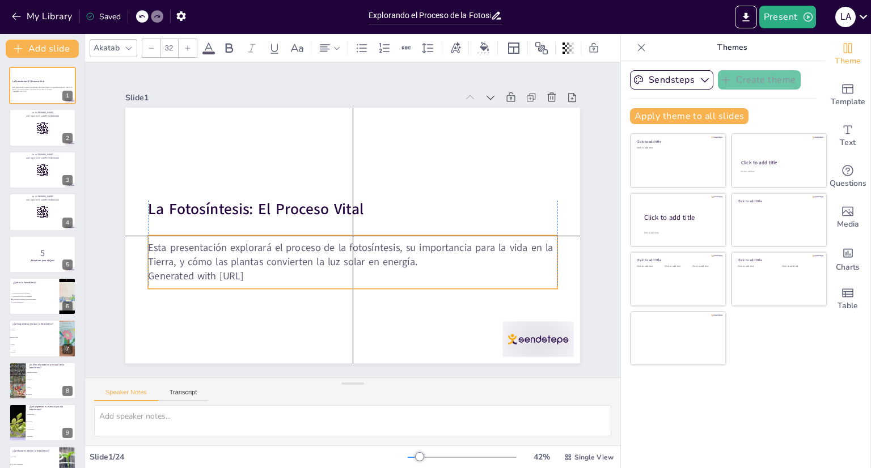
checkbox input "true"
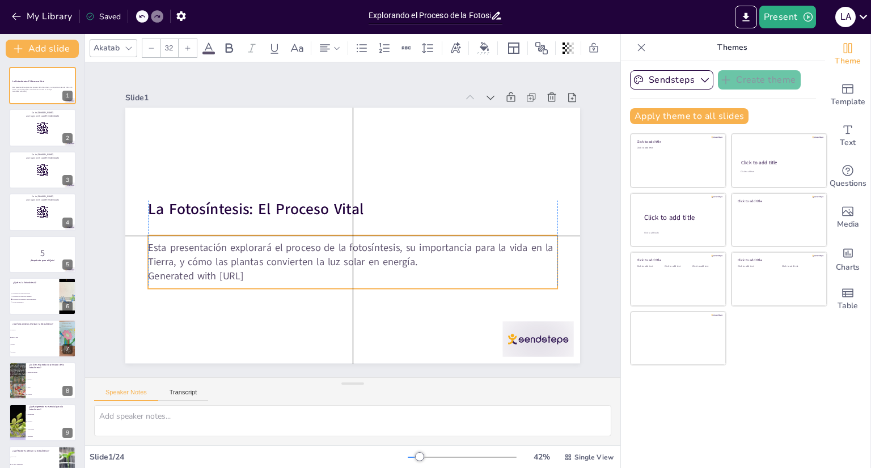
checkbox input "true"
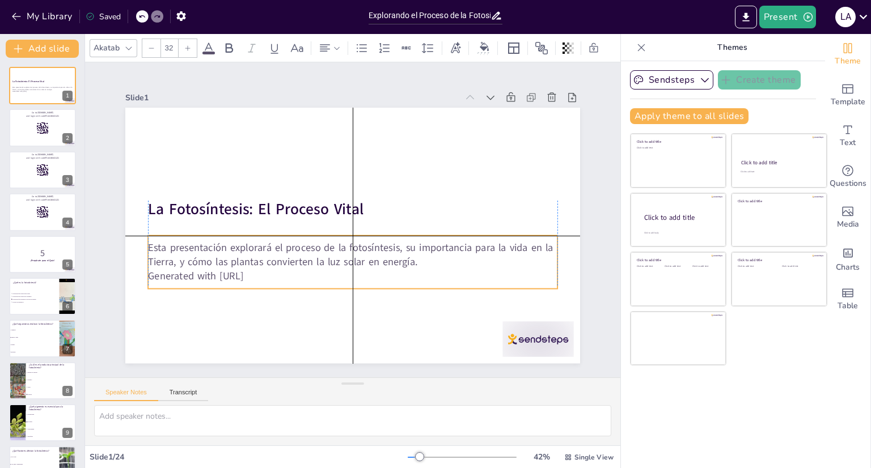
drag, startPoint x: 0, startPoint y: 0, endPoint x: 530, endPoint y: 255, distance: 588.5
click at [506, 255] on p "Esta presentación explorará el proceso de la fotosíntesis, su importancia para …" at bounding box center [332, 249] width 348 height 264
checkbox input "true"
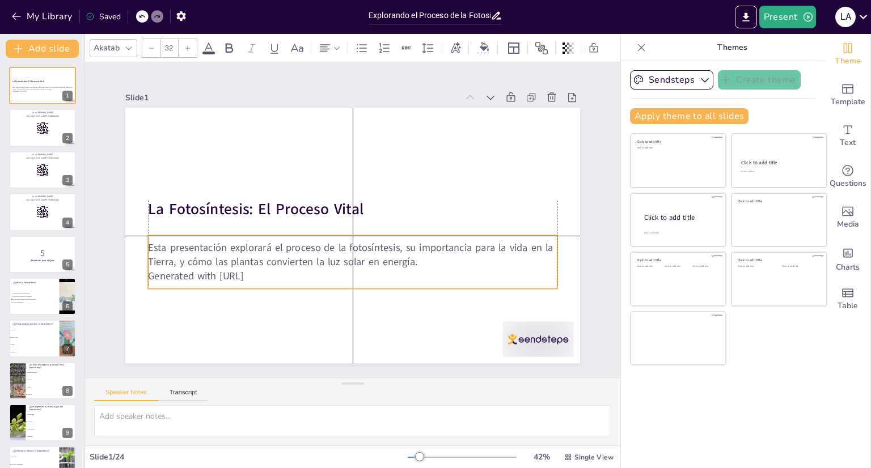
checkbox input "true"
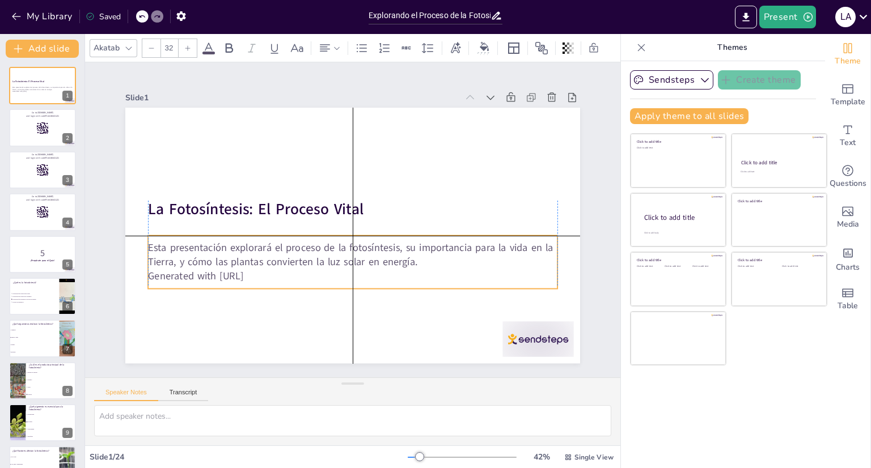
checkbox input "true"
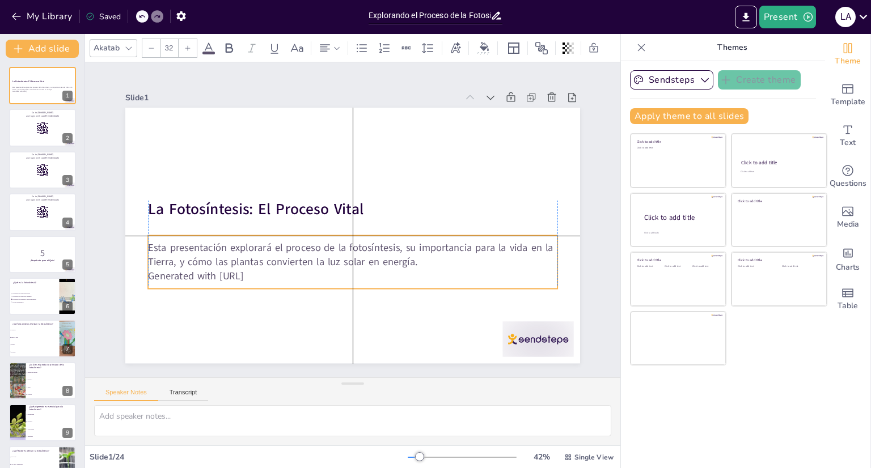
checkbox input "true"
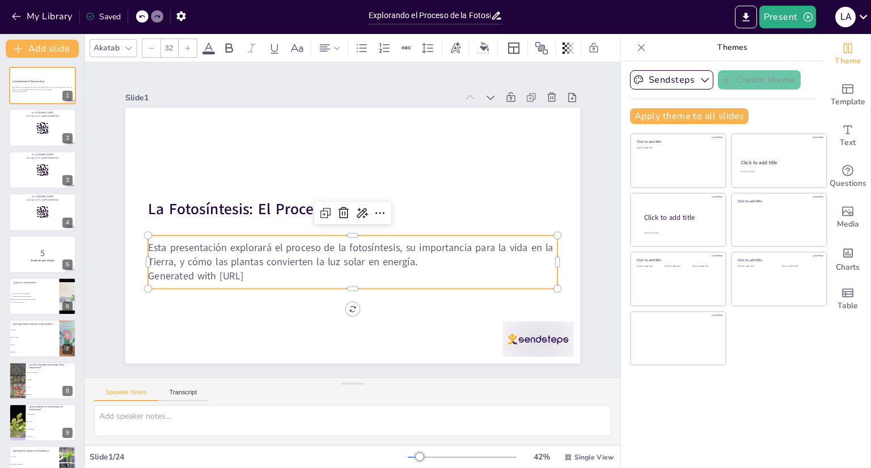
checkbox input "true"
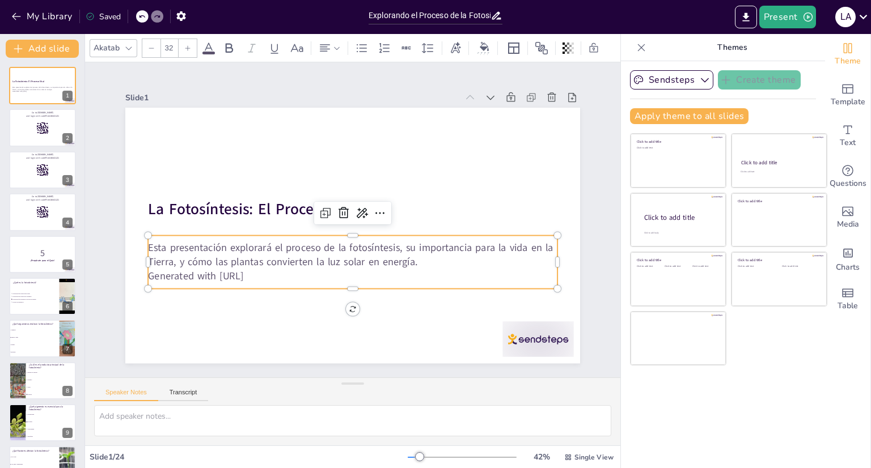
checkbox input "true"
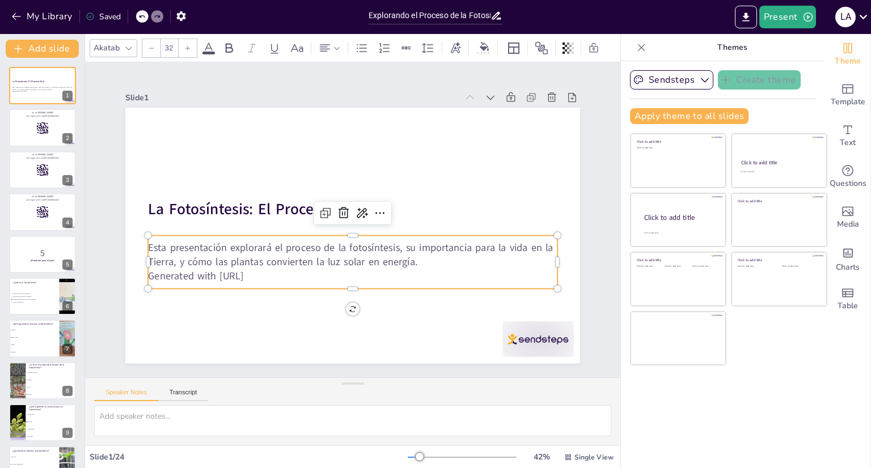
checkbox input "true"
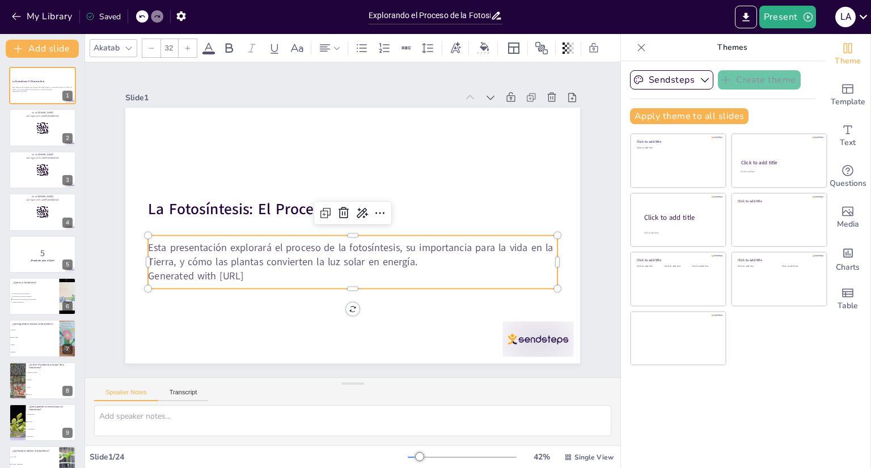
checkbox input "true"
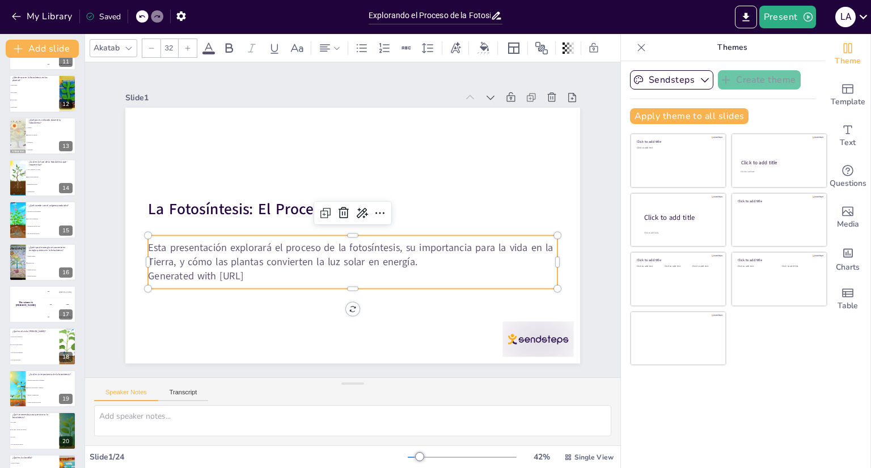
scroll to position [615, 0]
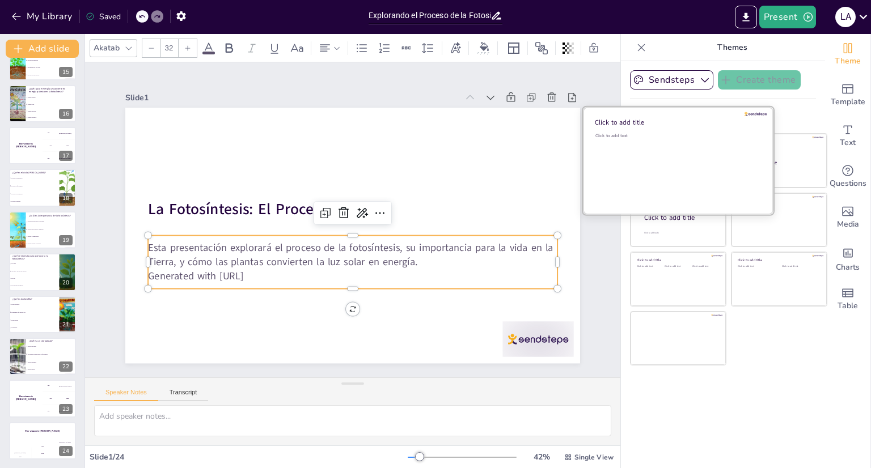
click at [660, 171] on div "Click to add text" at bounding box center [676, 168] width 162 height 70
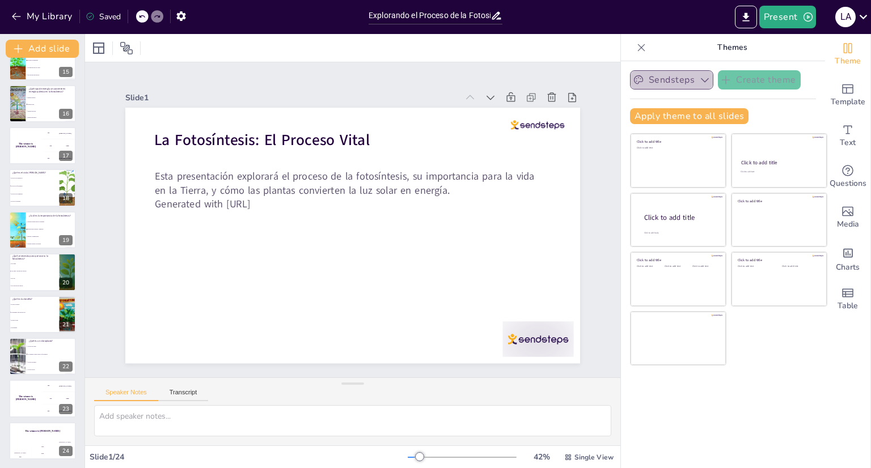
click at [683, 83] on button "Sendsteps" at bounding box center [671, 79] width 83 height 19
click at [678, 117] on span "Sendsteps" at bounding box center [680, 118] width 51 height 11
click at [749, 332] on div "Click to add title Click to add text Click to add title Click to add text Click…" at bounding box center [728, 249] width 197 height 233
click at [632, 39] on div at bounding box center [641, 48] width 18 height 18
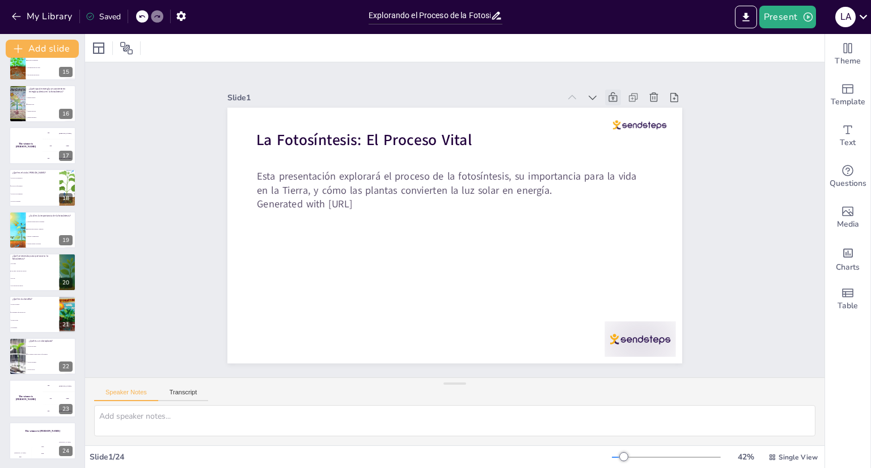
click at [647, 206] on icon at bounding box center [655, 214] width 16 height 16
click at [641, 165] on icon at bounding box center [648, 172] width 15 height 15
click at [623, 157] on icon at bounding box center [630, 164] width 15 height 15
click at [627, 252] on icon at bounding box center [635, 260] width 16 height 16
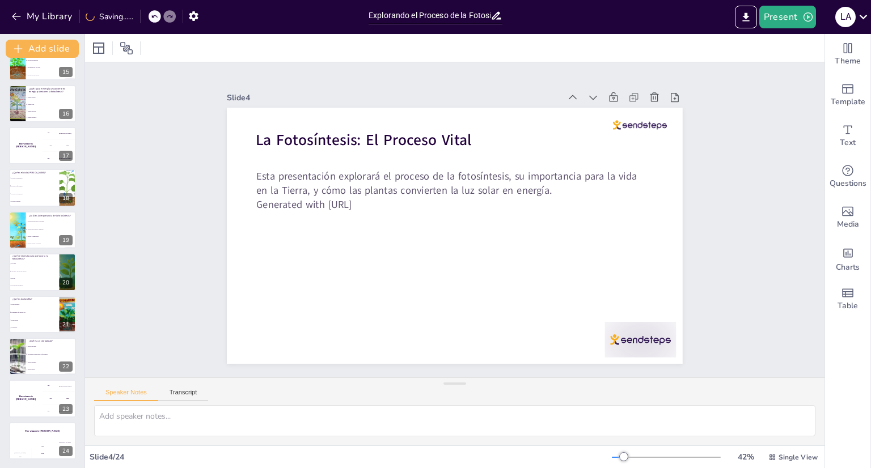
click at [623, 157] on icon at bounding box center [630, 164] width 15 height 15
click at [615, 289] on icon at bounding box center [622, 296] width 15 height 15
click at [118, 16] on div "Saved" at bounding box center [103, 16] width 35 height 11
click at [793, 19] on button "Present" at bounding box center [787, 17] width 57 height 23
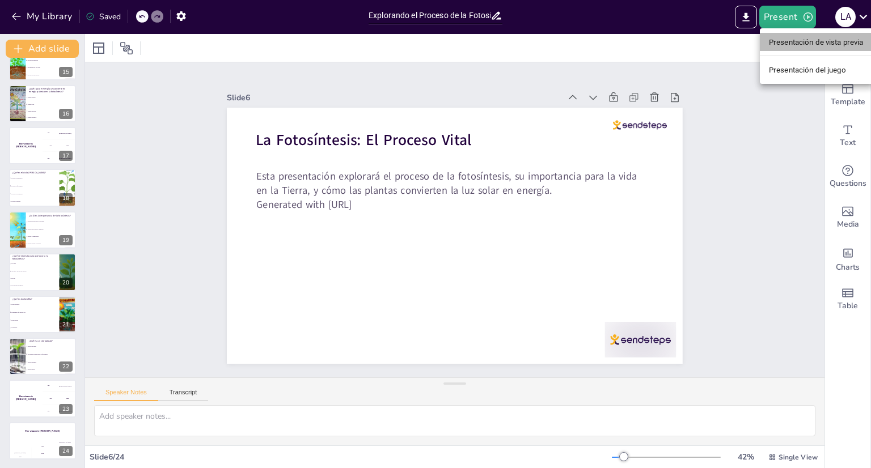
click at [795, 38] on font "Presentación de vista previa" at bounding box center [816, 42] width 95 height 9
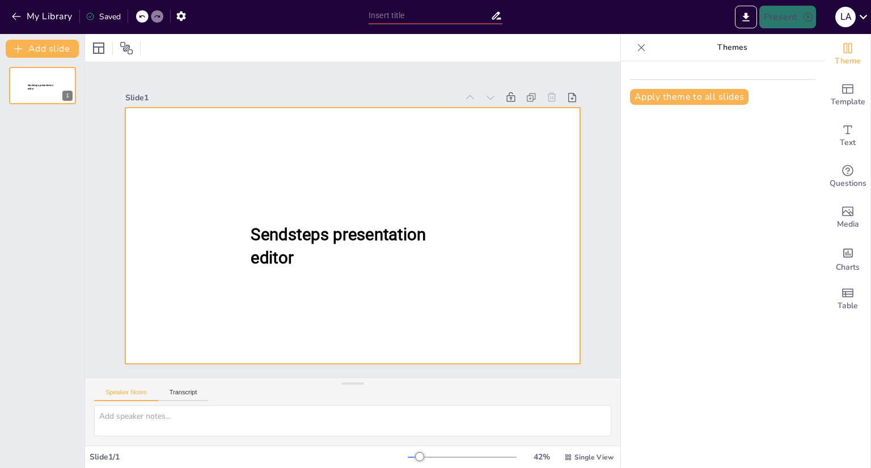
type input "Explorando el Proceso de la Fotosíntesis"
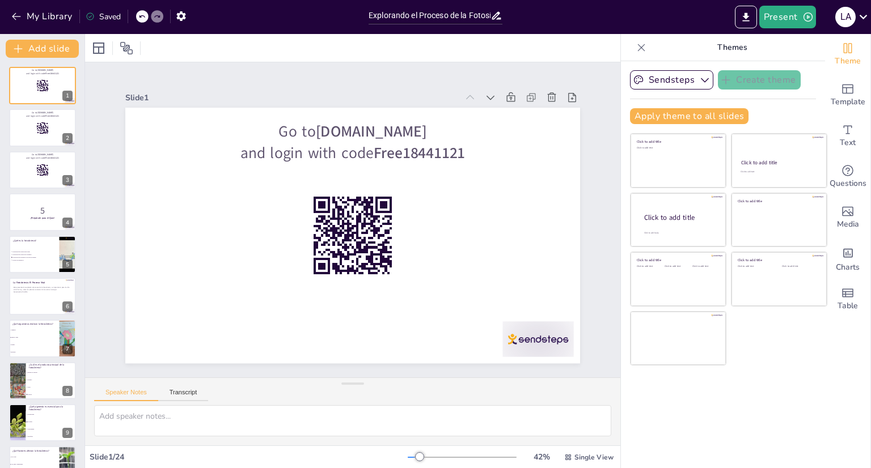
checkbox input "true"
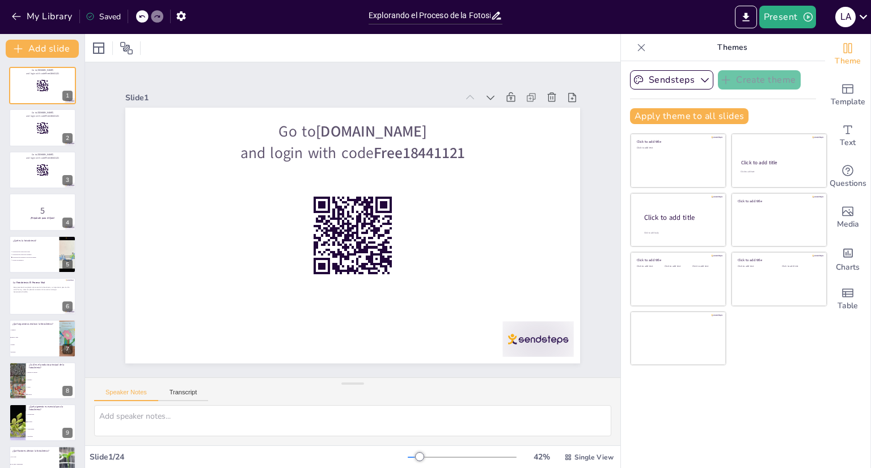
checkbox input "true"
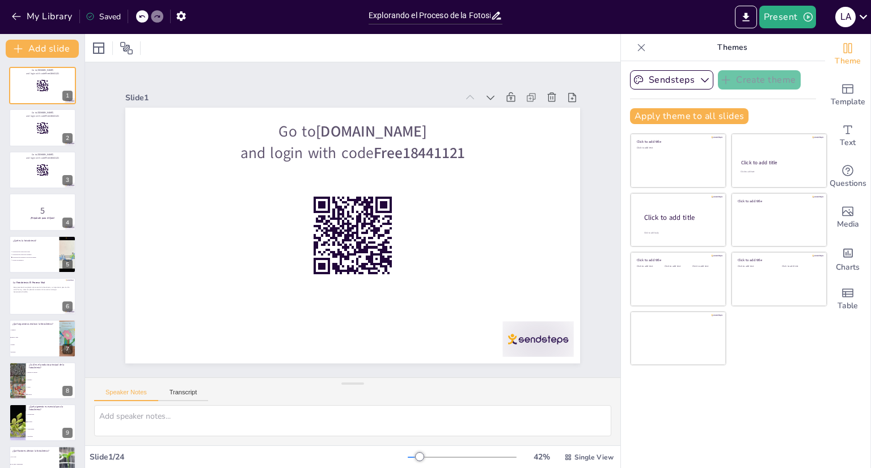
checkbox input "true"
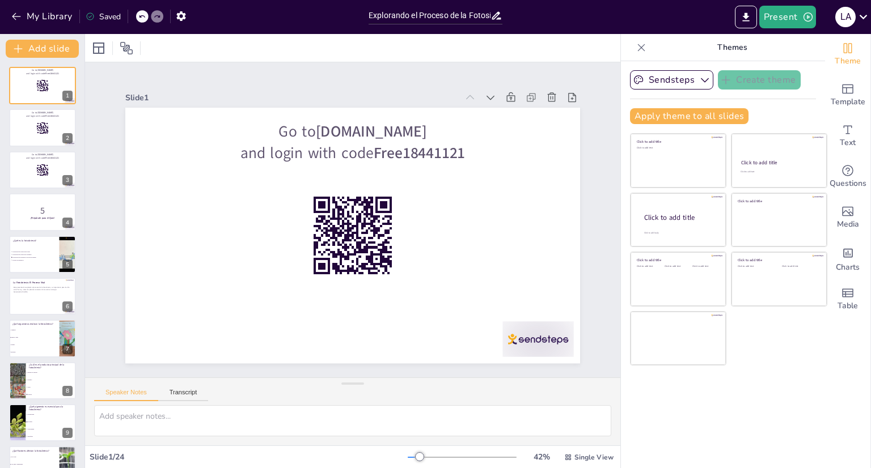
checkbox input "true"
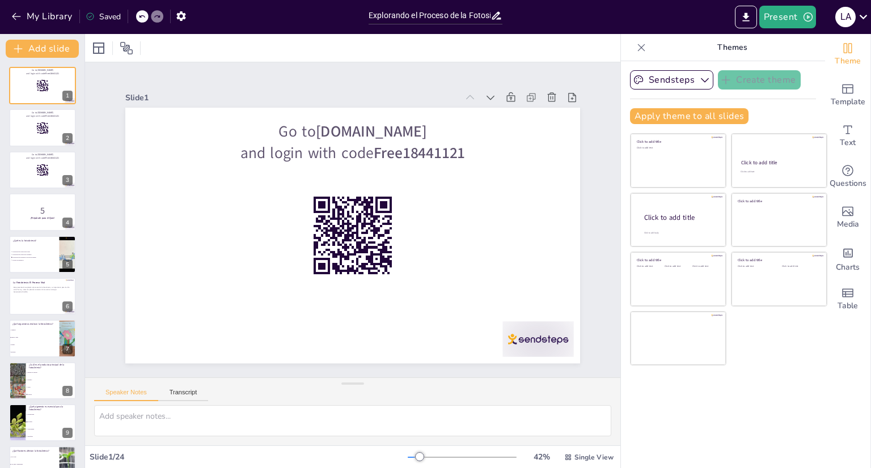
checkbox input "true"
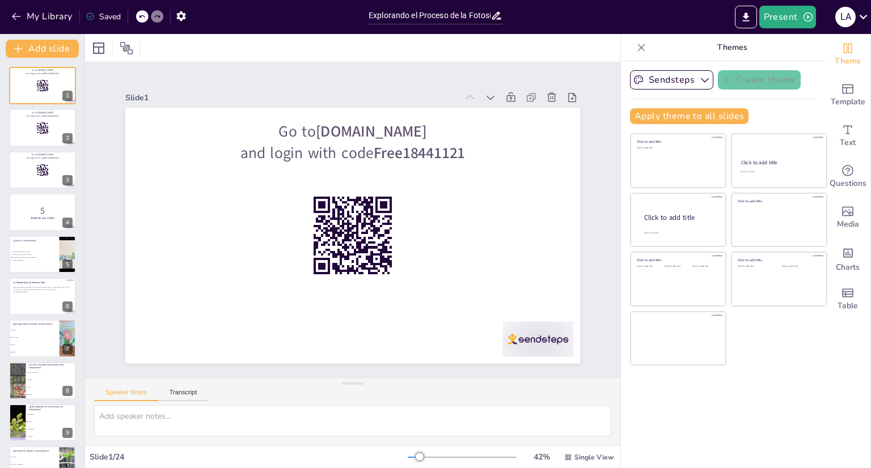
checkbox input "true"
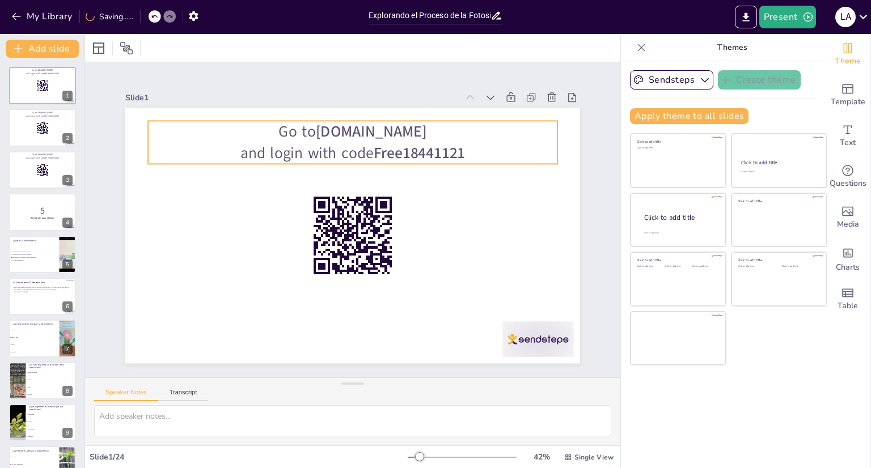
checkbox input "true"
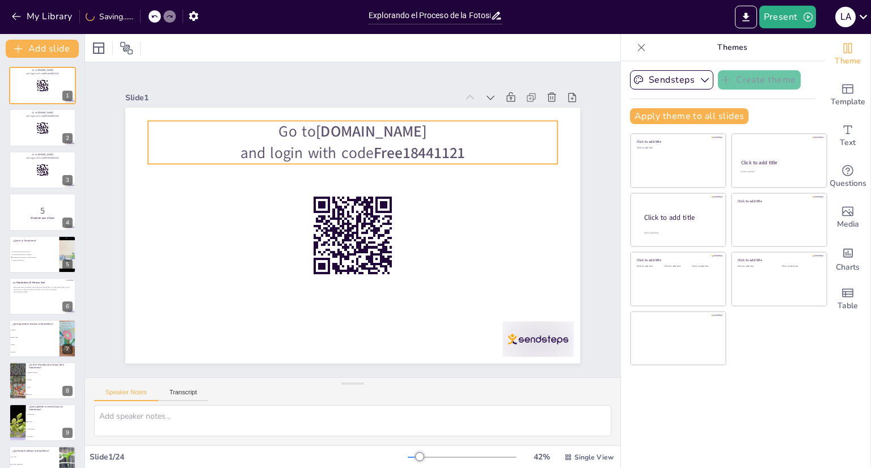
checkbox input "true"
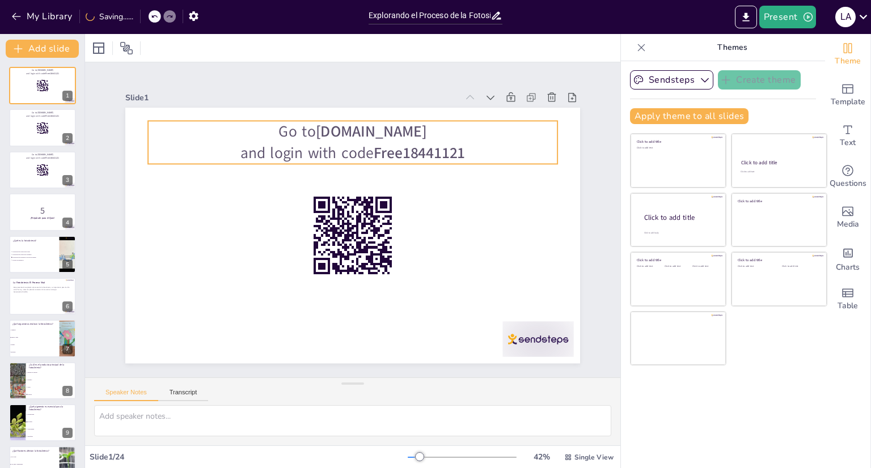
checkbox input "true"
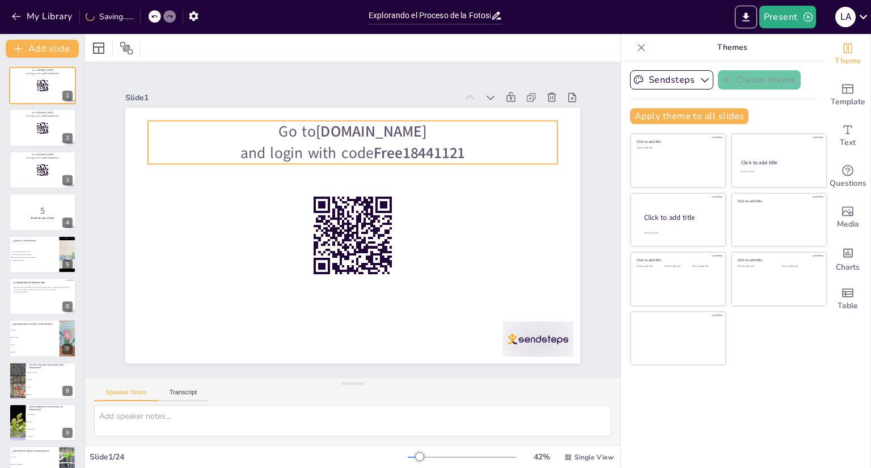
checkbox input "true"
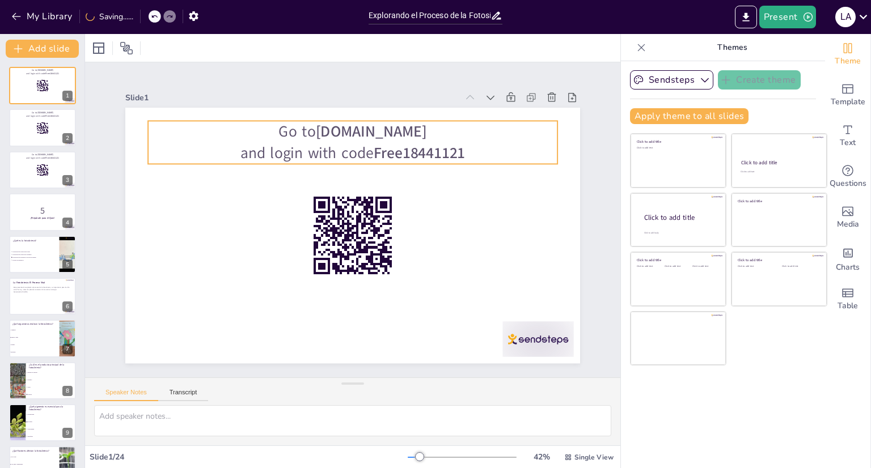
checkbox input "true"
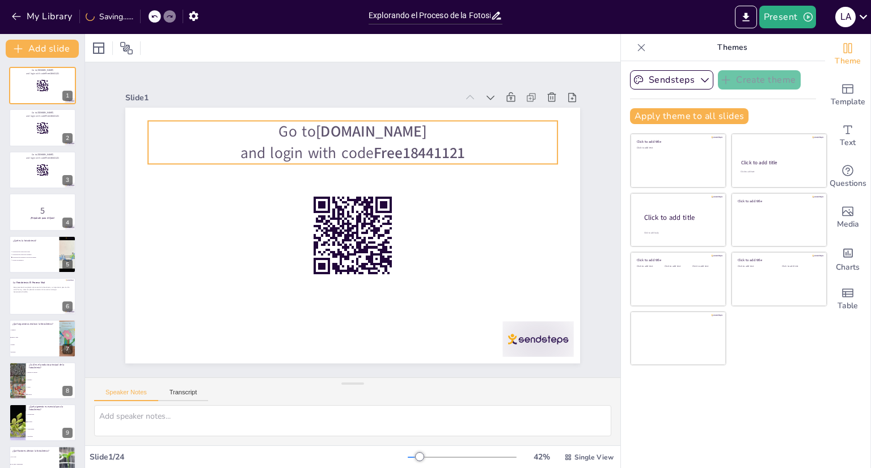
checkbox input "true"
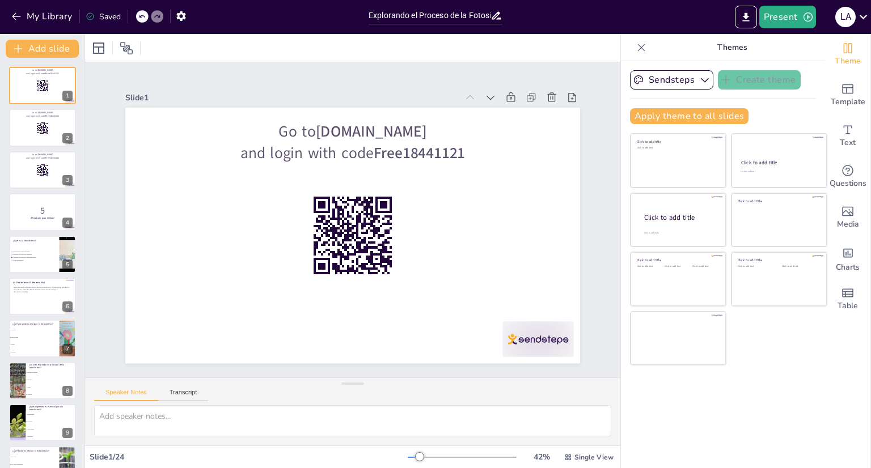
checkbox input "true"
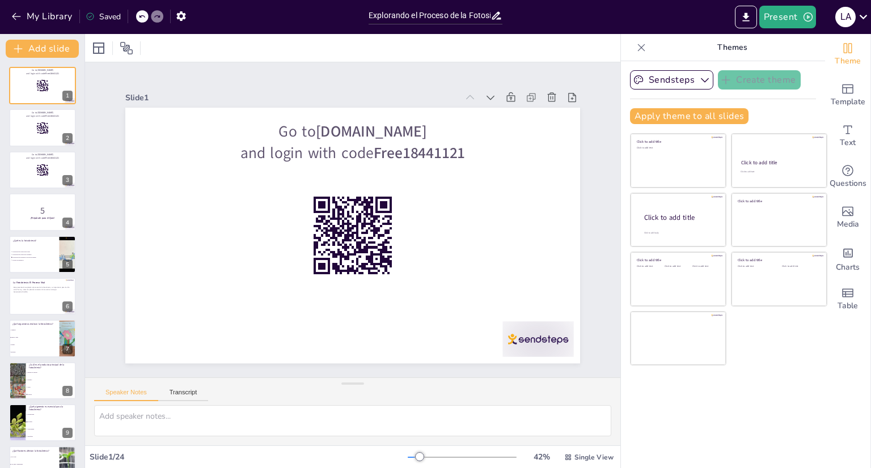
checkbox input "true"
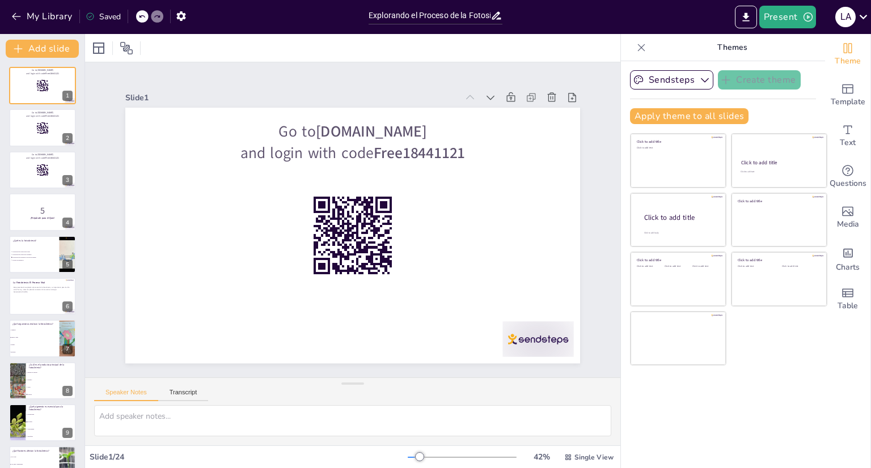
checkbox input "true"
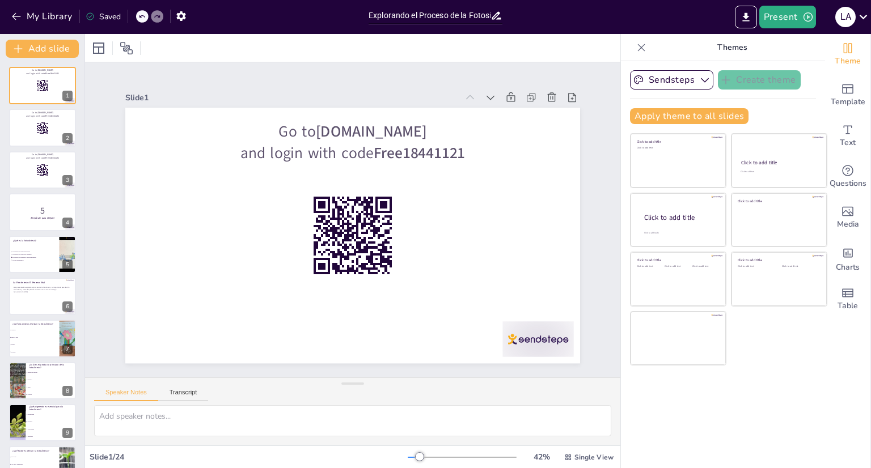
checkbox input "true"
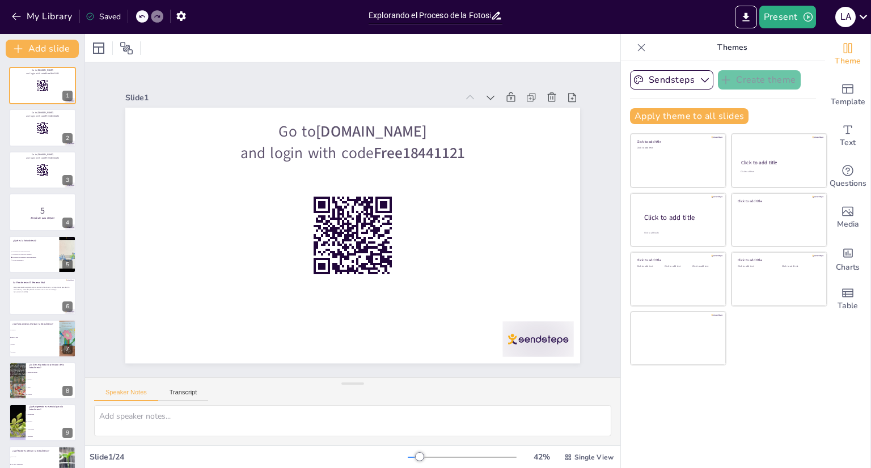
checkbox input "true"
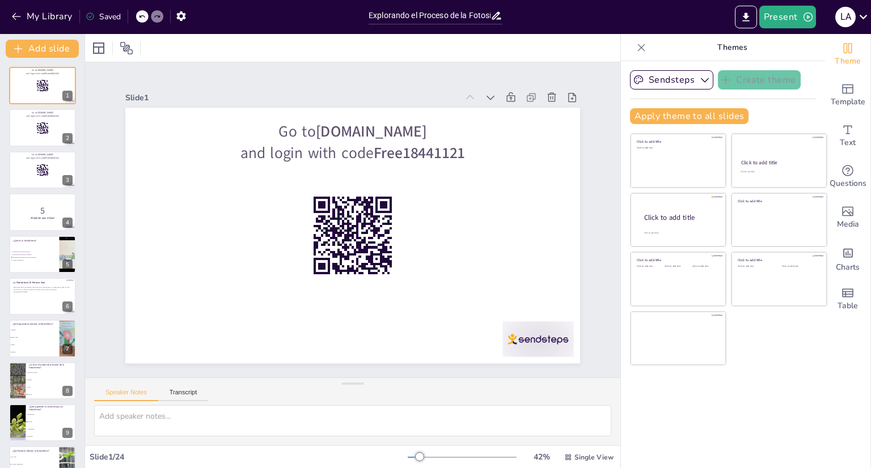
checkbox input "true"
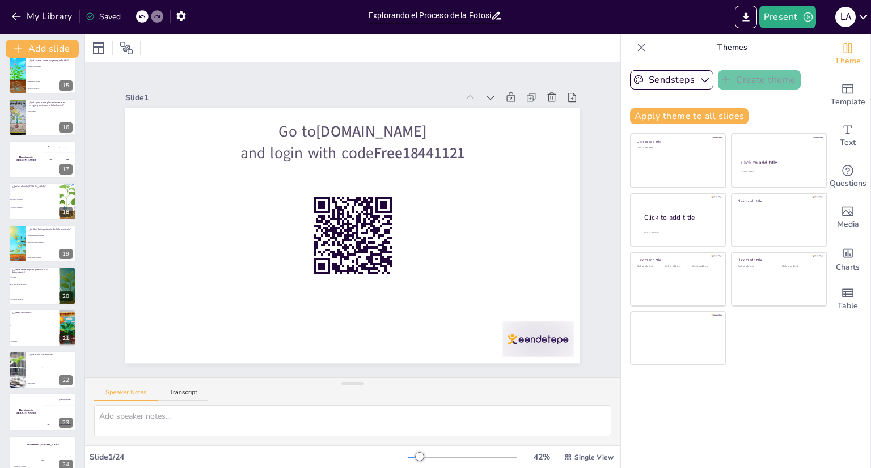
scroll to position [615, 0]
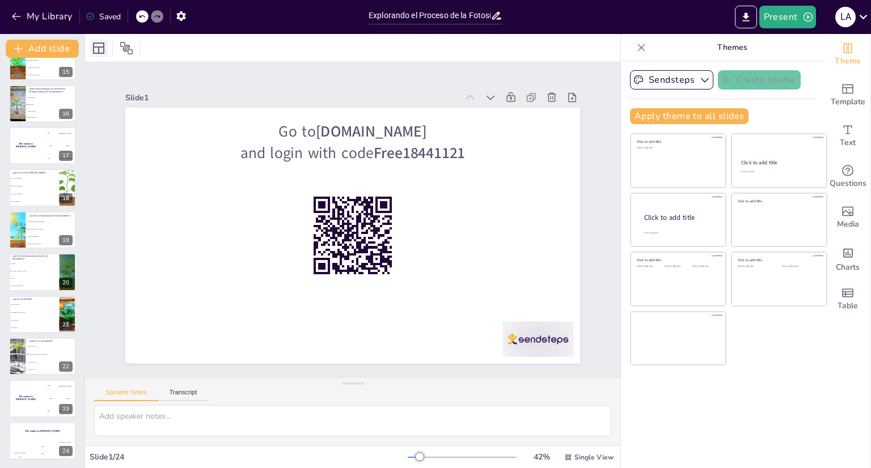
click at [98, 39] on div at bounding box center [99, 48] width 18 height 18
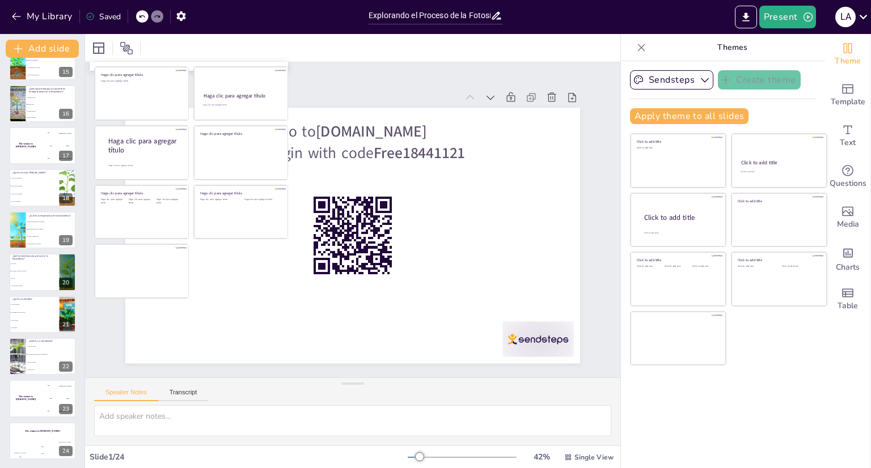
checkbox input "true"
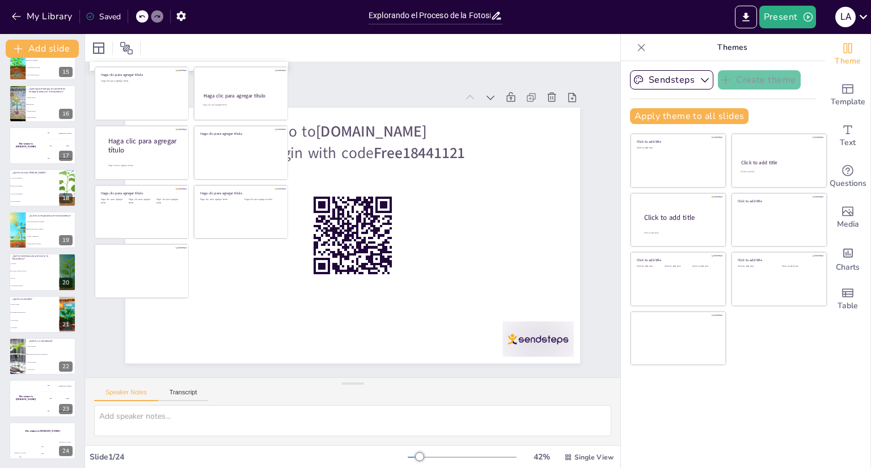
checkbox input "true"
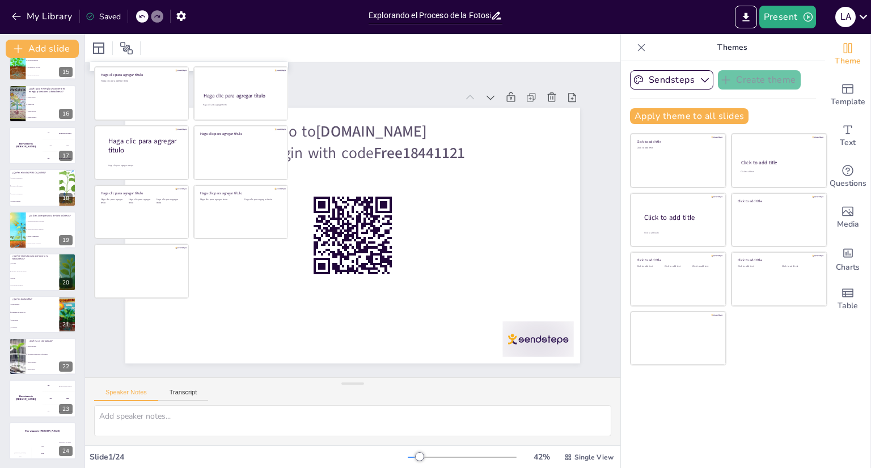
checkbox input "true"
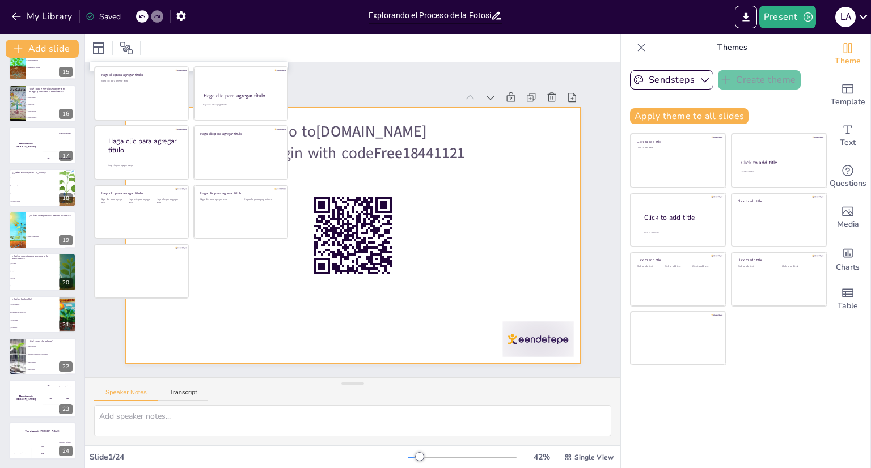
checkbox input "true"
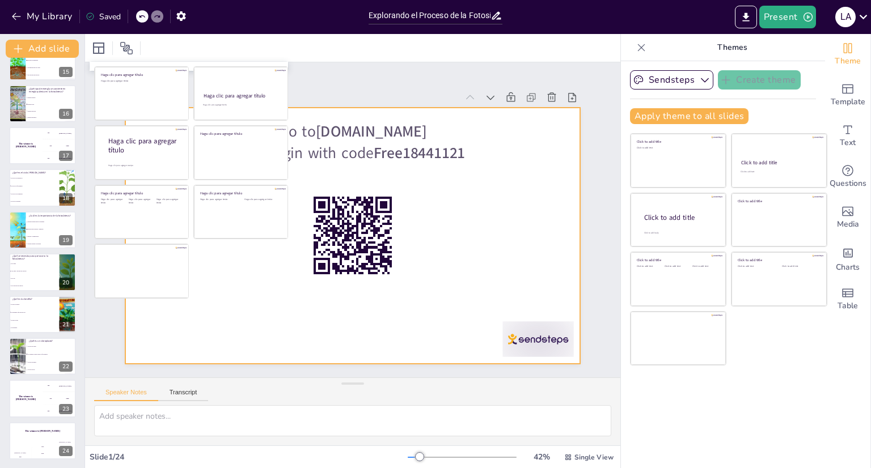
checkbox input "true"
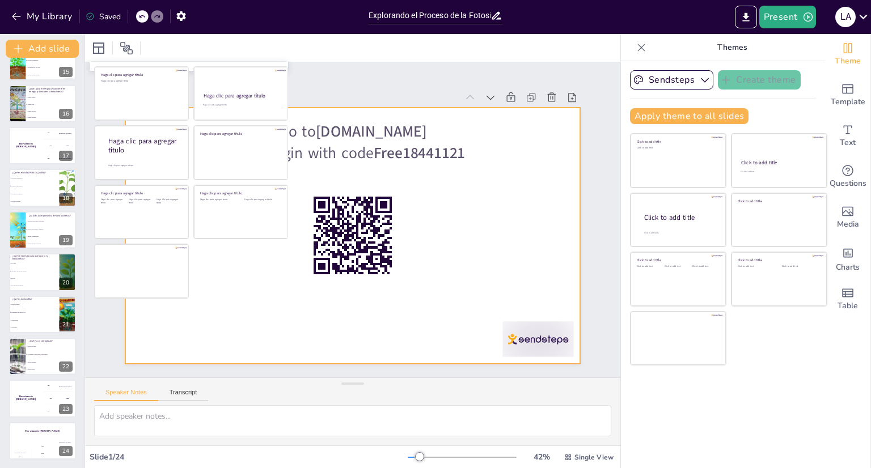
checkbox input "true"
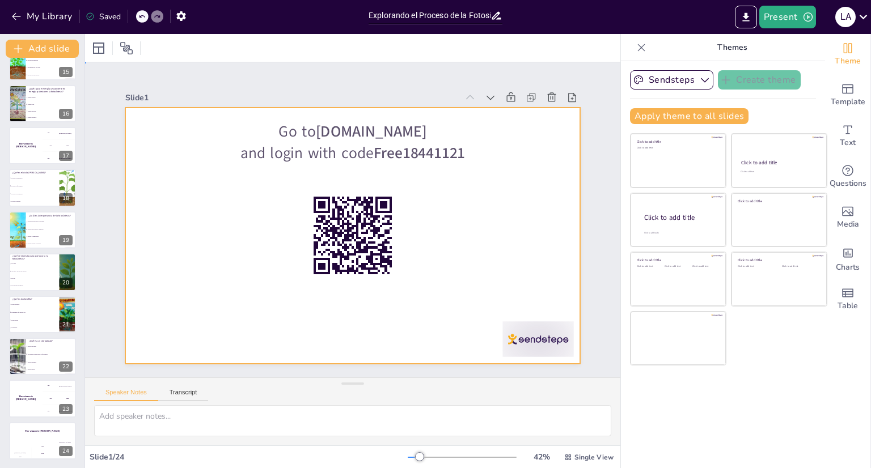
click at [338, 109] on div at bounding box center [352, 236] width 455 height 256
checkbox input "true"
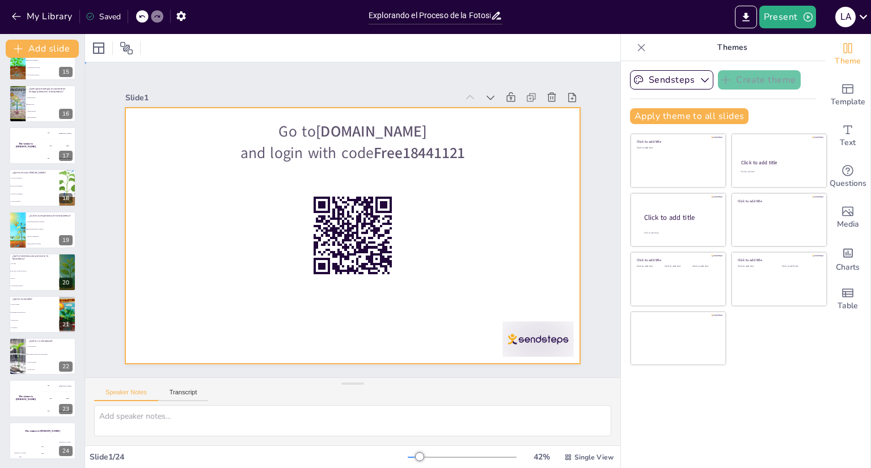
checkbox input "true"
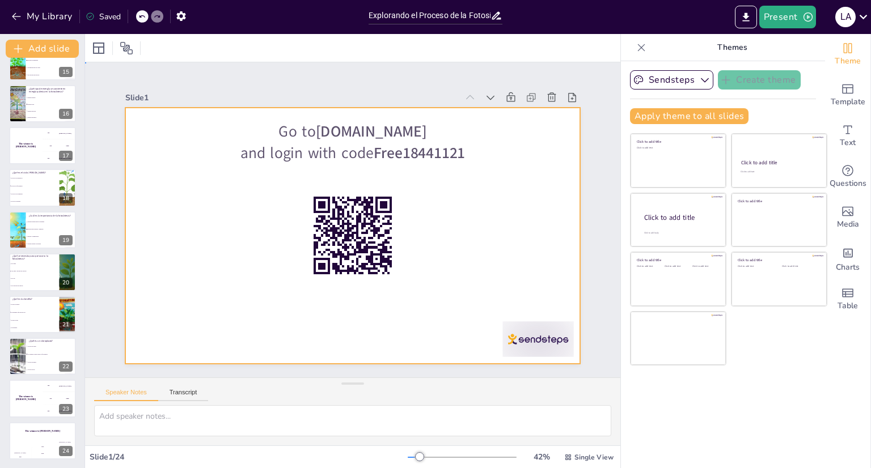
checkbox input "true"
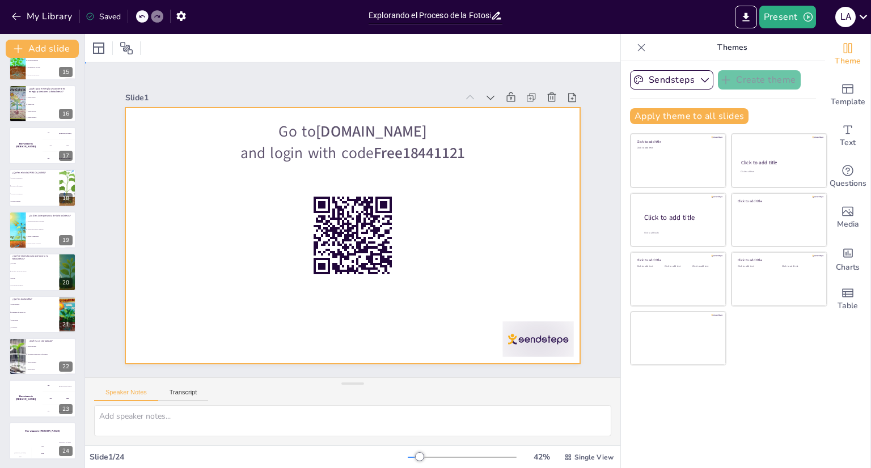
checkbox input "true"
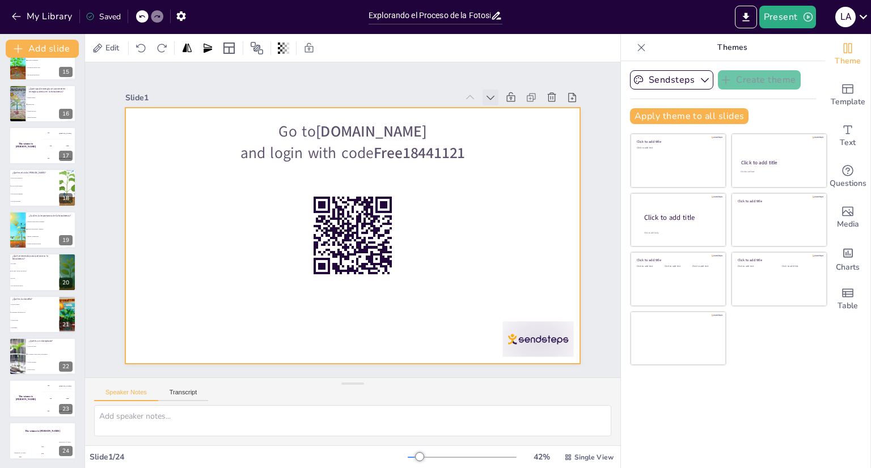
checkbox input "true"
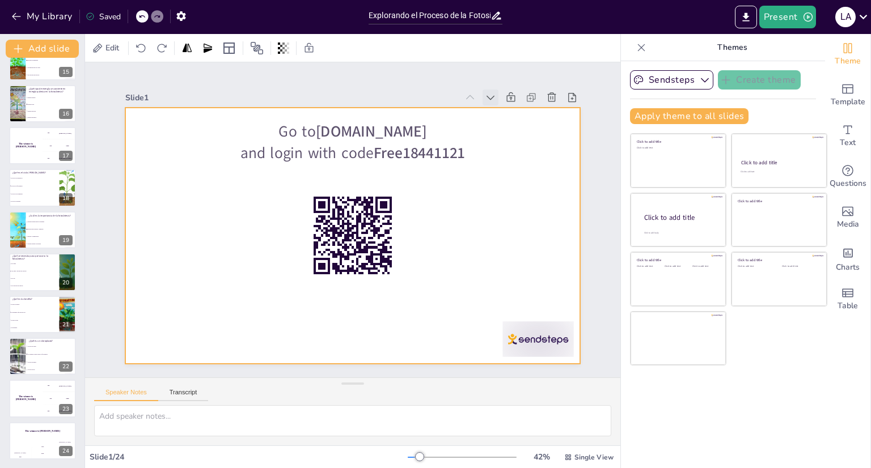
checkbox input "true"
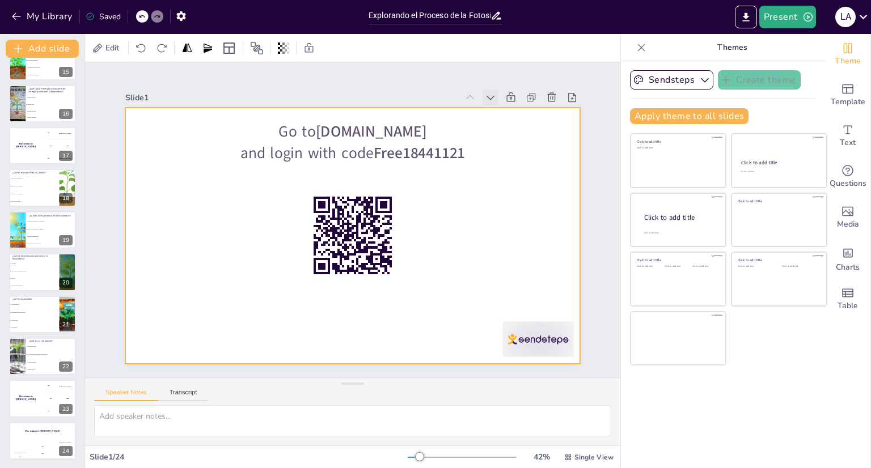
checkbox input "true"
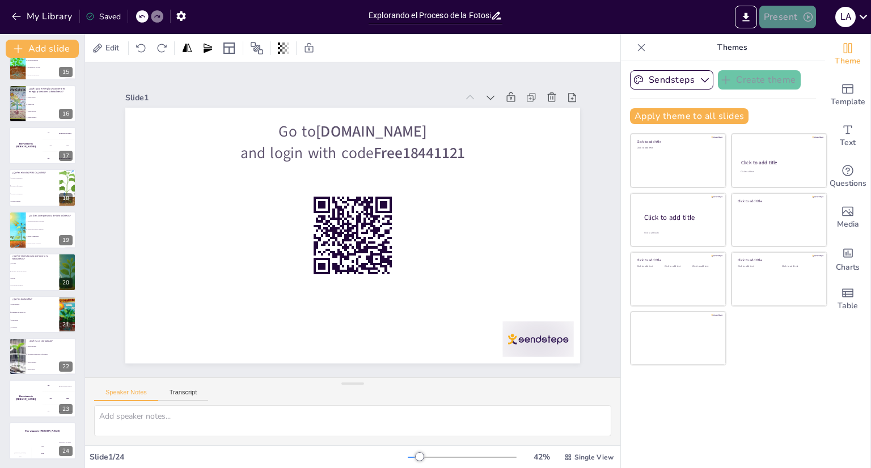
click at [808, 18] on icon "button" at bounding box center [808, 16] width 9 height 9
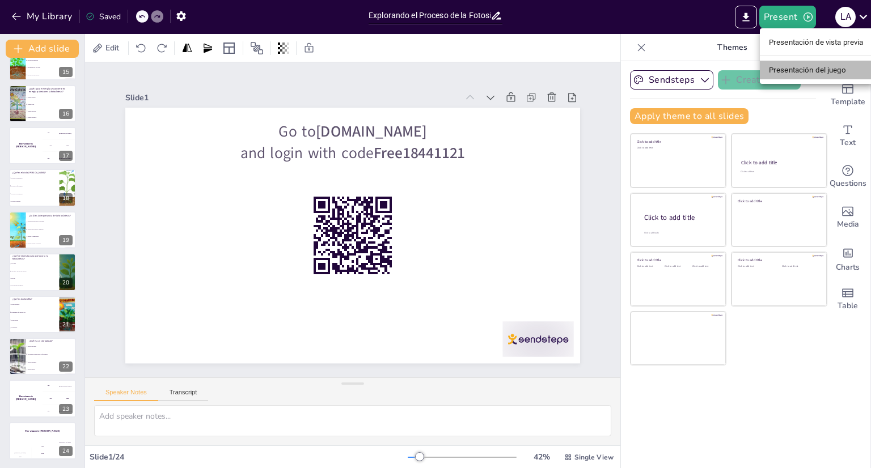
click at [787, 63] on li "Presentación del juego" at bounding box center [816, 70] width 113 height 18
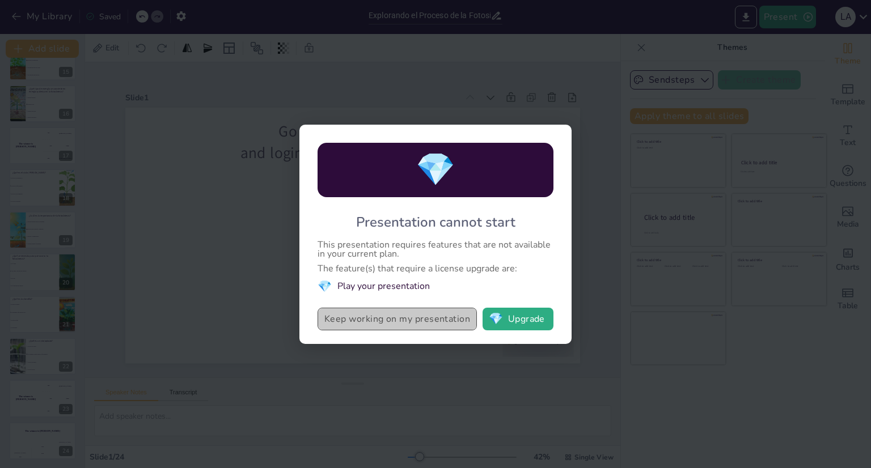
click at [455, 320] on button "Keep working on my presentation" at bounding box center [397, 319] width 159 height 23
checkbox input "true"
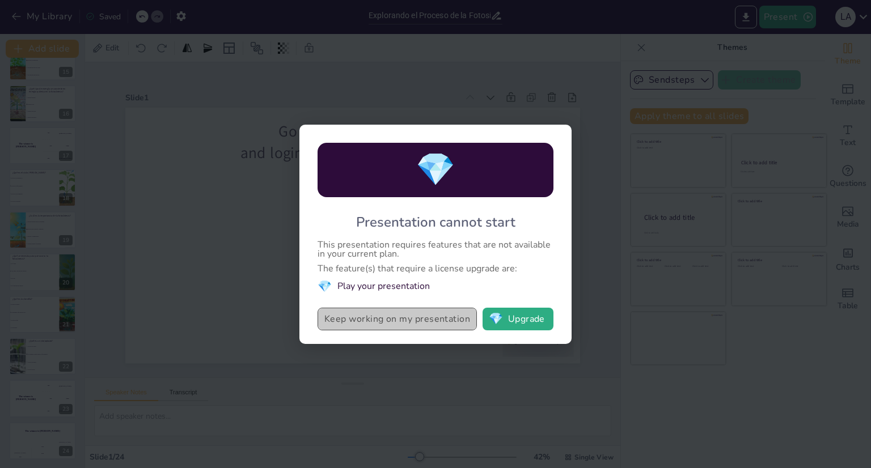
checkbox input "true"
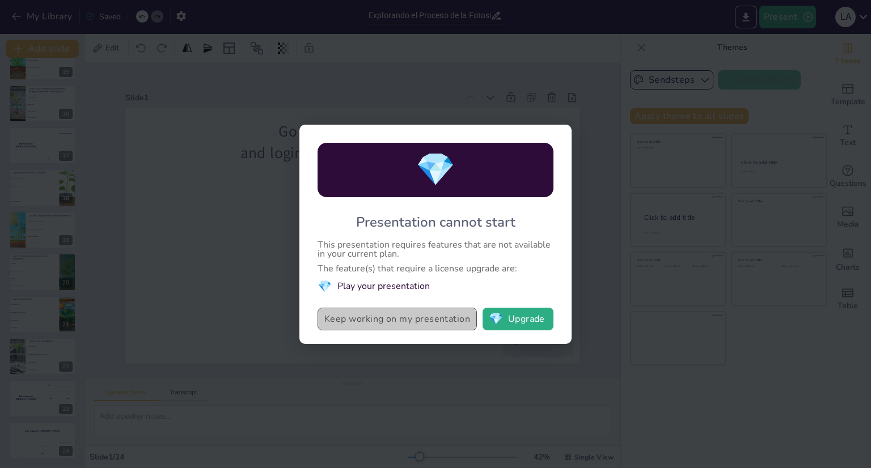
checkbox input "true"
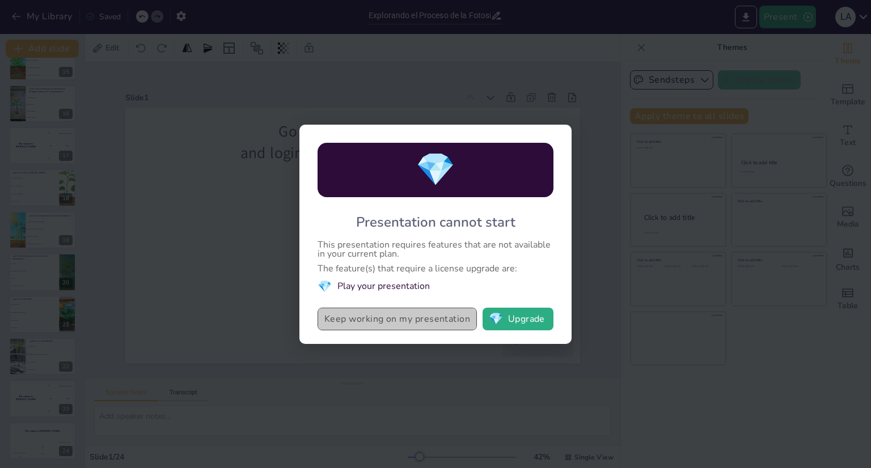
checkbox input "true"
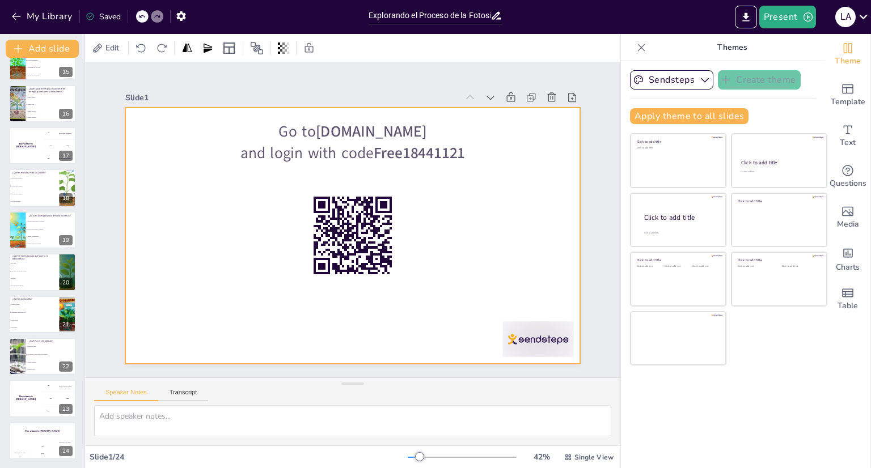
checkbox input "true"
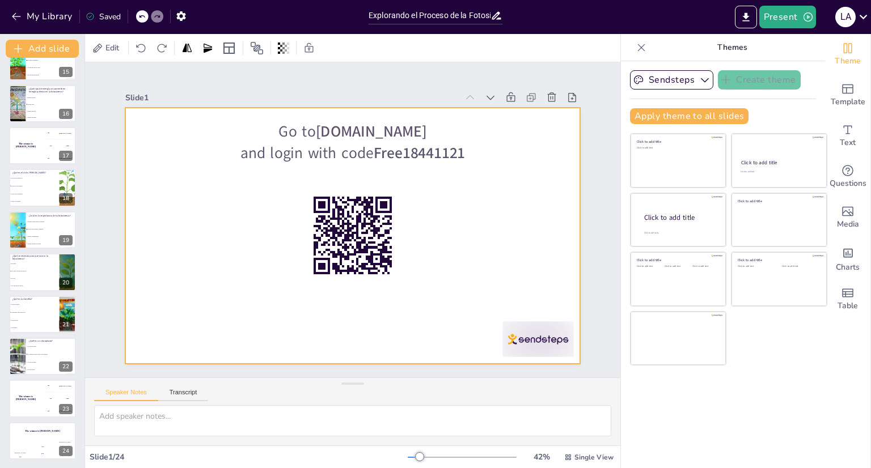
checkbox input "true"
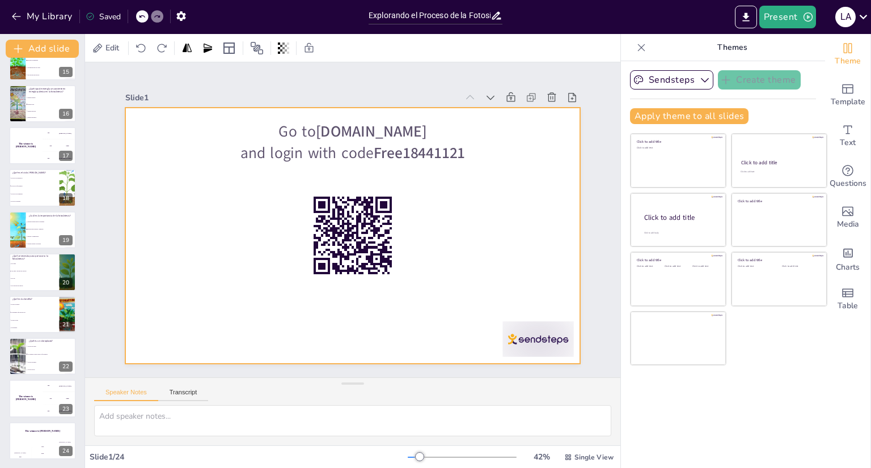
checkbox input "true"
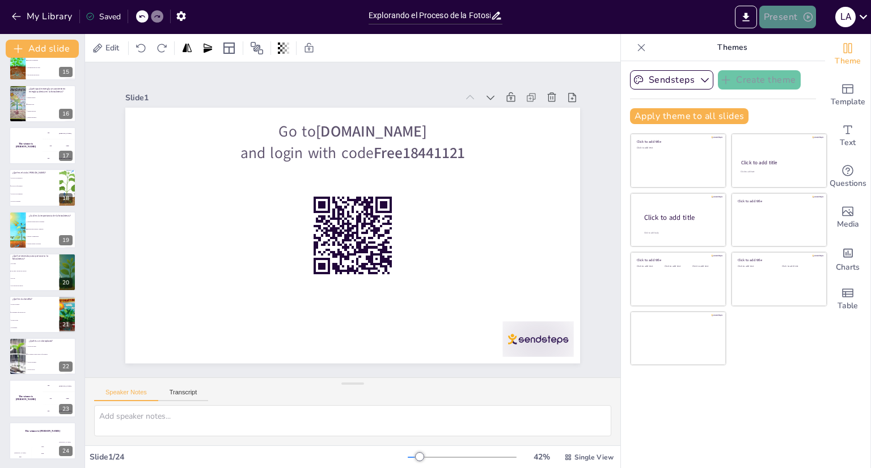
click at [790, 11] on button "Present" at bounding box center [787, 17] width 57 height 23
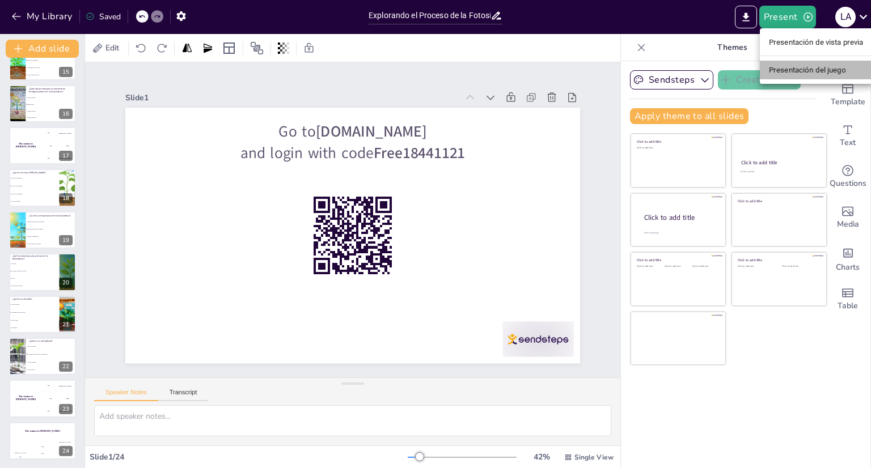
click at [805, 70] on font "Presentación del juego" at bounding box center [807, 70] width 77 height 9
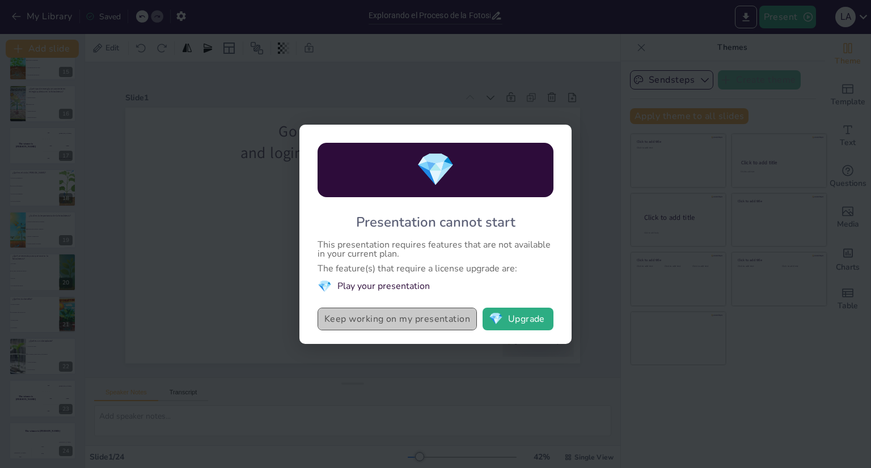
click at [450, 318] on button "Keep working on my presentation" at bounding box center [397, 319] width 159 height 23
checkbox input "true"
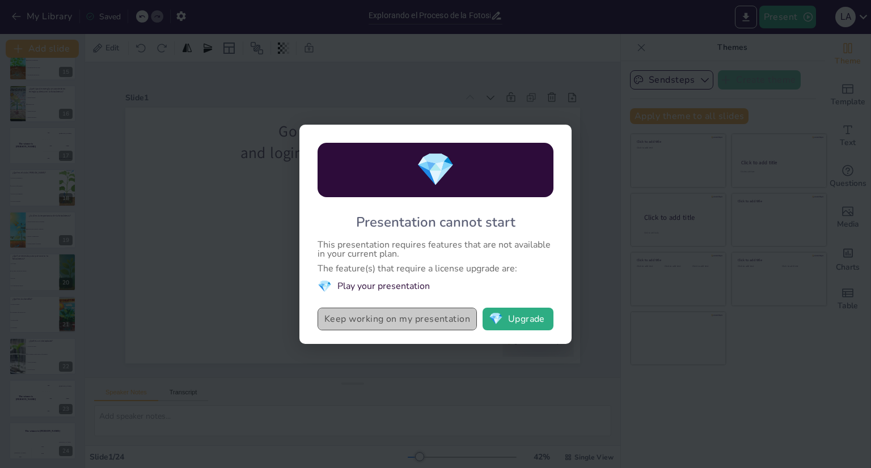
checkbox input "true"
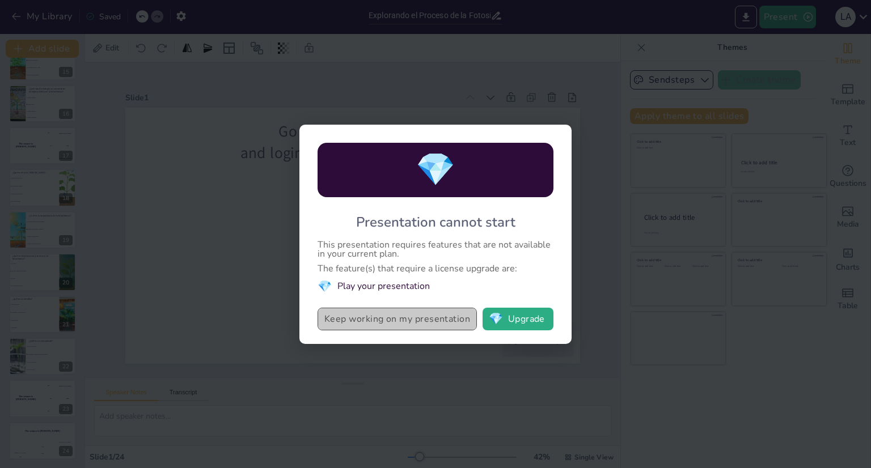
checkbox input "true"
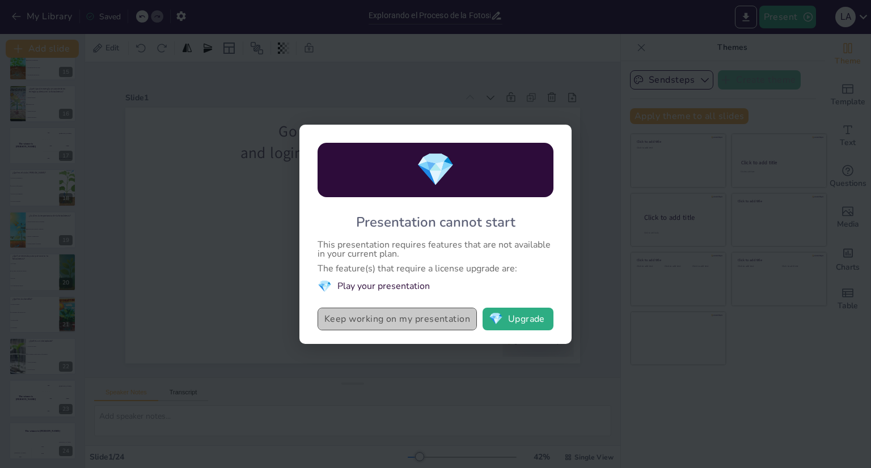
checkbox input "true"
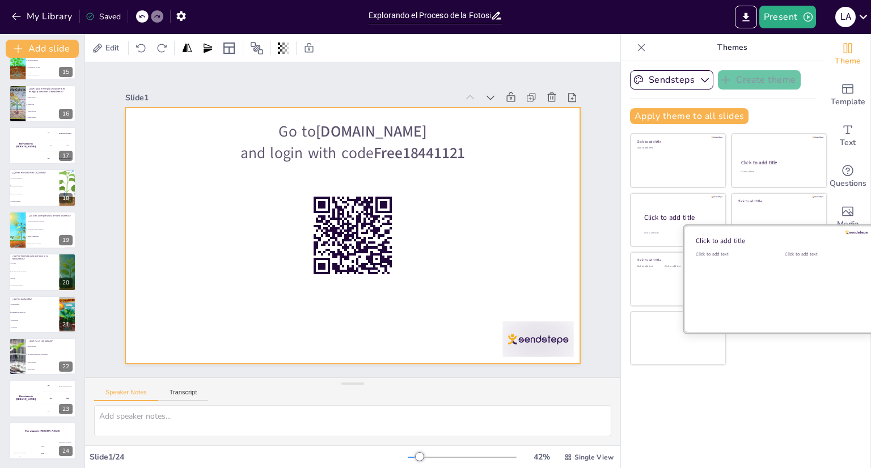
checkbox input "true"
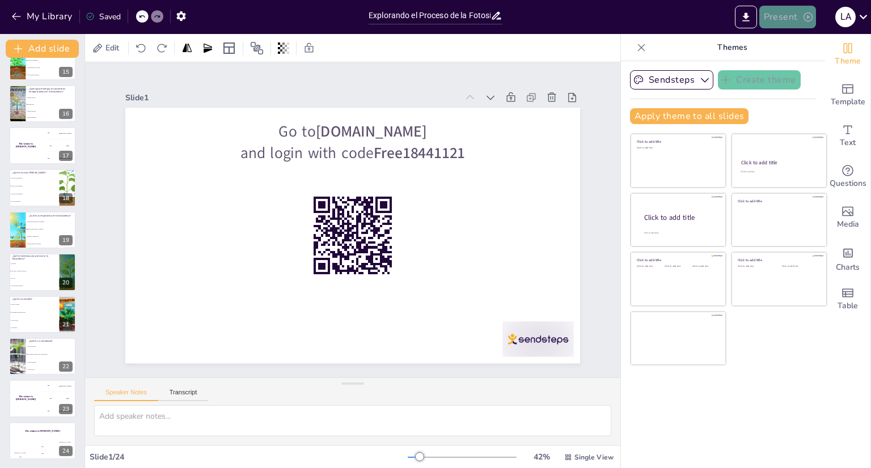
click at [800, 12] on button "Present" at bounding box center [787, 17] width 57 height 23
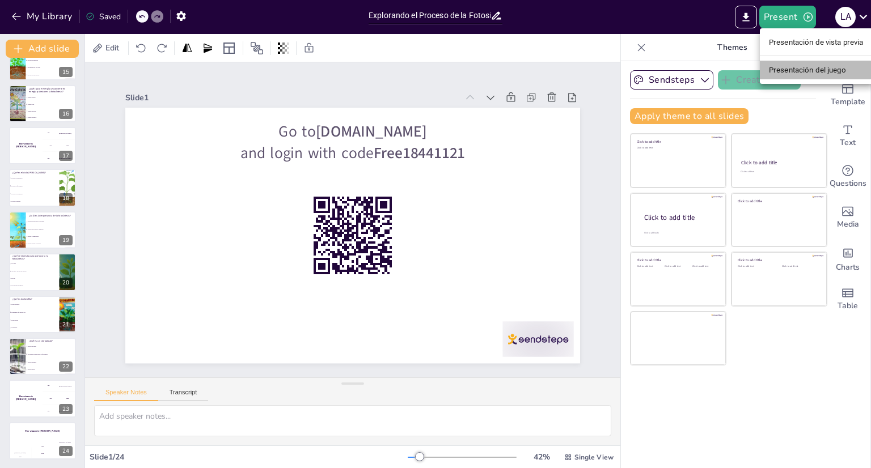
click at [805, 72] on font "Presentación del juego" at bounding box center [807, 70] width 77 height 9
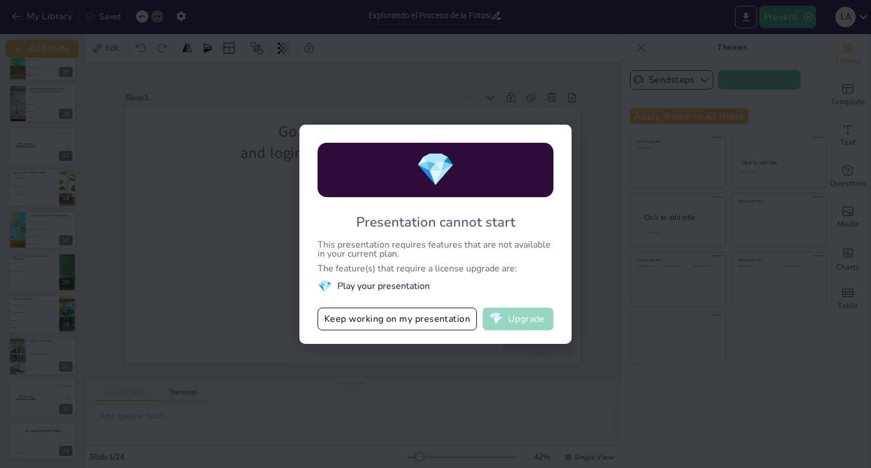
click at [523, 312] on button "💎 Upgrade" at bounding box center [518, 319] width 71 height 23
